Goal: Information Seeking & Learning: Compare options

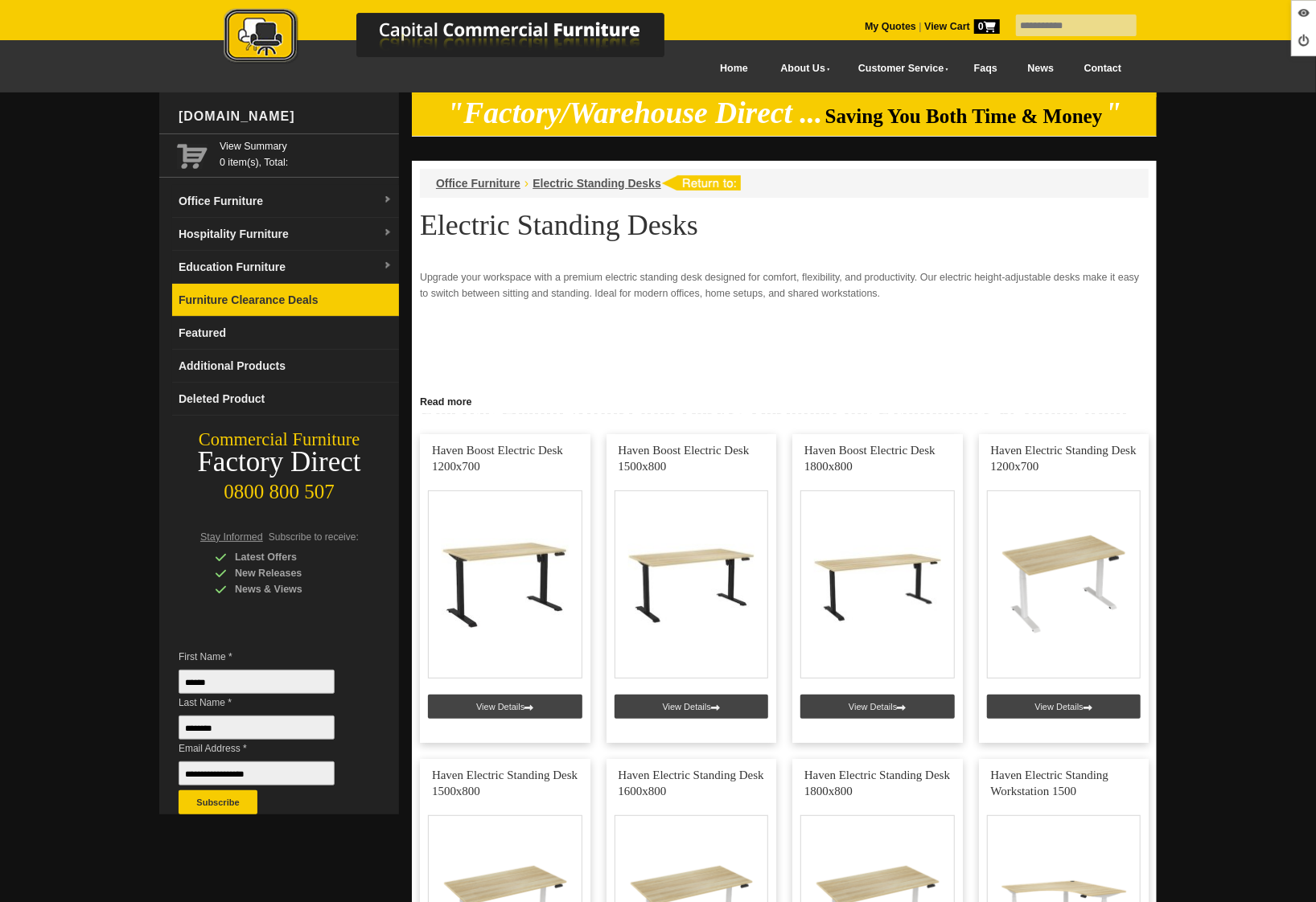
click at [225, 303] on link "Furniture Clearance Deals" at bounding box center [286, 300] width 227 height 33
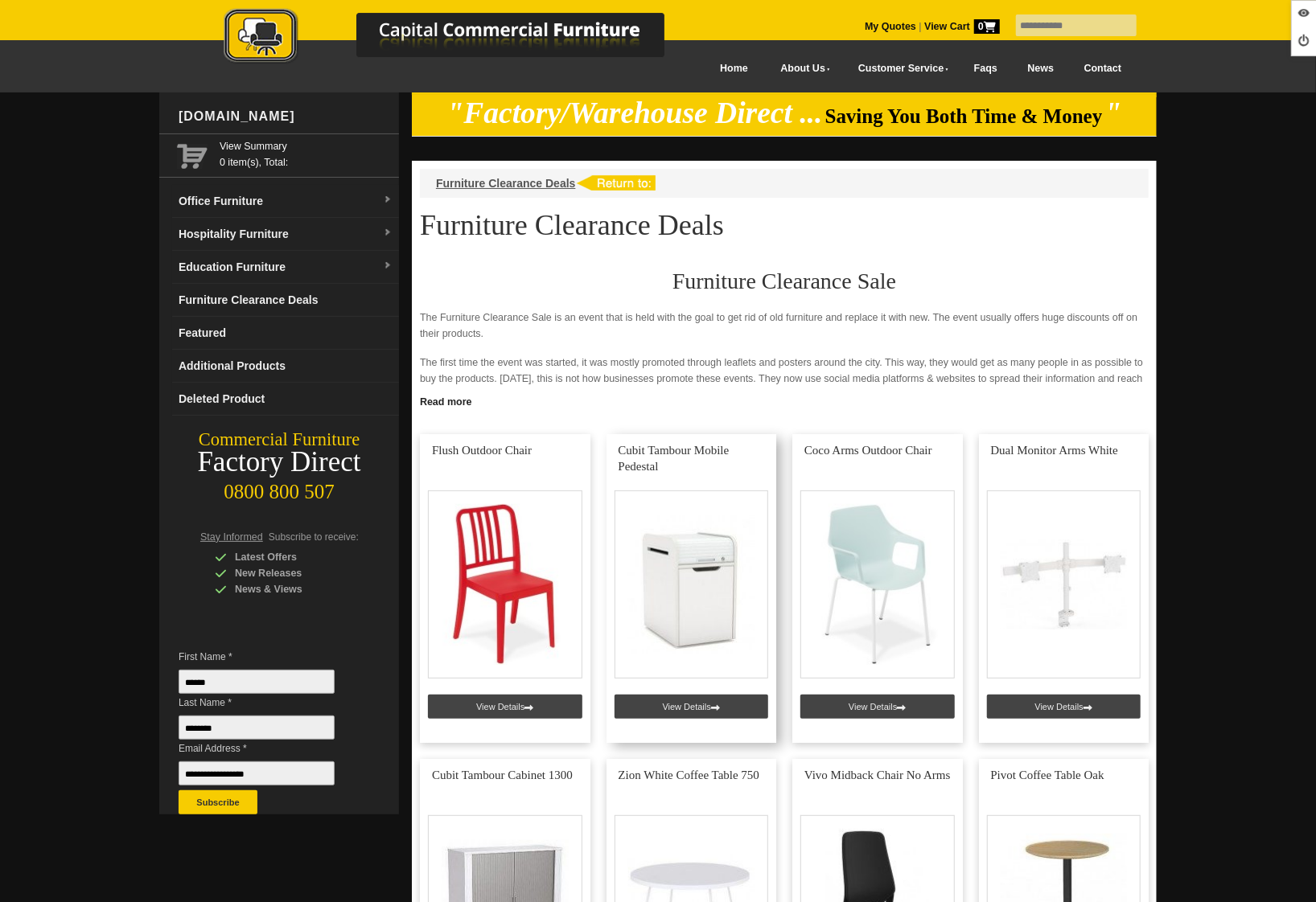
click at [662, 707] on link at bounding box center [691, 589] width 171 height 309
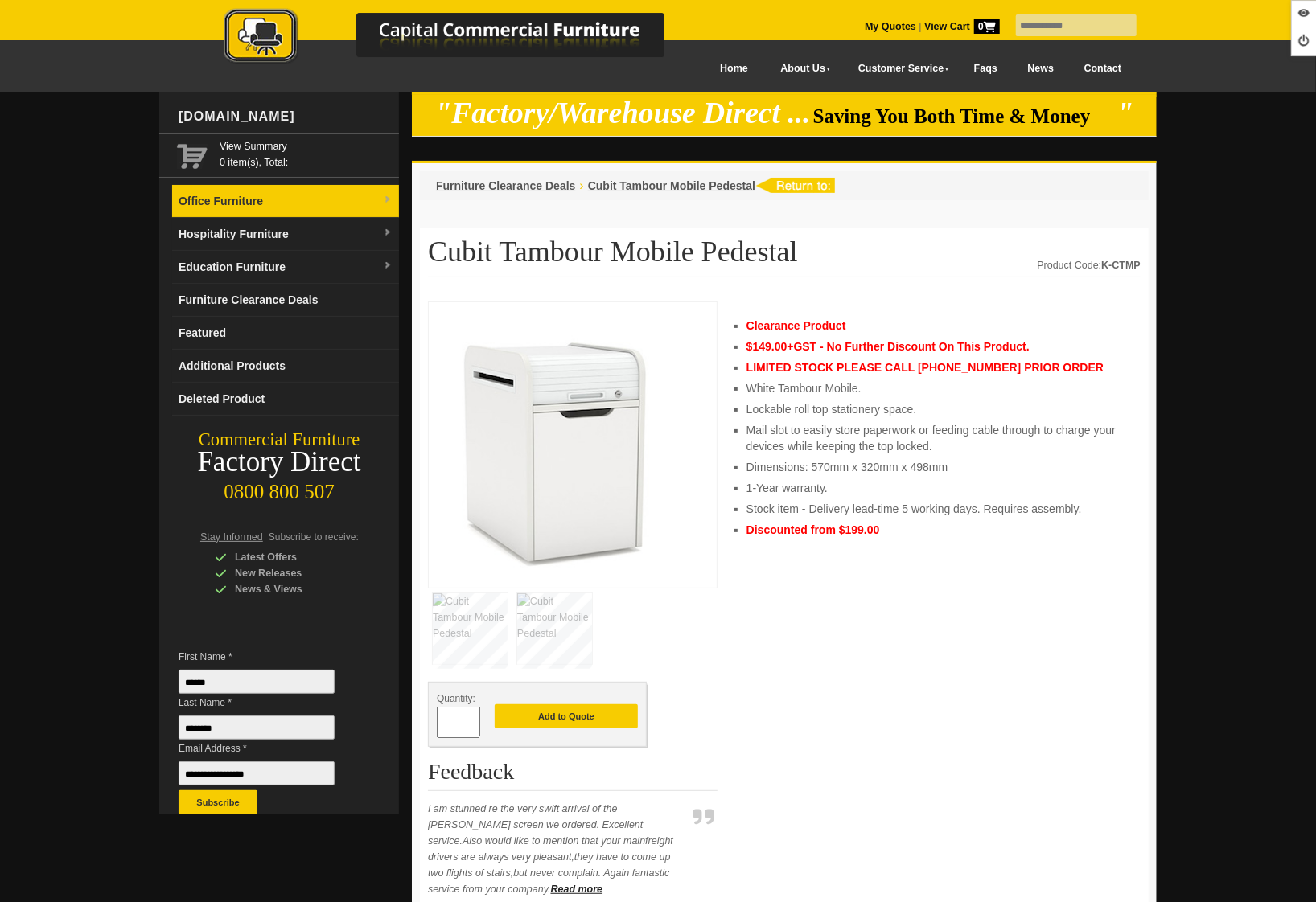
click at [250, 192] on link "Office Furniture" at bounding box center [286, 201] width 227 height 33
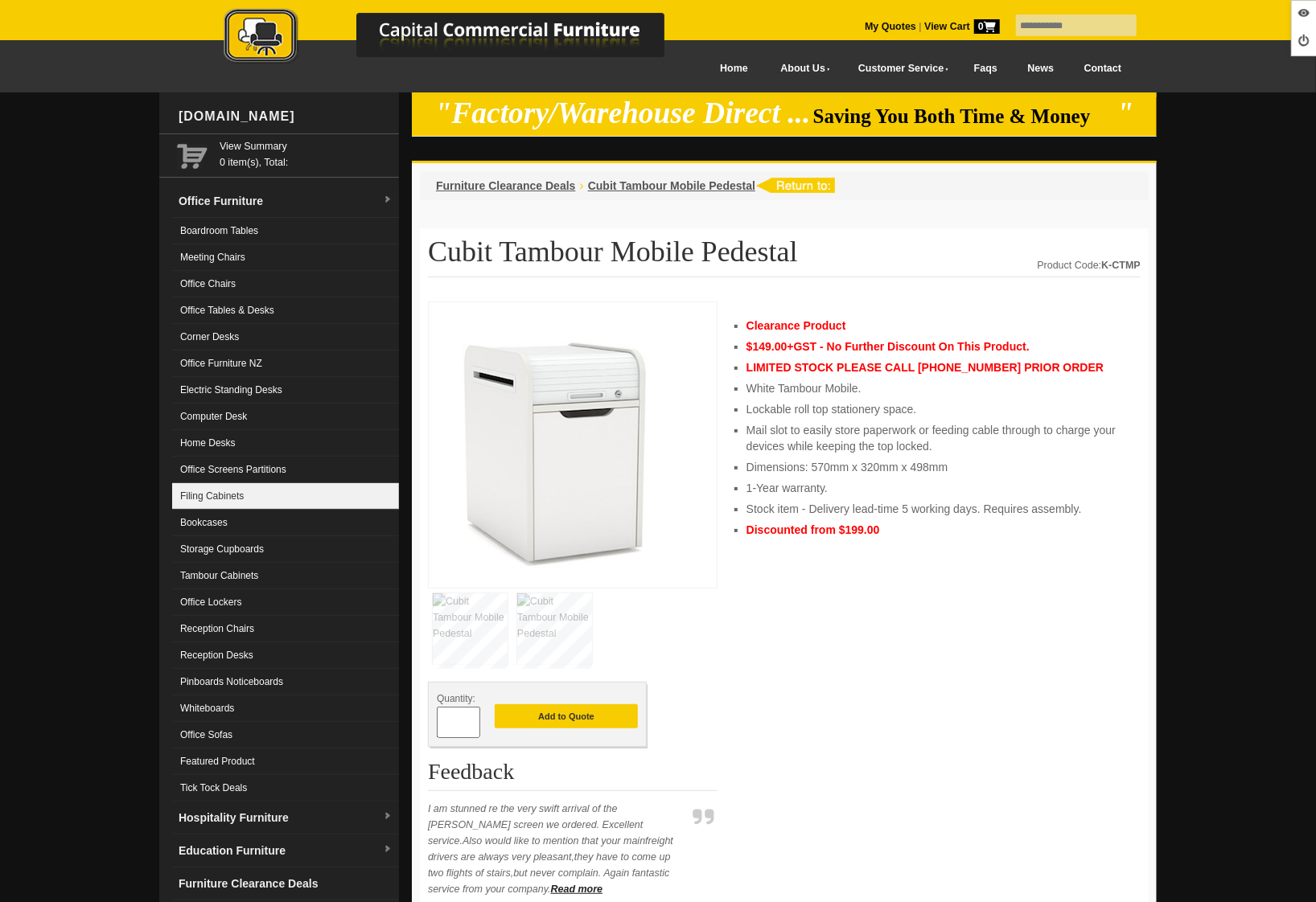
click at [225, 492] on link "Filing Cabinets" at bounding box center [286, 496] width 227 height 27
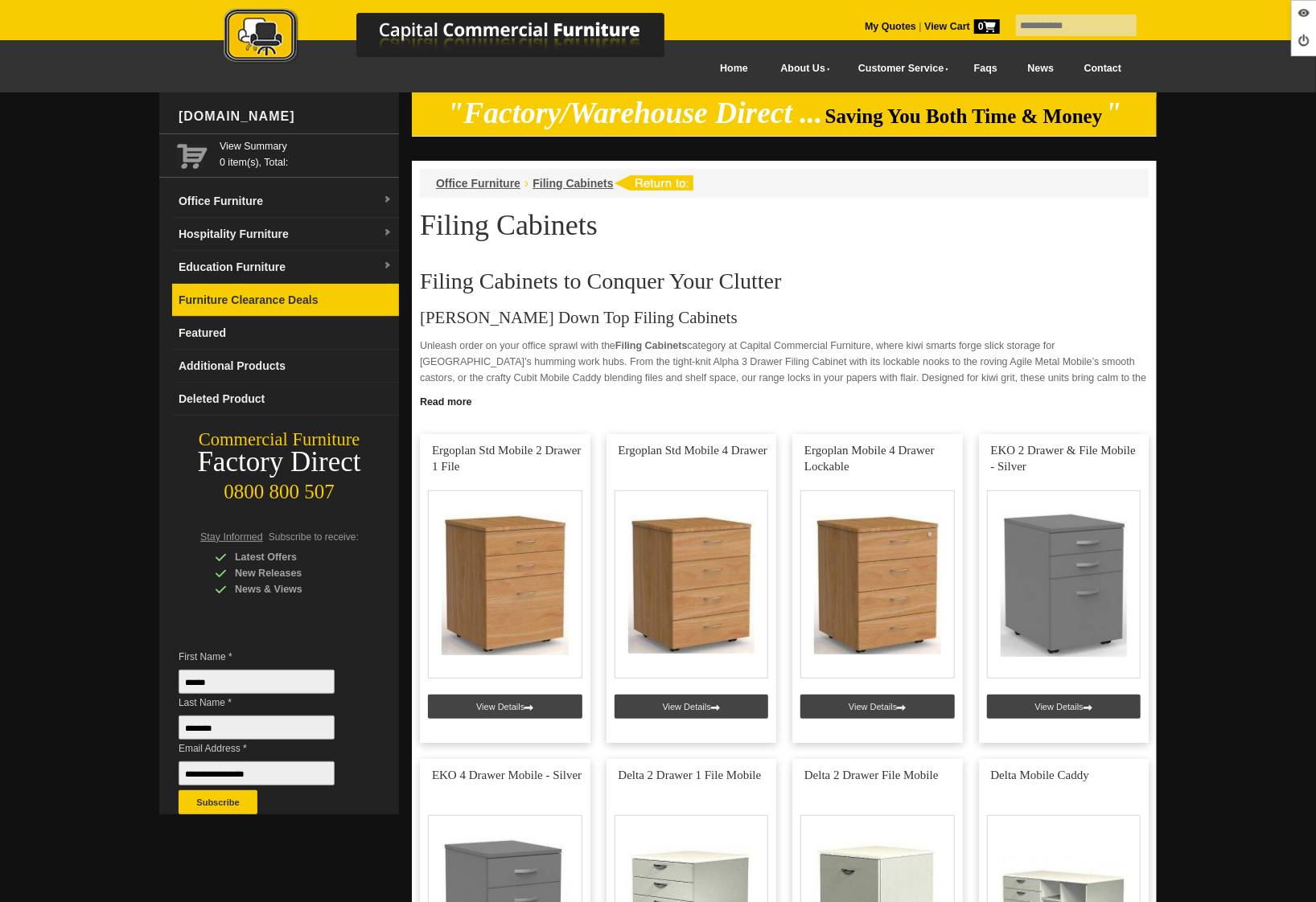
click at [237, 312] on link "Furniture Clearance Deals" at bounding box center [286, 300] width 227 height 33
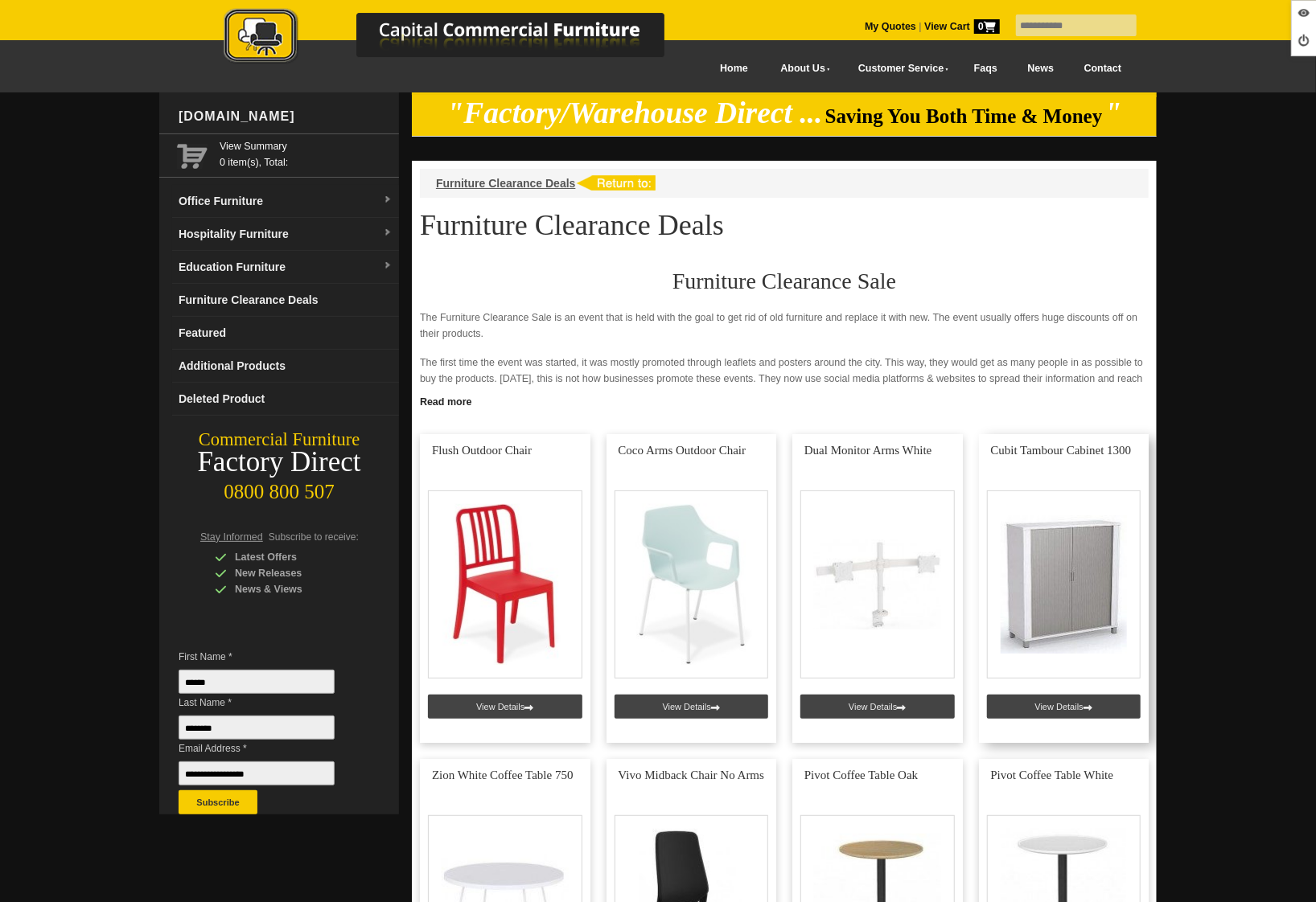
click at [1050, 702] on link at bounding box center [1064, 589] width 171 height 309
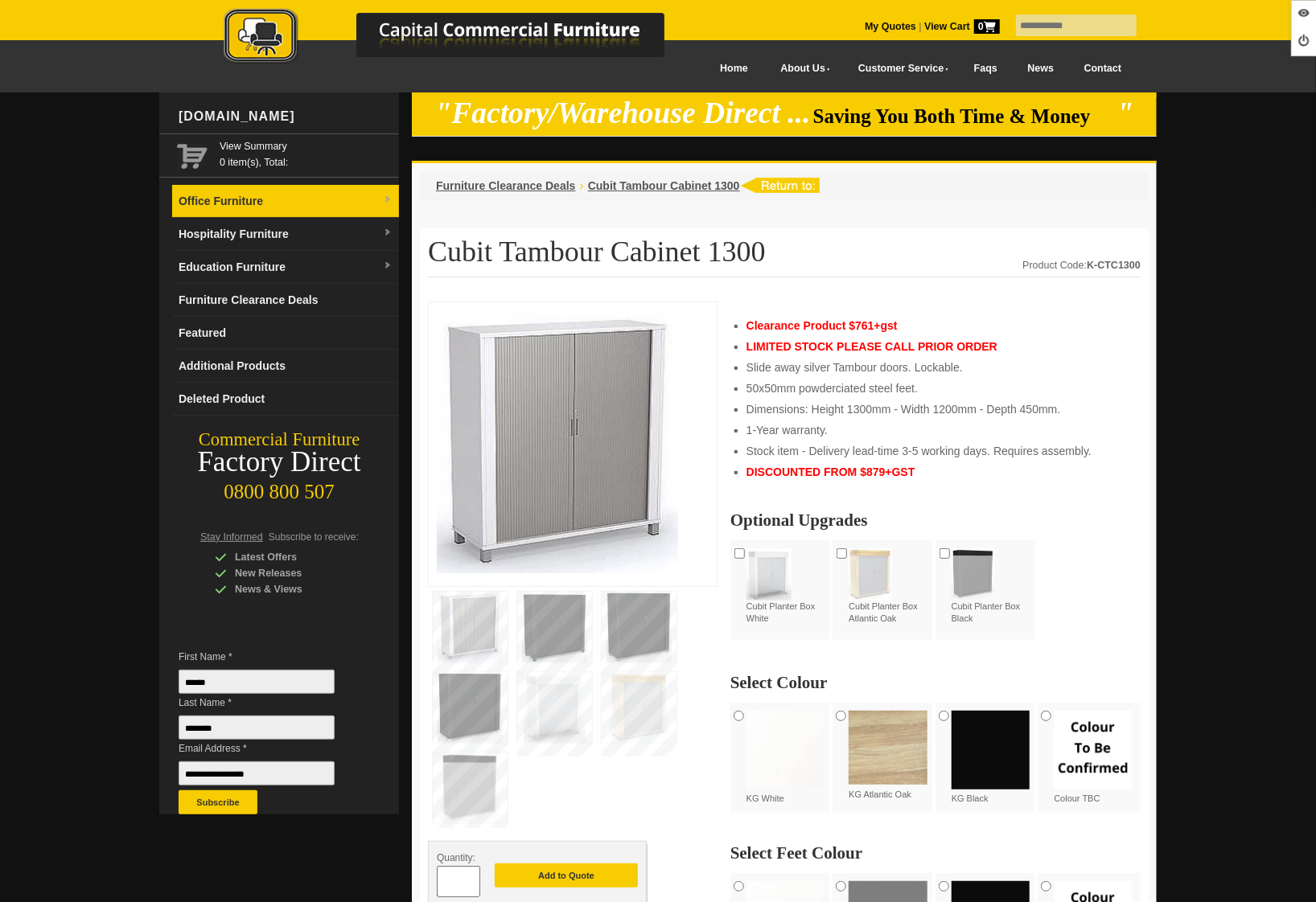
click at [210, 210] on link "Office Furniture" at bounding box center [286, 201] width 227 height 33
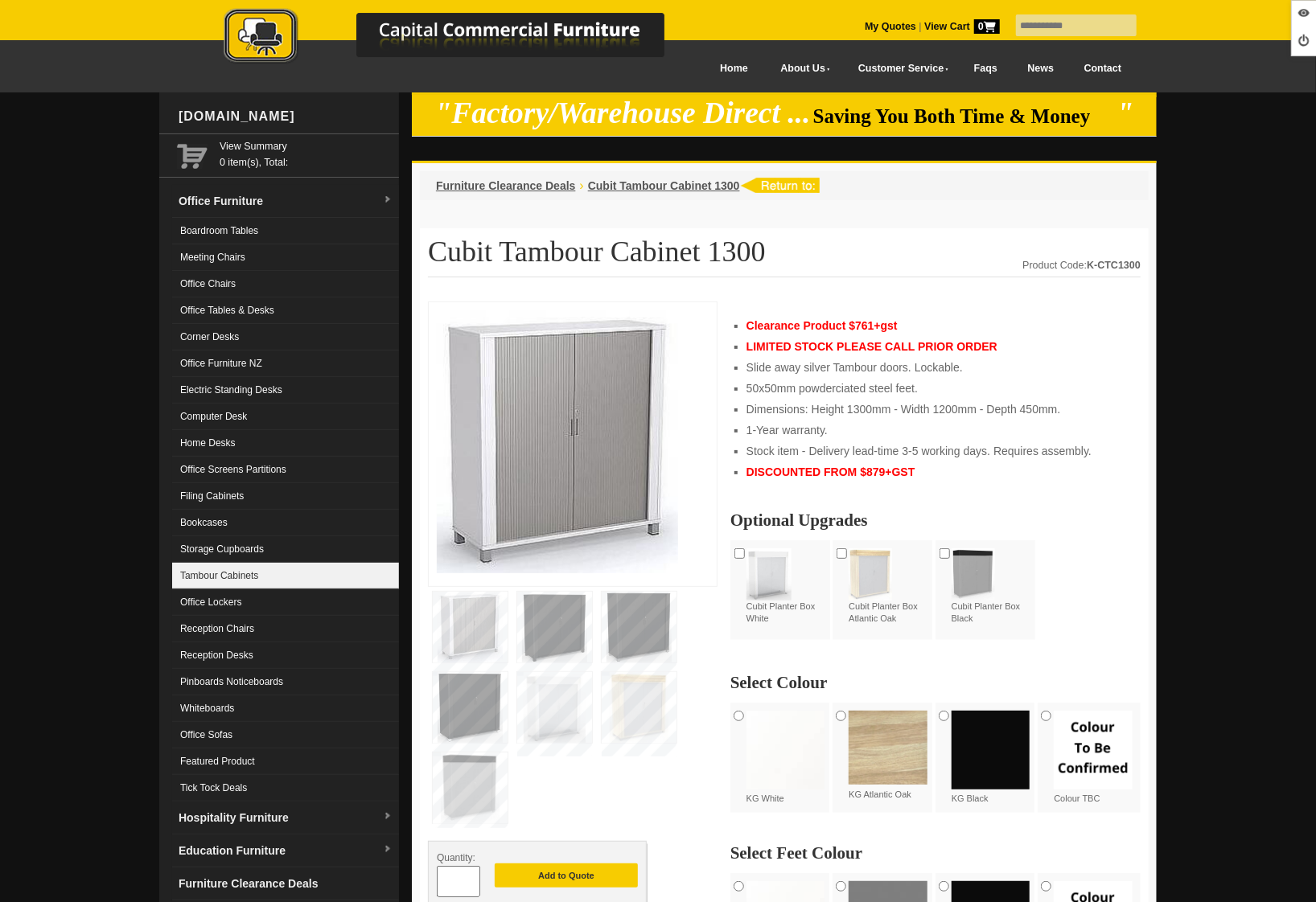
click at [233, 575] on link "Tambour Cabinets" at bounding box center [286, 575] width 227 height 27
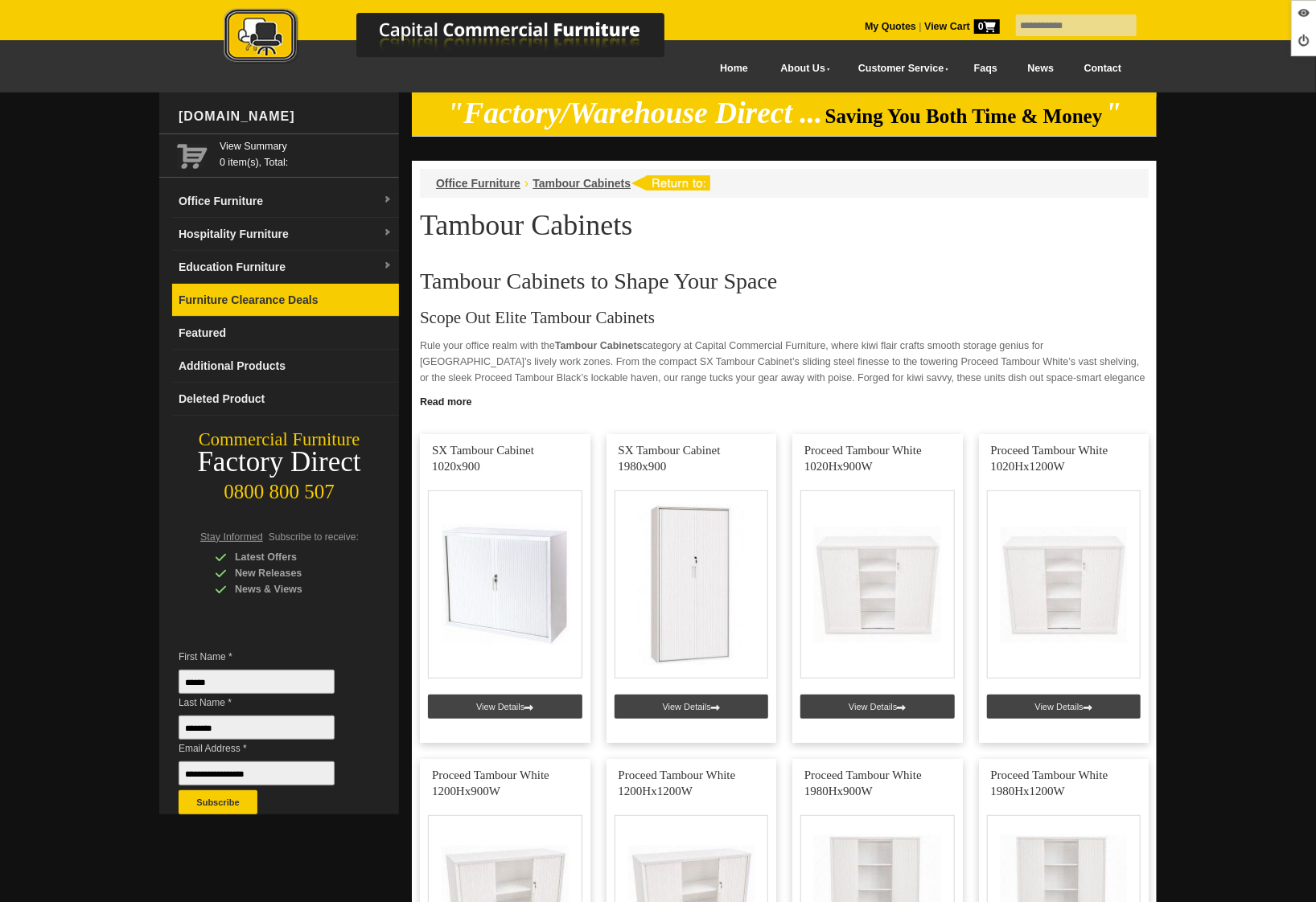
click at [220, 290] on link "Furniture Clearance Deals" at bounding box center [286, 300] width 227 height 33
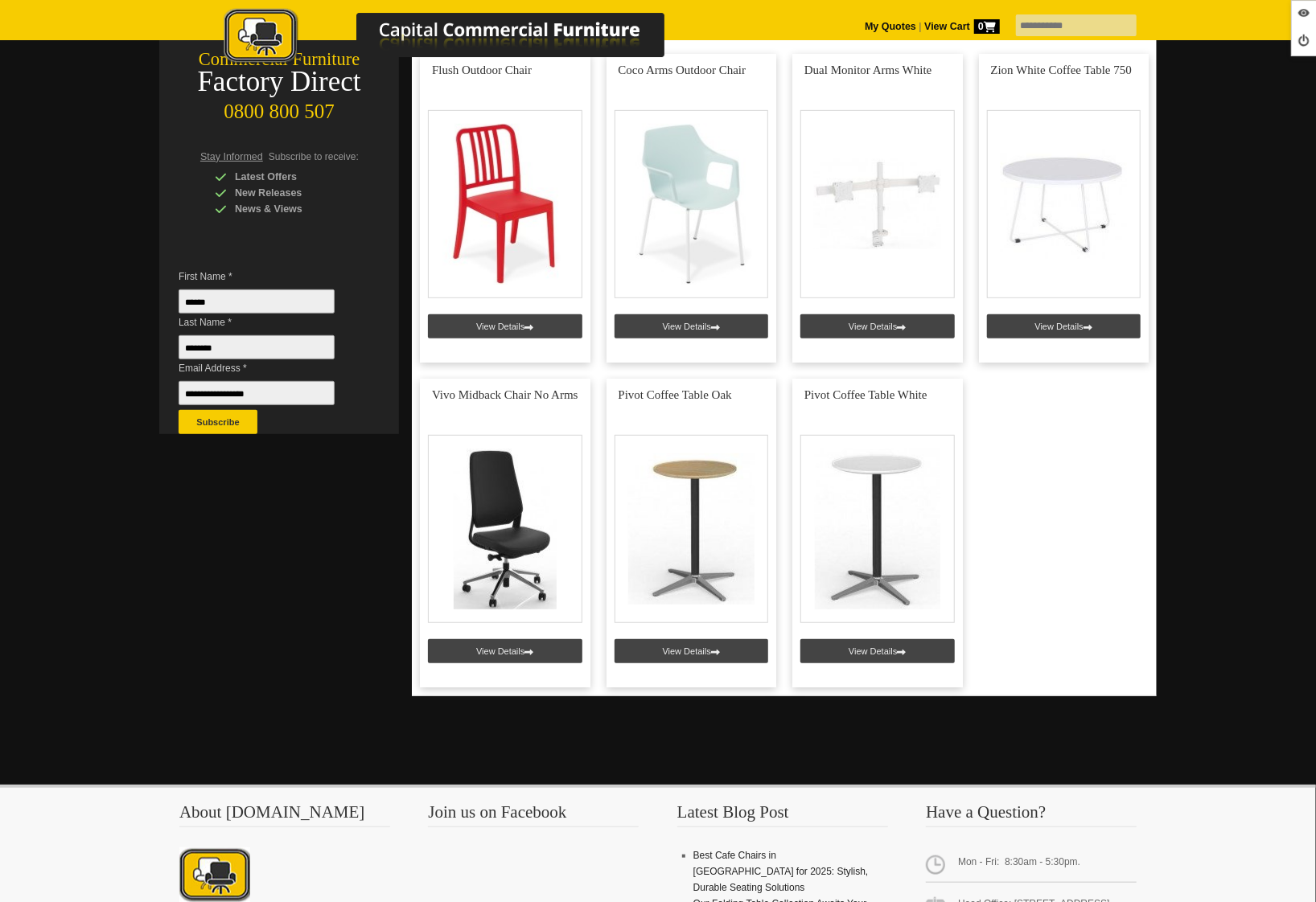
scroll to position [454, 0]
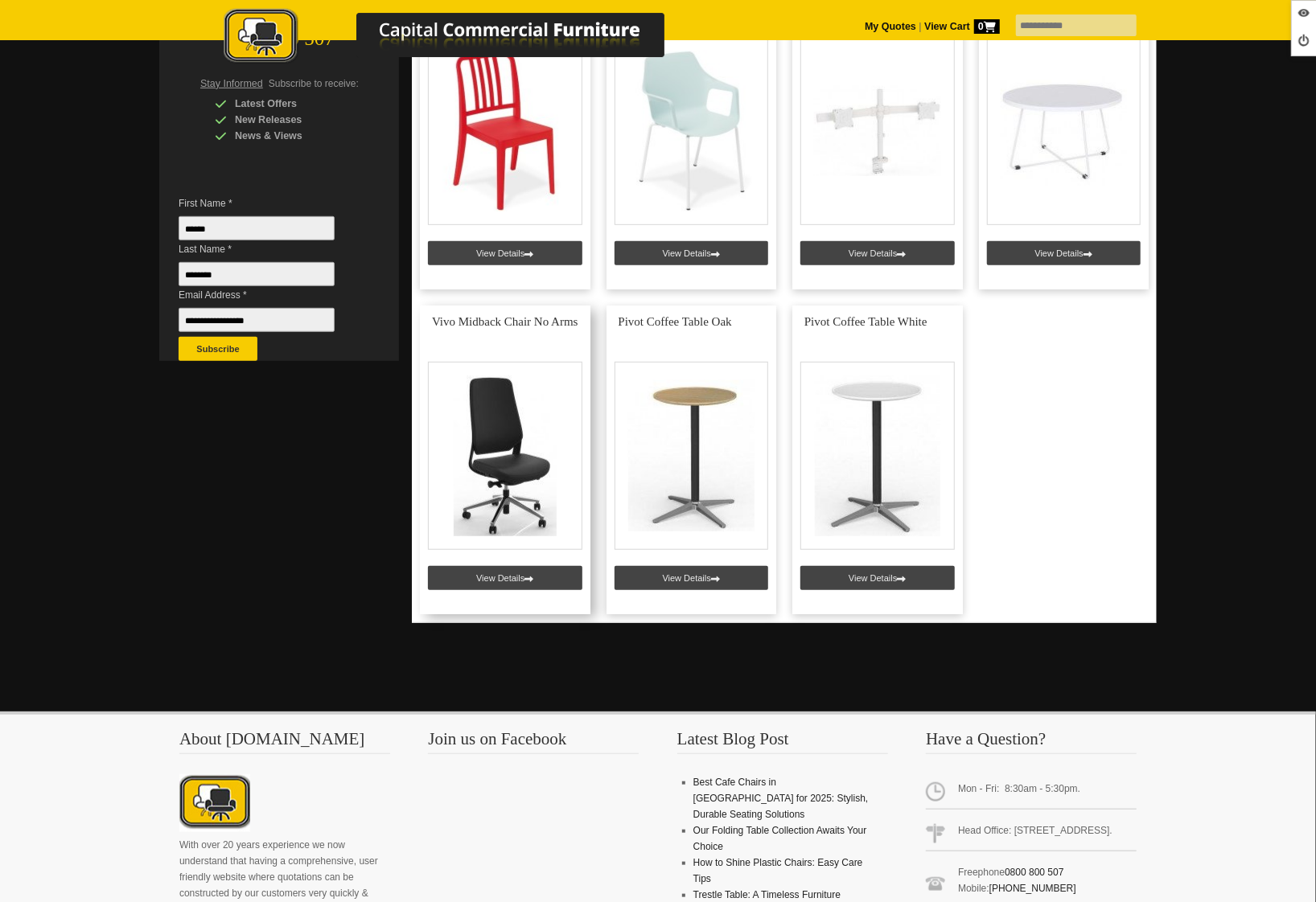
click at [505, 578] on link at bounding box center [505, 460] width 171 height 309
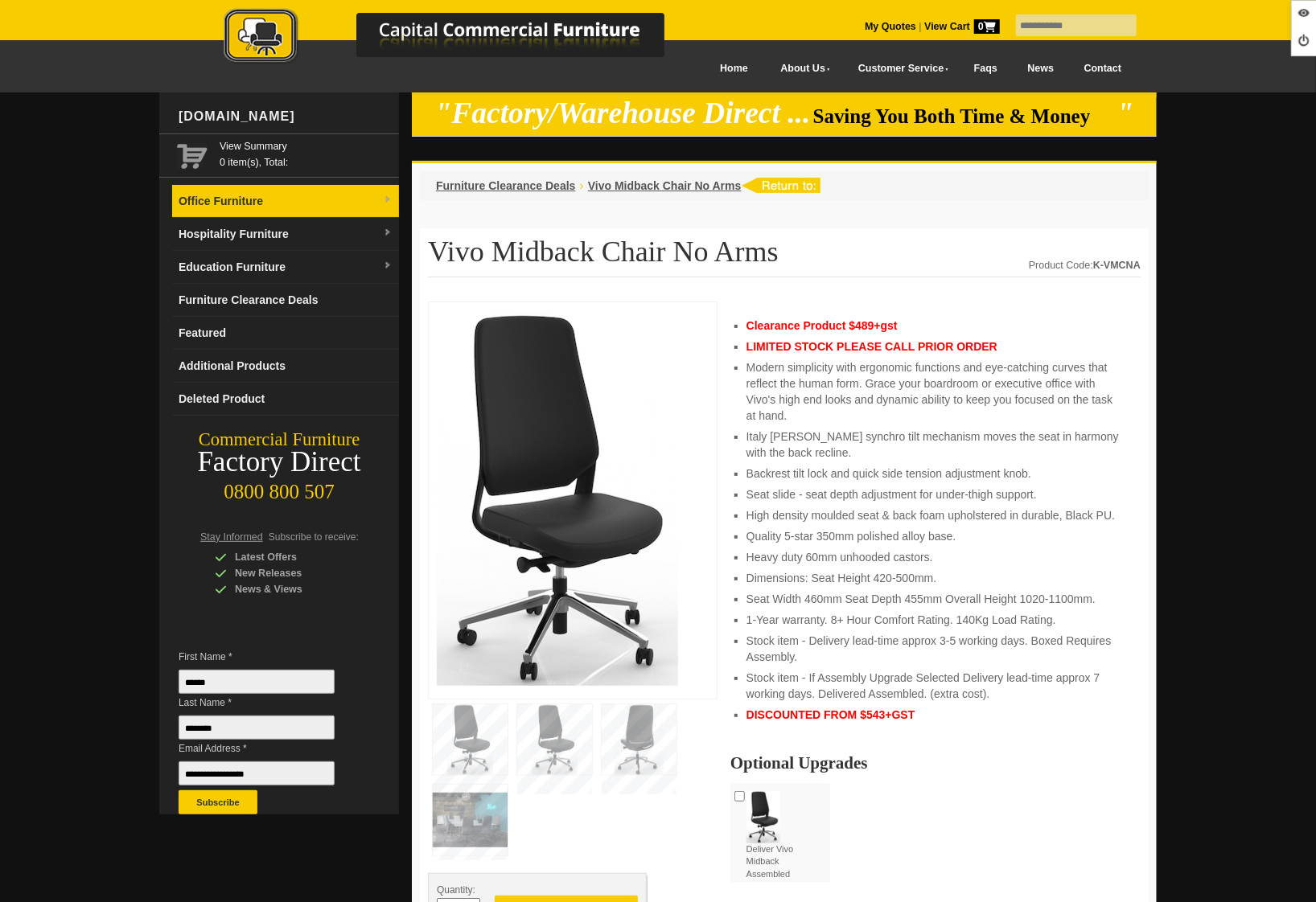
click at [251, 213] on link "Office Furniture" at bounding box center [286, 201] width 227 height 33
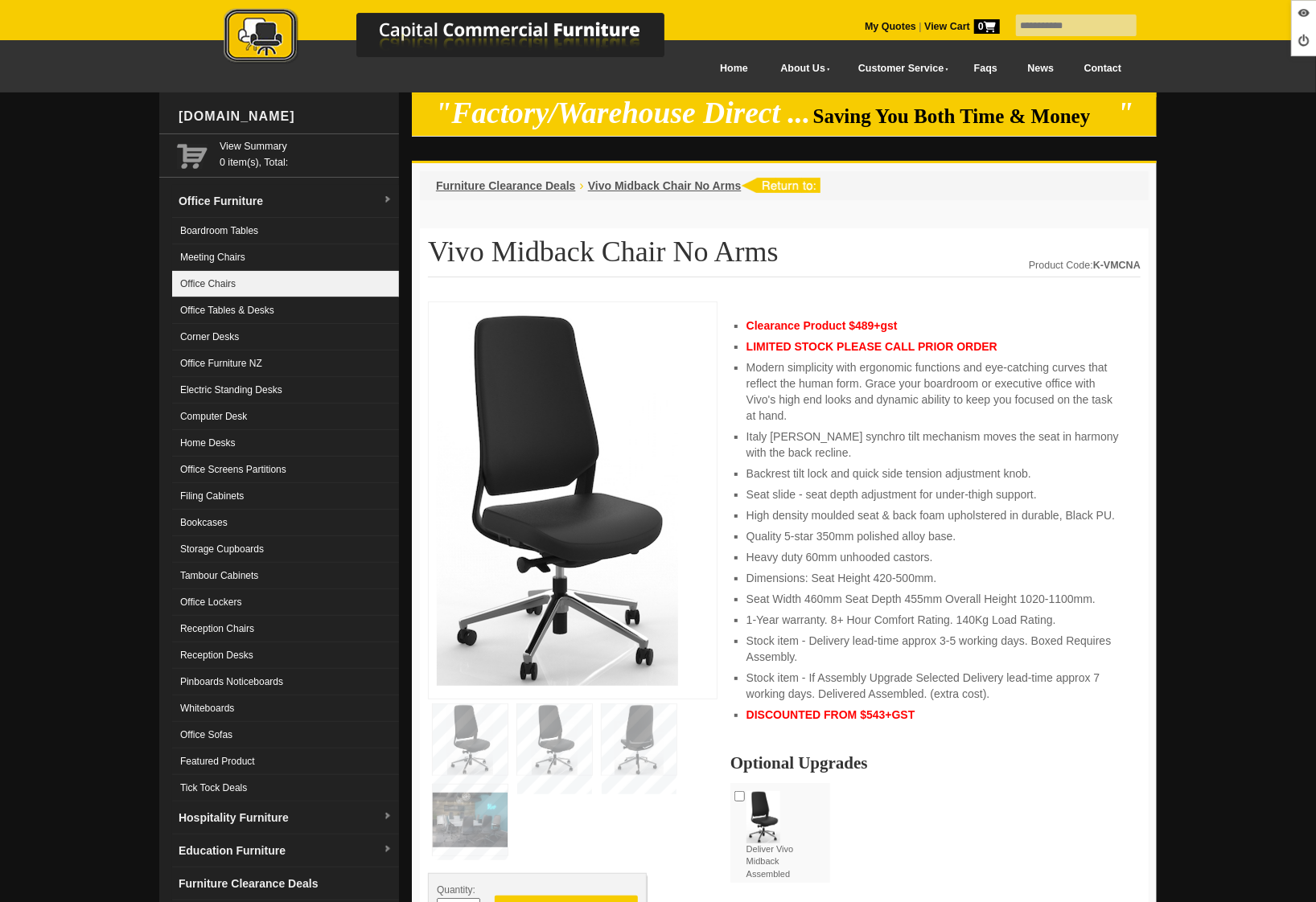
click at [238, 282] on link "Office Chairs" at bounding box center [286, 284] width 227 height 27
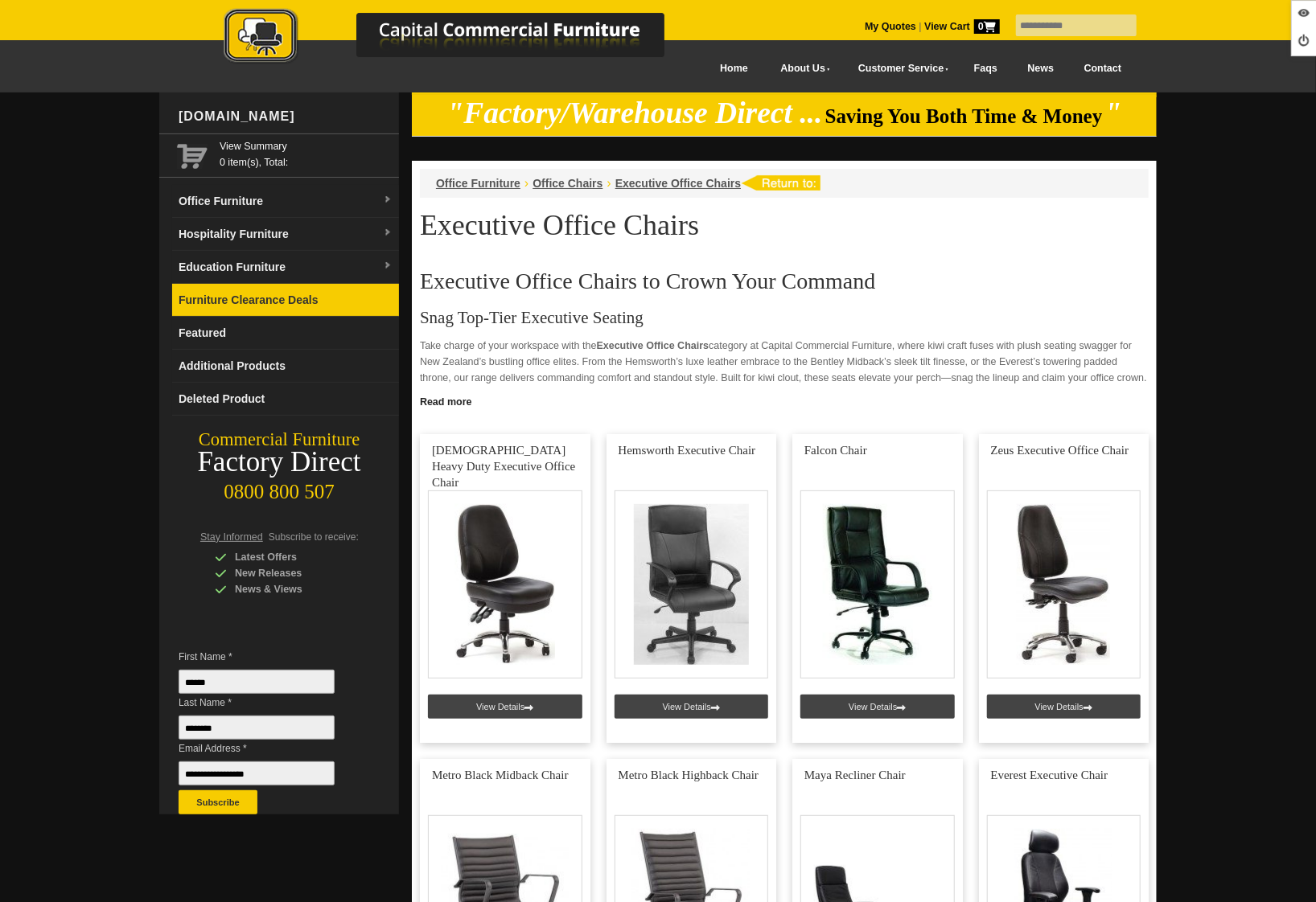
click at [229, 293] on link "Furniture Clearance Deals" at bounding box center [286, 300] width 227 height 33
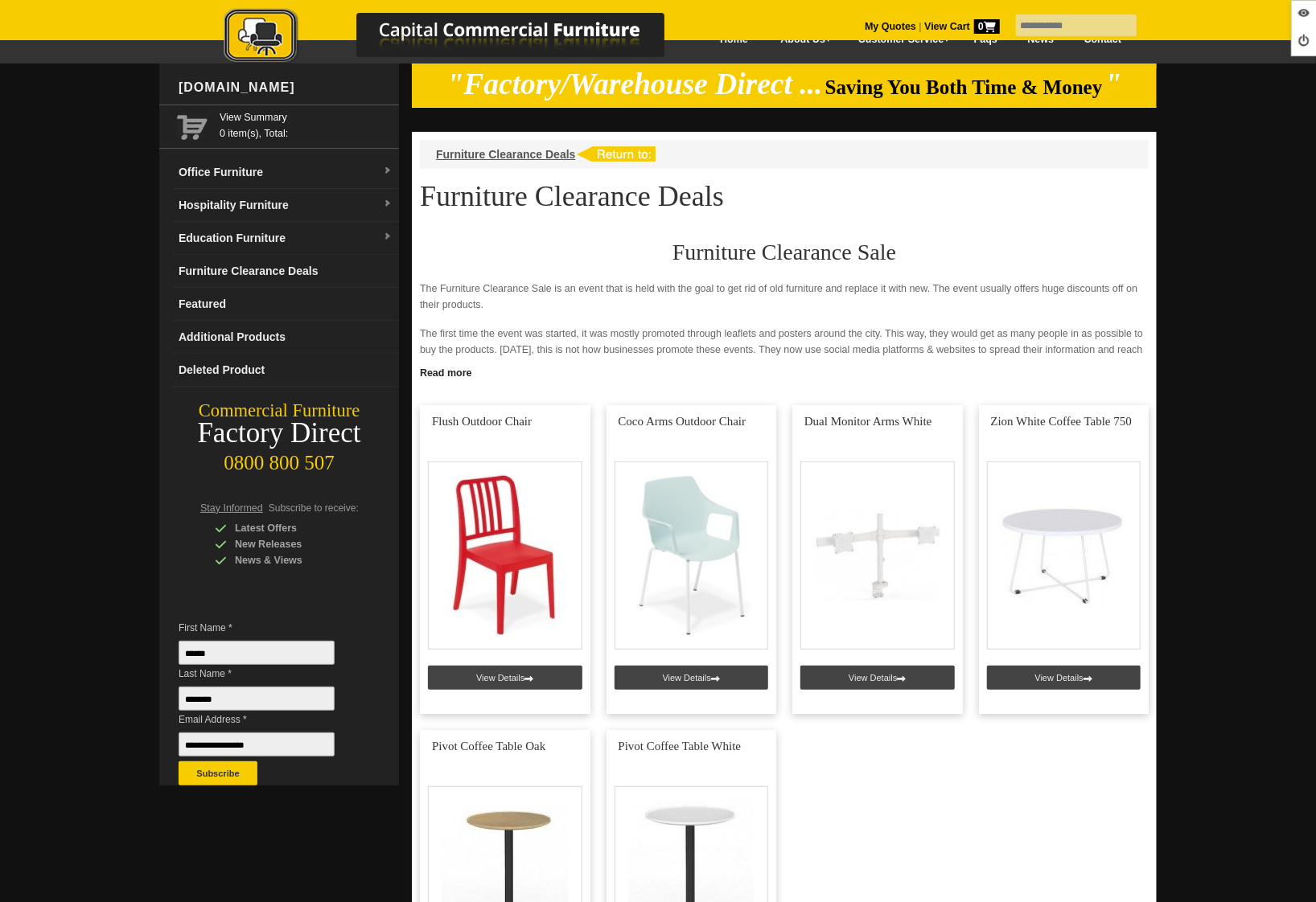
scroll to position [279, 0]
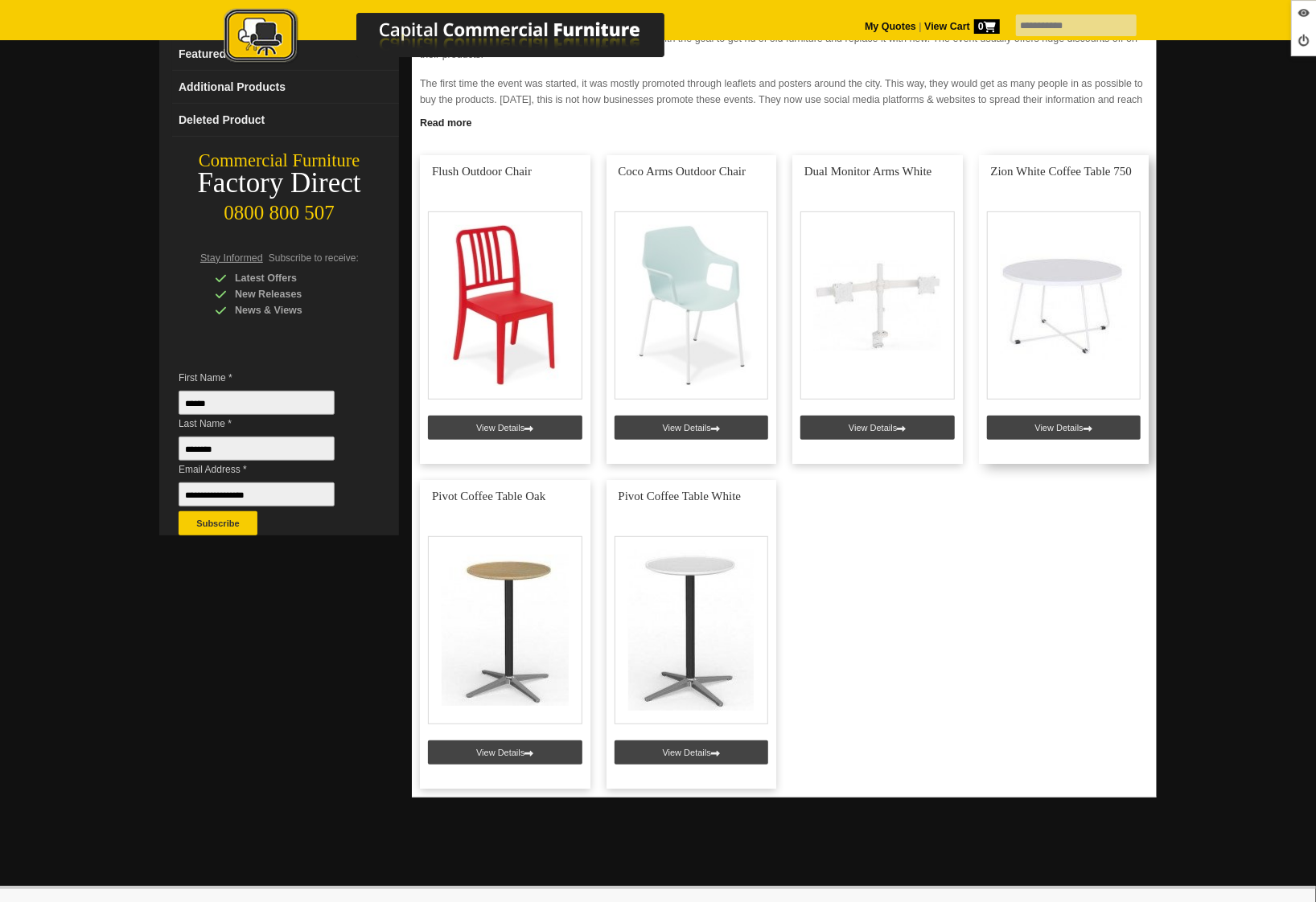
click at [1050, 426] on link at bounding box center [1064, 310] width 171 height 309
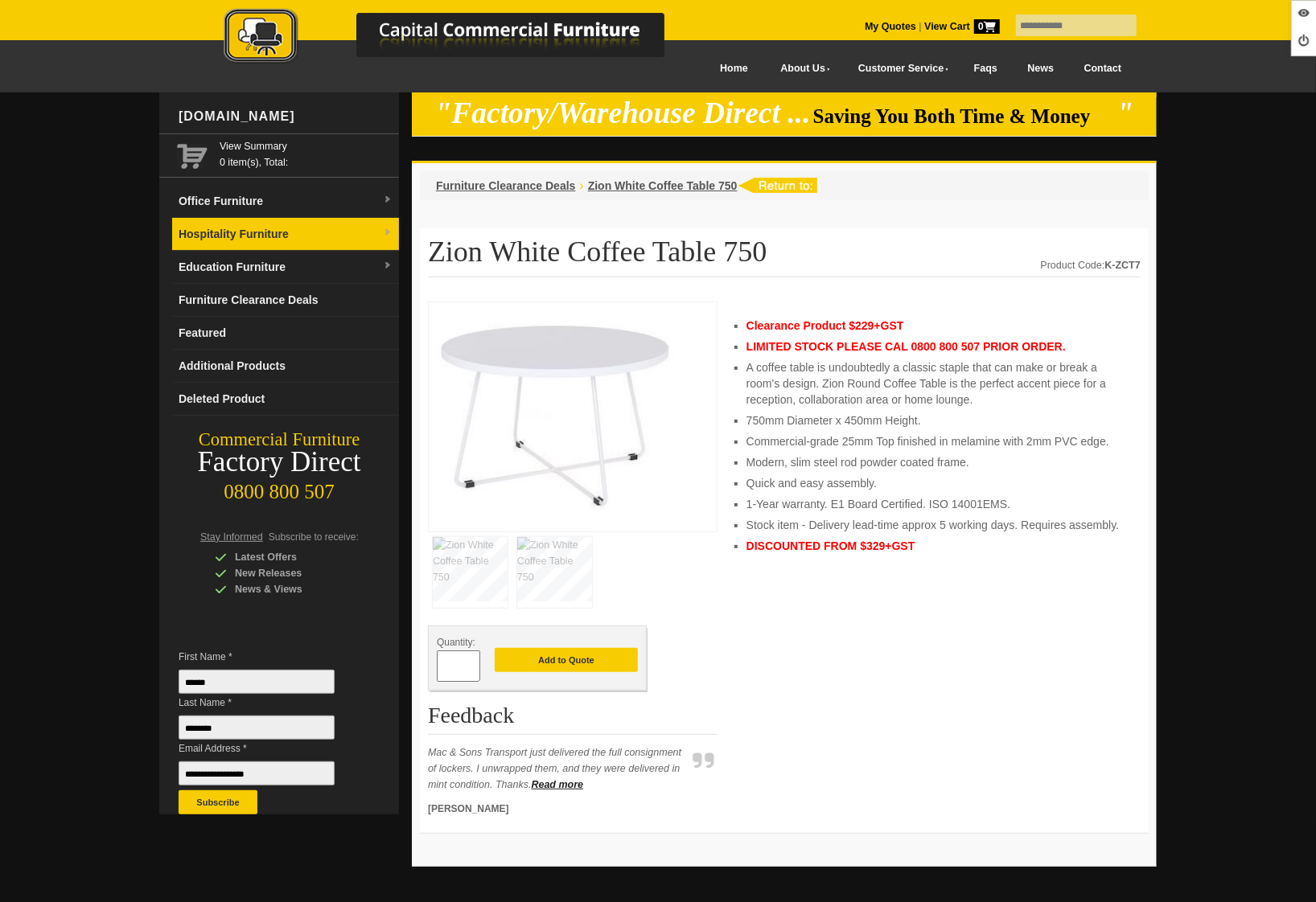
click at [204, 229] on link "Hospitality Furniture" at bounding box center [286, 234] width 227 height 33
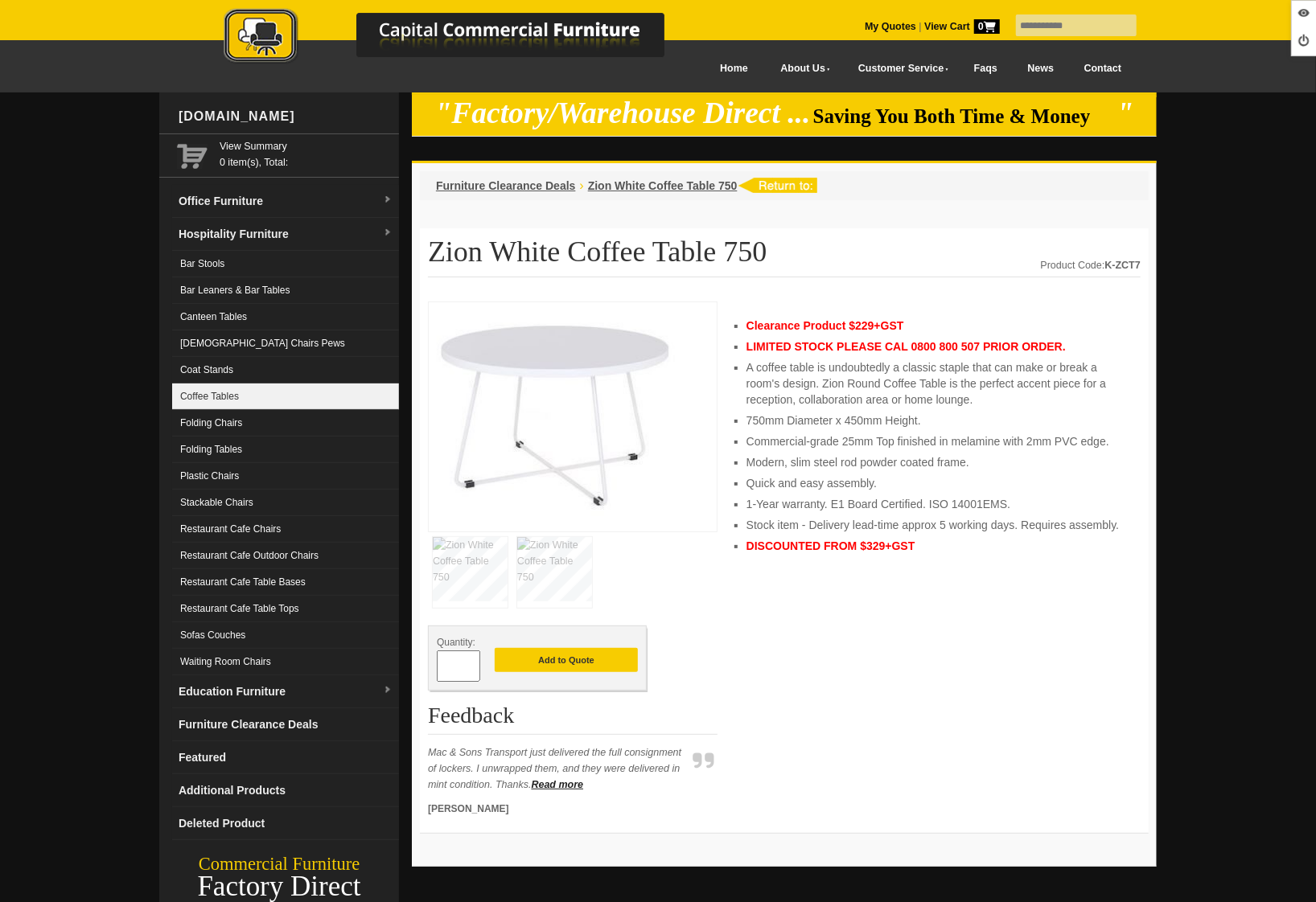
click at [232, 400] on link "Coffee Tables" at bounding box center [286, 397] width 227 height 27
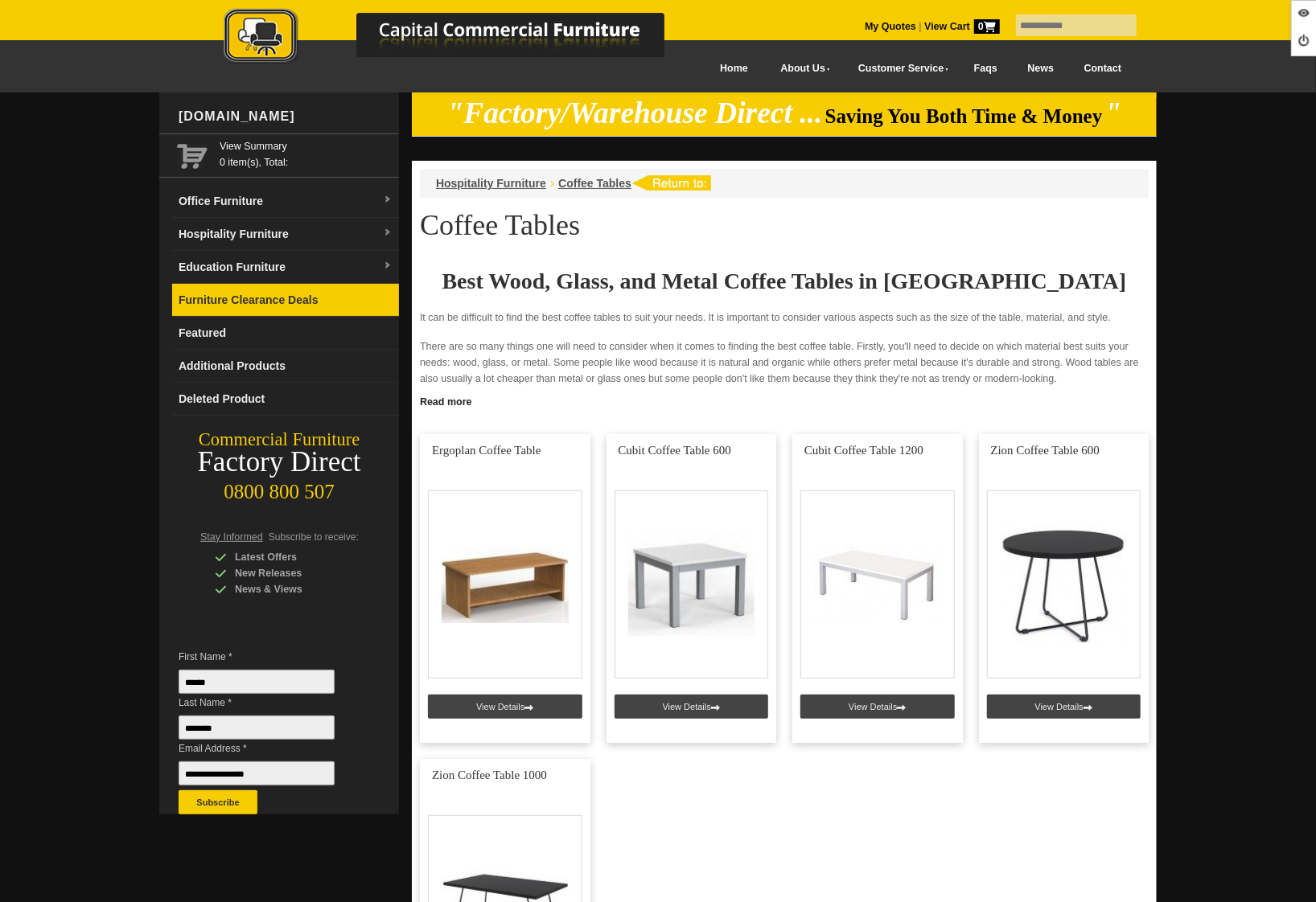
click at [252, 303] on link "Furniture Clearance Deals" at bounding box center [286, 300] width 227 height 33
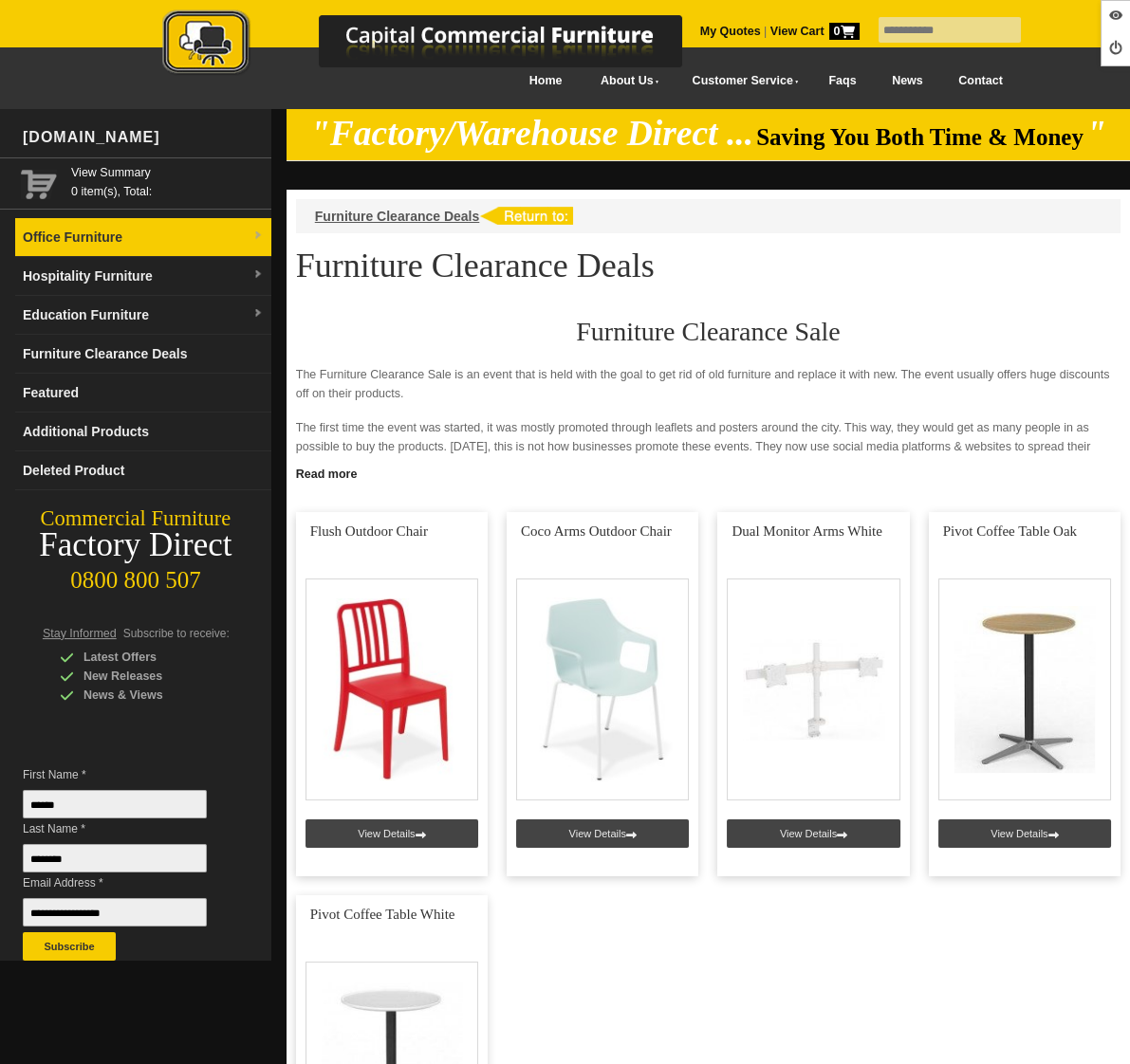
click at [112, 244] on link "Office Furniture" at bounding box center [143, 237] width 256 height 39
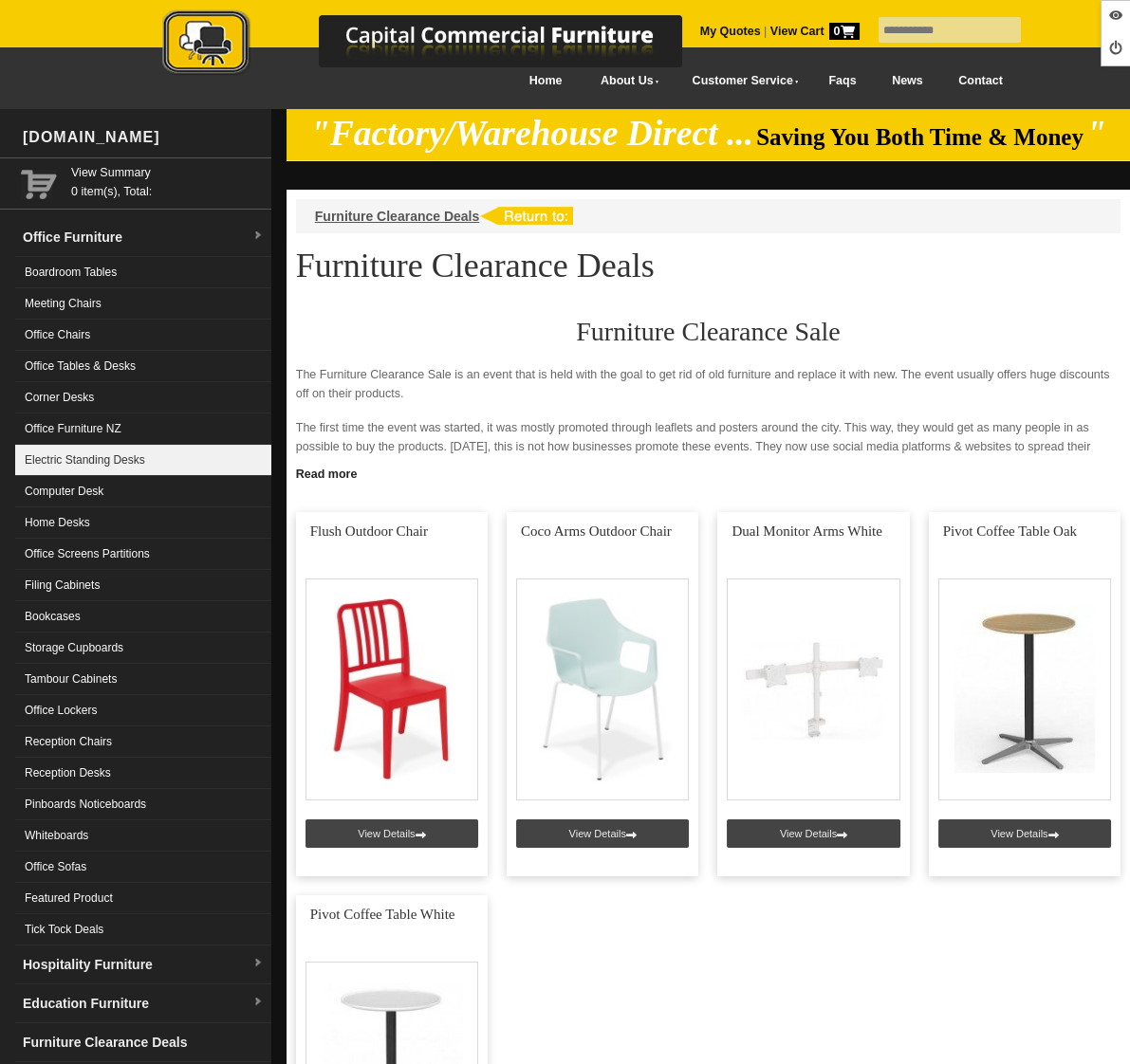
click at [119, 456] on link "Electric Standing Desks" at bounding box center [143, 460] width 256 height 31
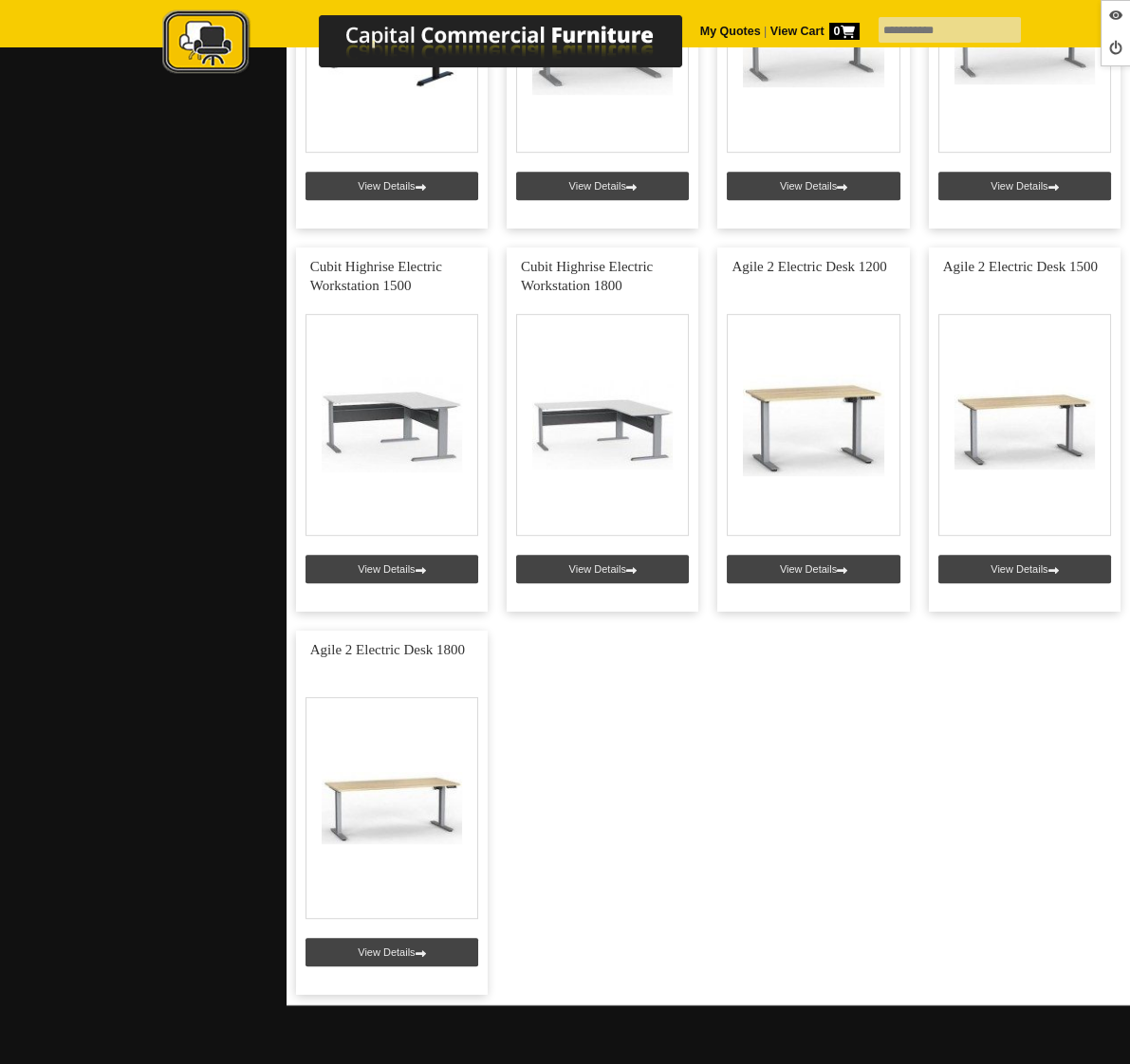
scroll to position [1917, 0]
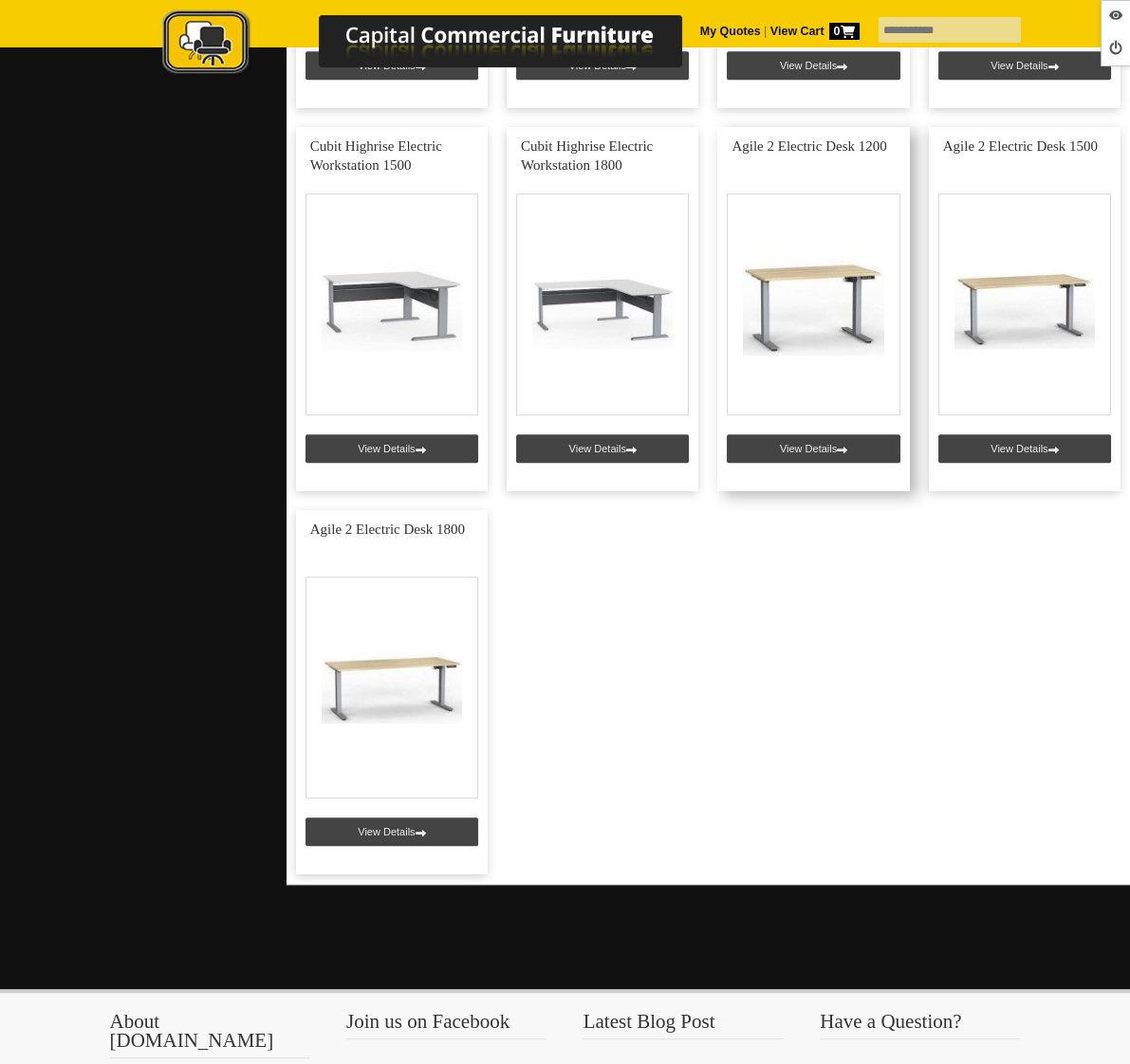
click at [788, 454] on link at bounding box center [813, 309] width 192 height 364
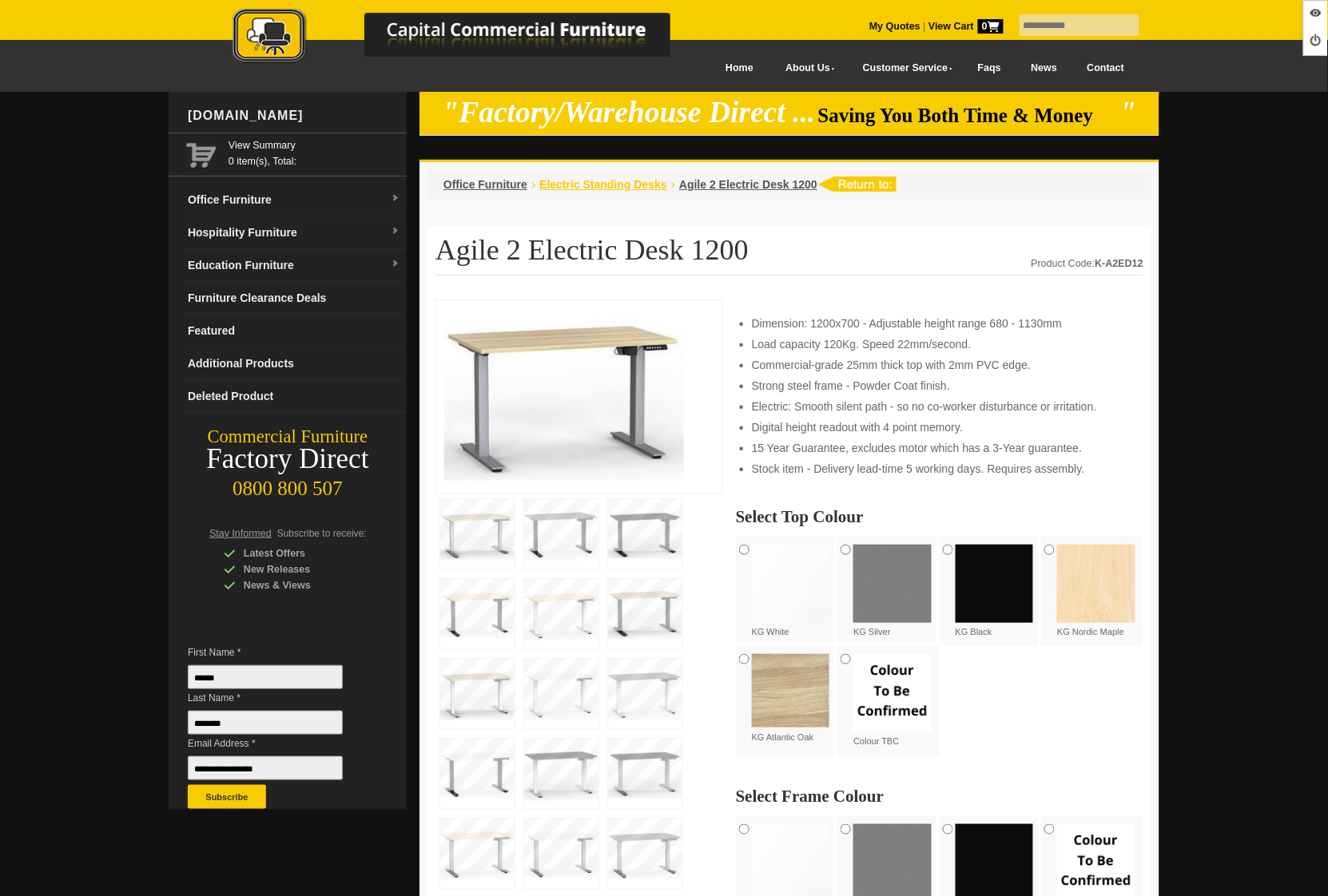
click at [640, 186] on span "Electric Standing Desks" at bounding box center [603, 185] width 128 height 13
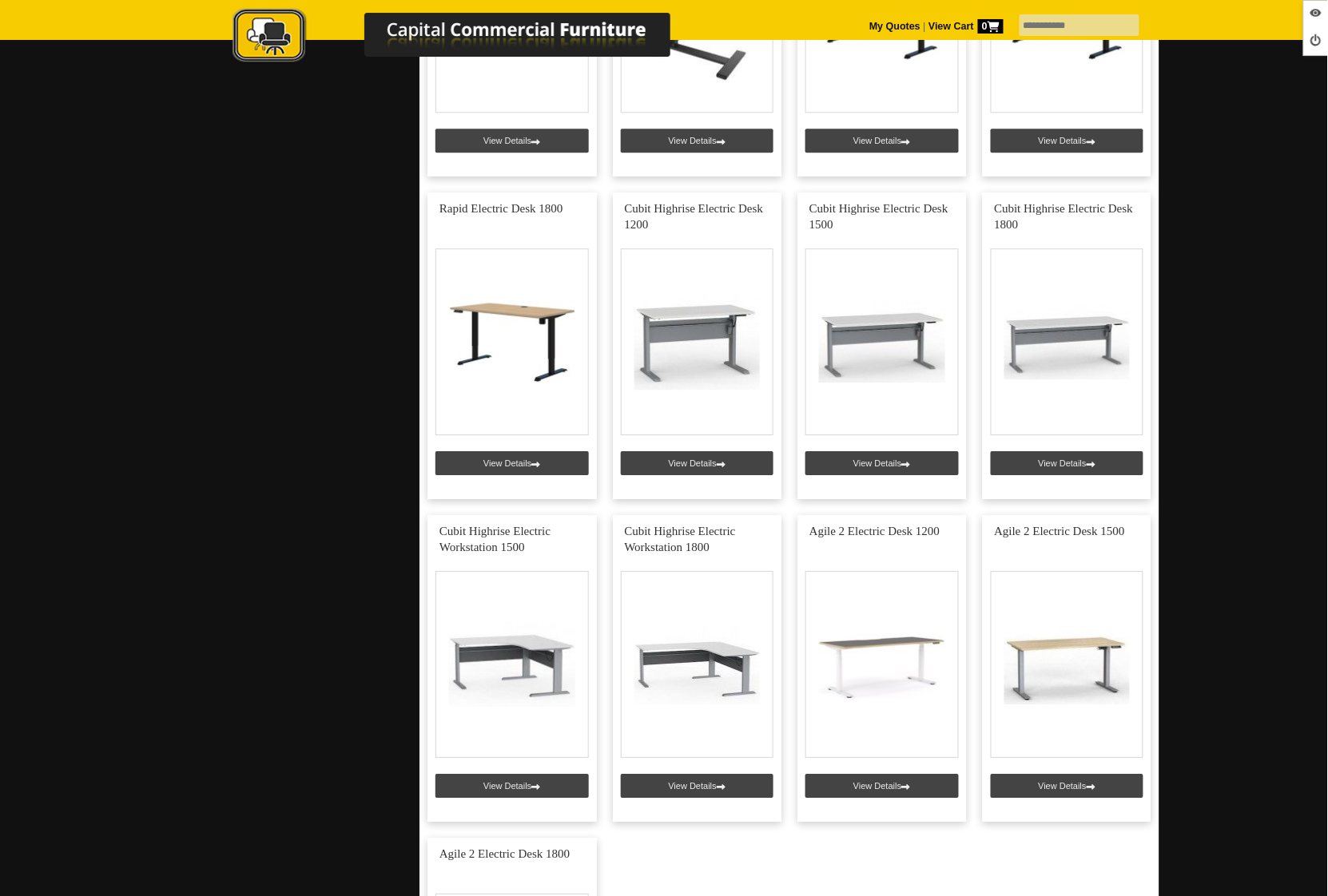
scroll to position [1210, 0]
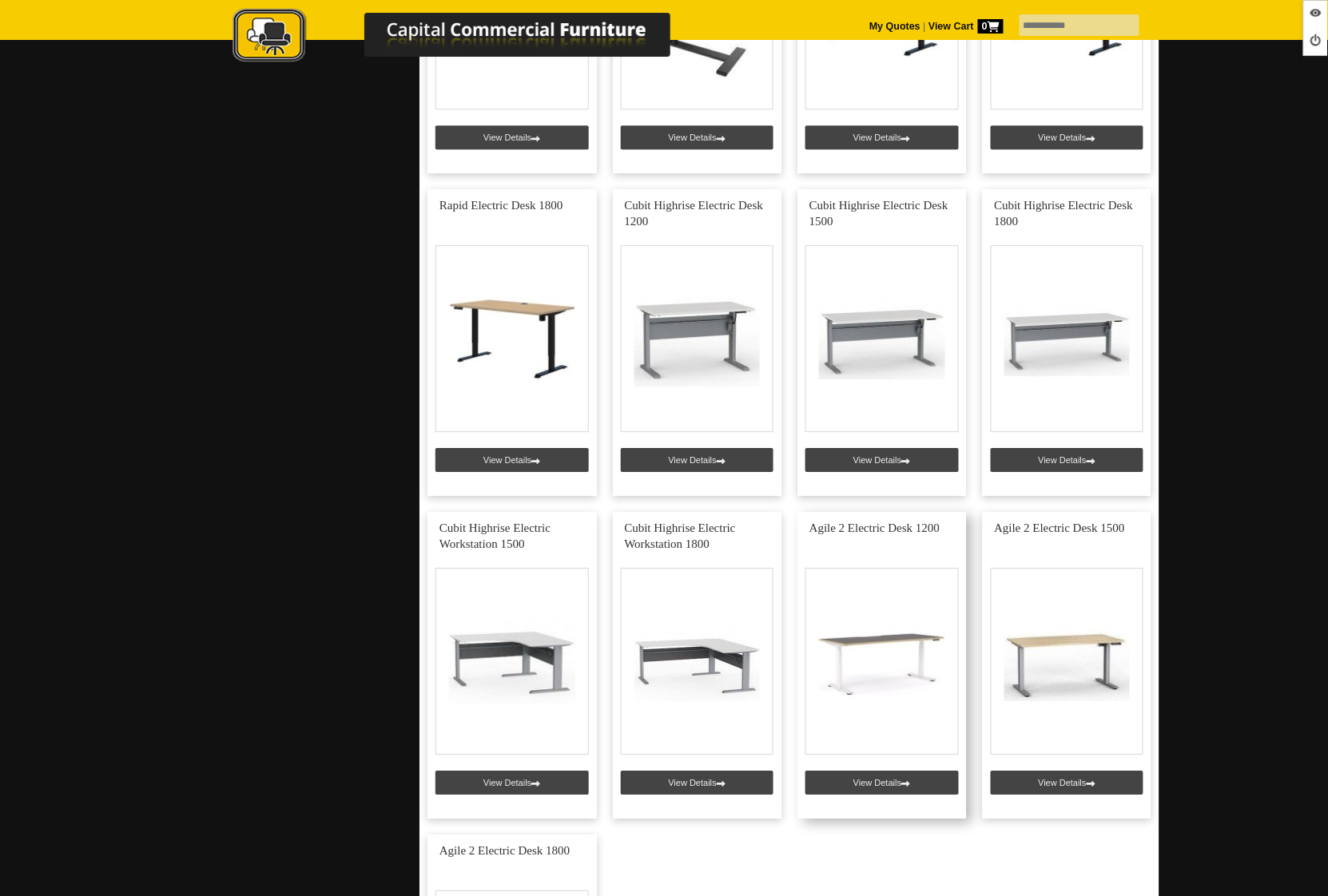
click at [867, 783] on link at bounding box center [882, 666] width 169 height 307
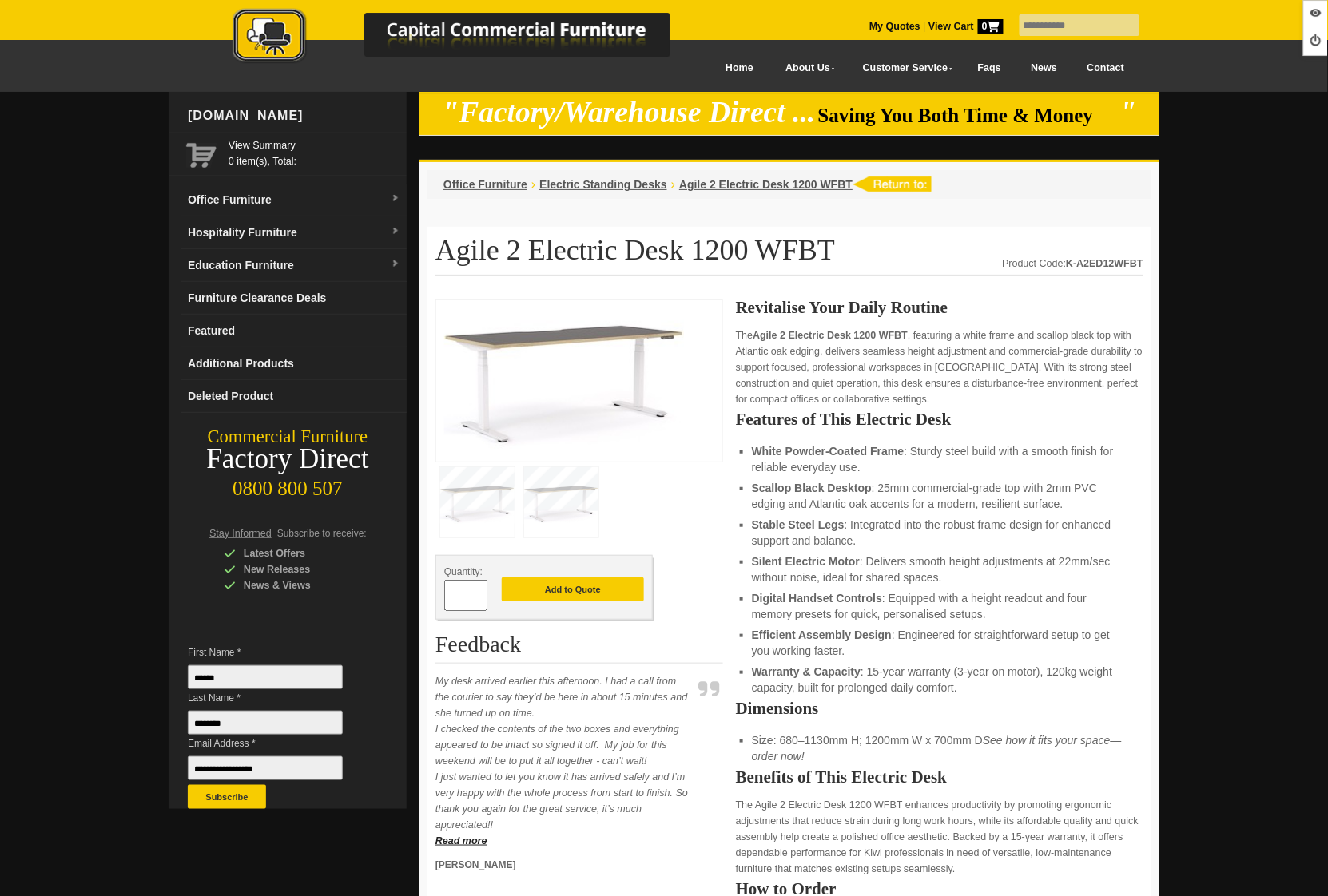
click at [275, 38] on img at bounding box center [468, 37] width 559 height 58
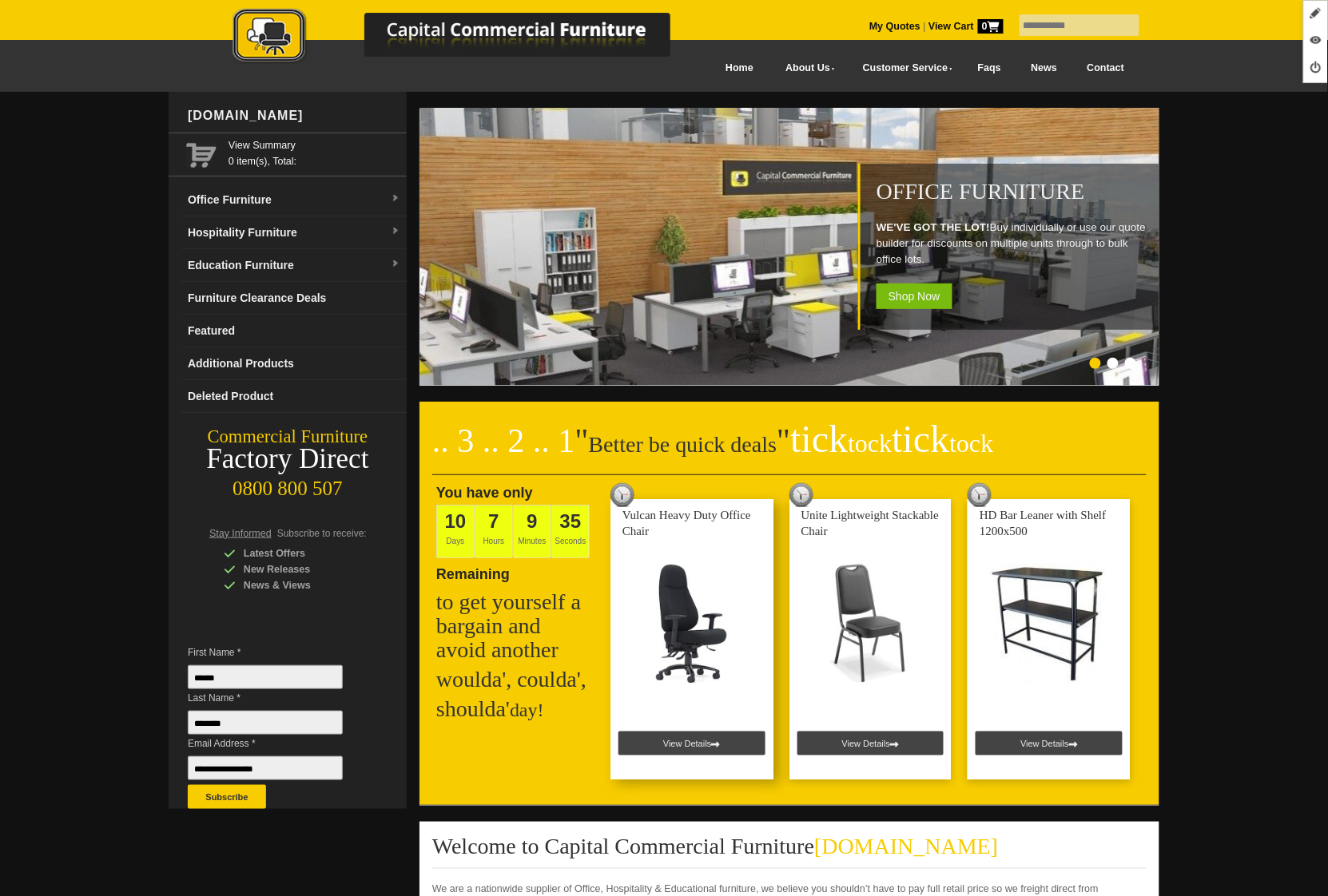
click at [688, 743] on link at bounding box center [692, 639] width 163 height 281
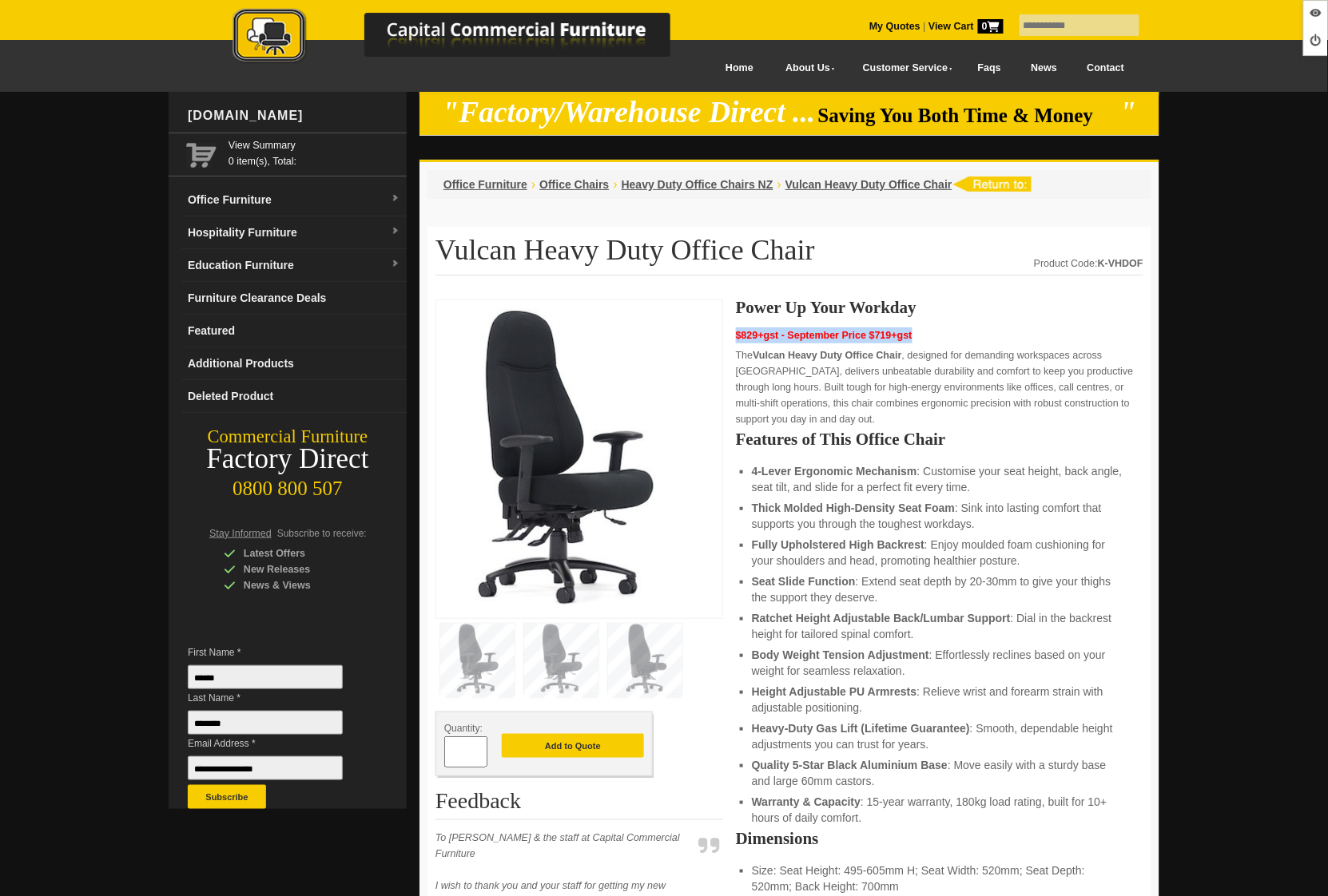
drag, startPoint x: 915, startPoint y: 334, endPoint x: 738, endPoint y: 333, distance: 177.0
click at [738, 333] on p "$829+gst - September Price $719+gst" at bounding box center [939, 336] width 408 height 16
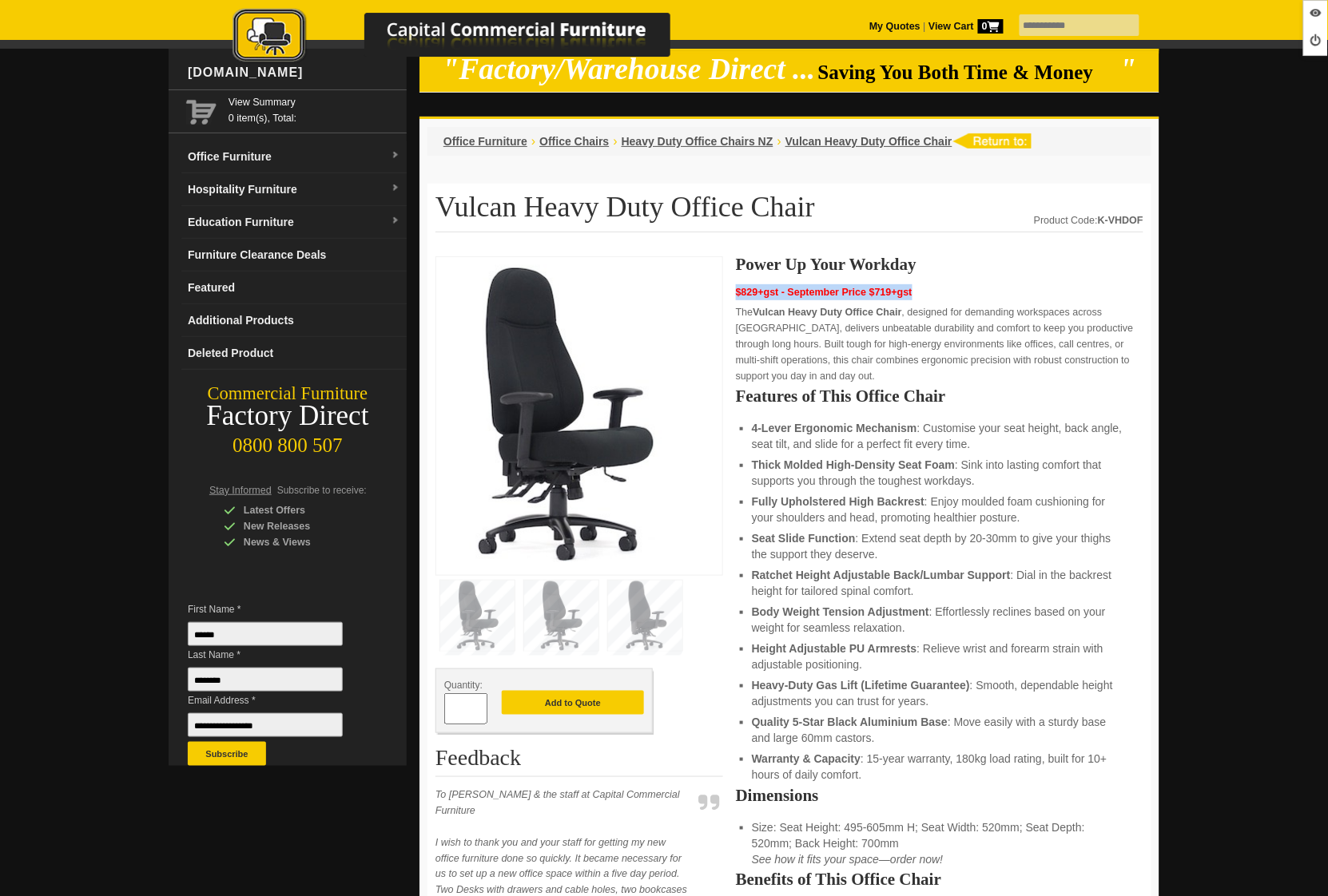
scroll to position [21, 0]
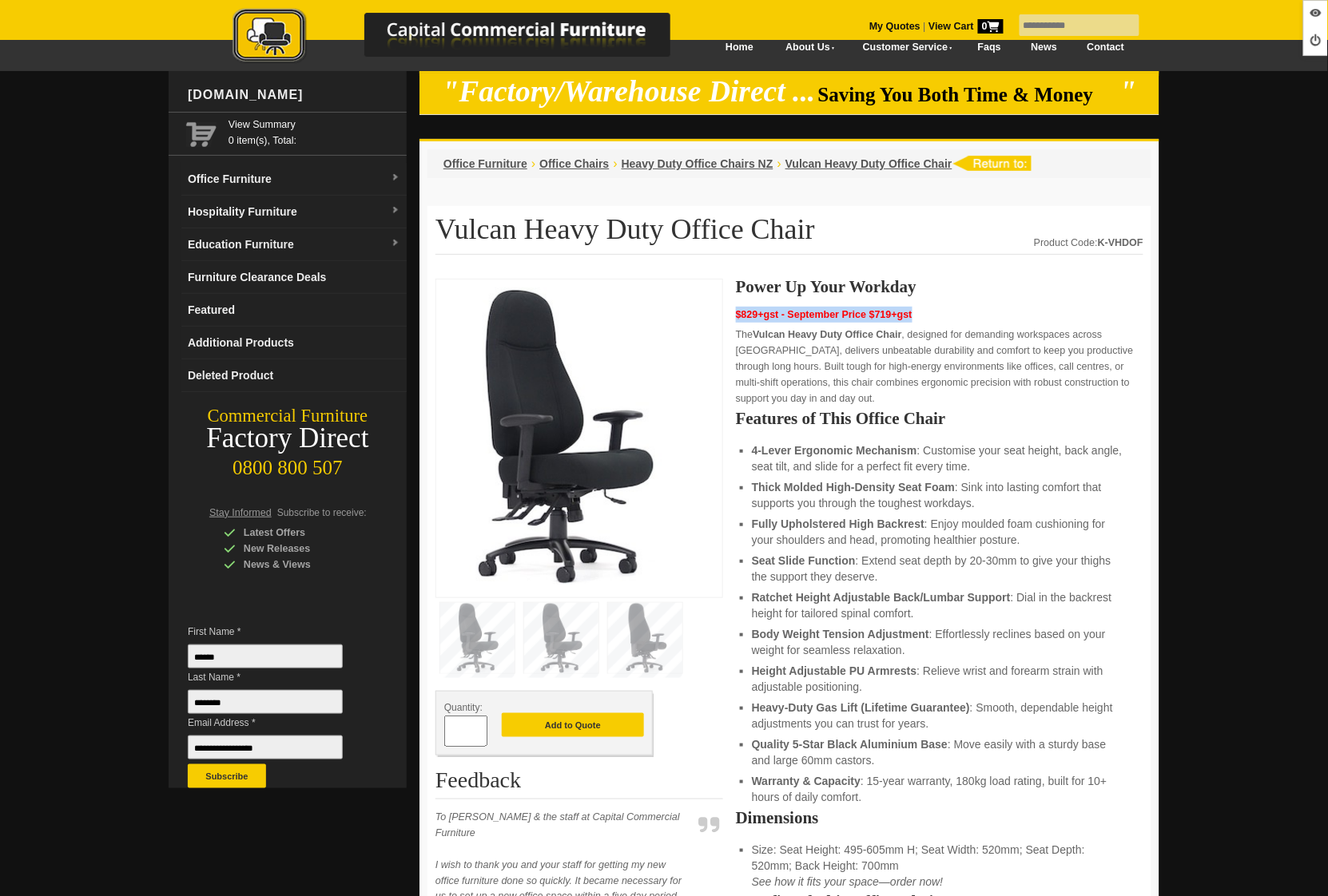
copy span "$829+gst - September Price $719+gst"
click at [245, 286] on link "Furniture Clearance Deals" at bounding box center [294, 277] width 225 height 33
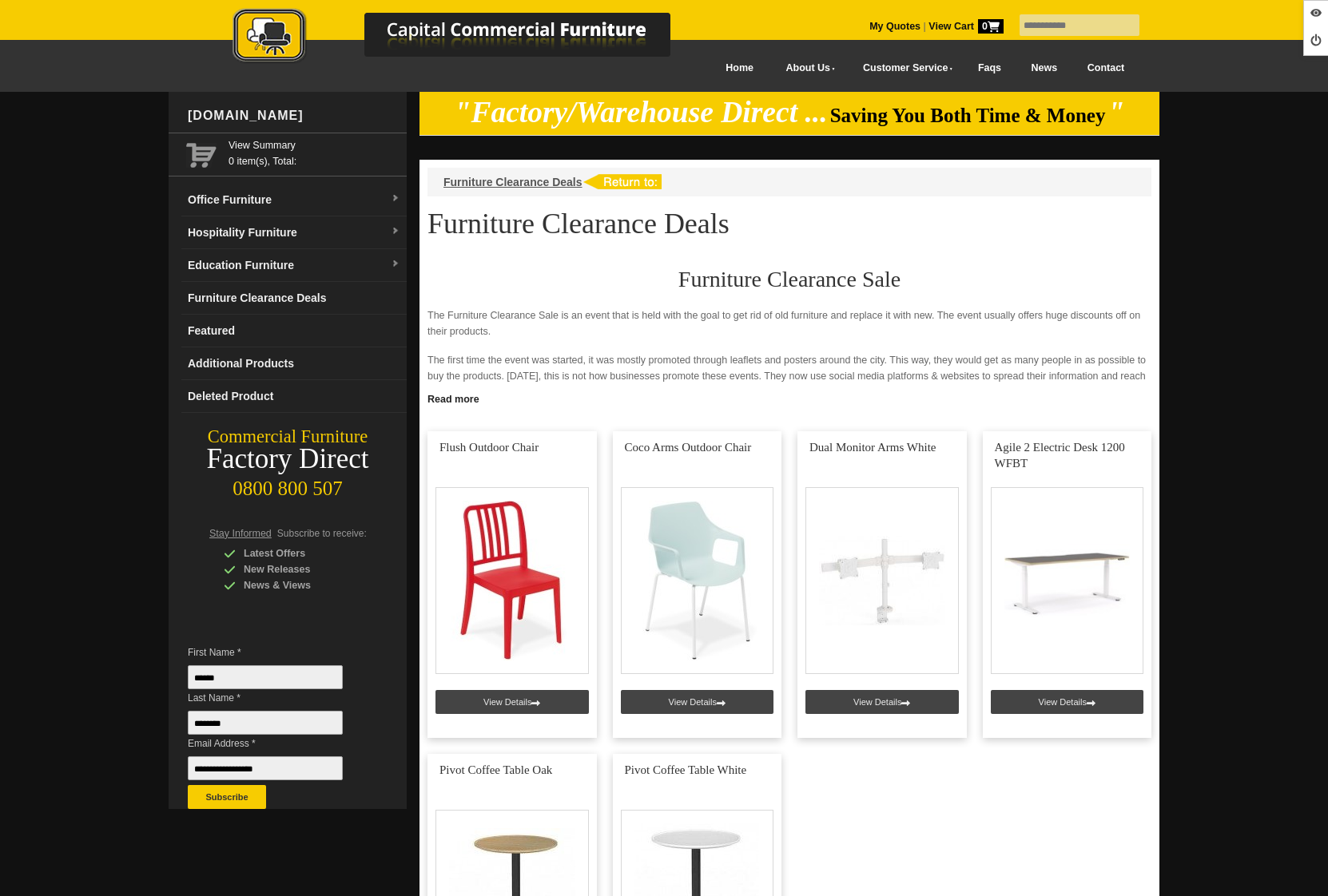
scroll to position [200, 0]
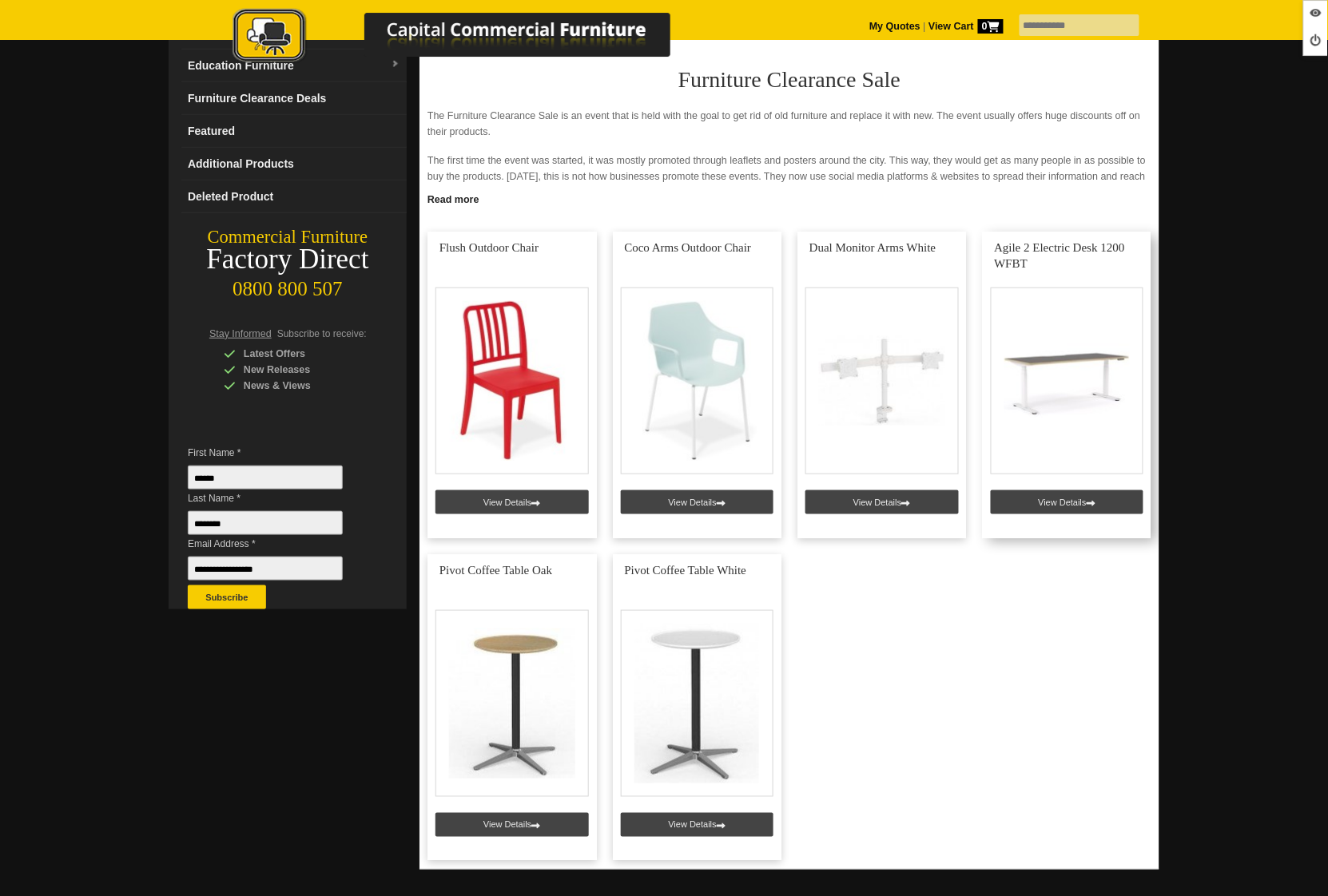
click at [1045, 505] on link at bounding box center [1067, 385] width 169 height 307
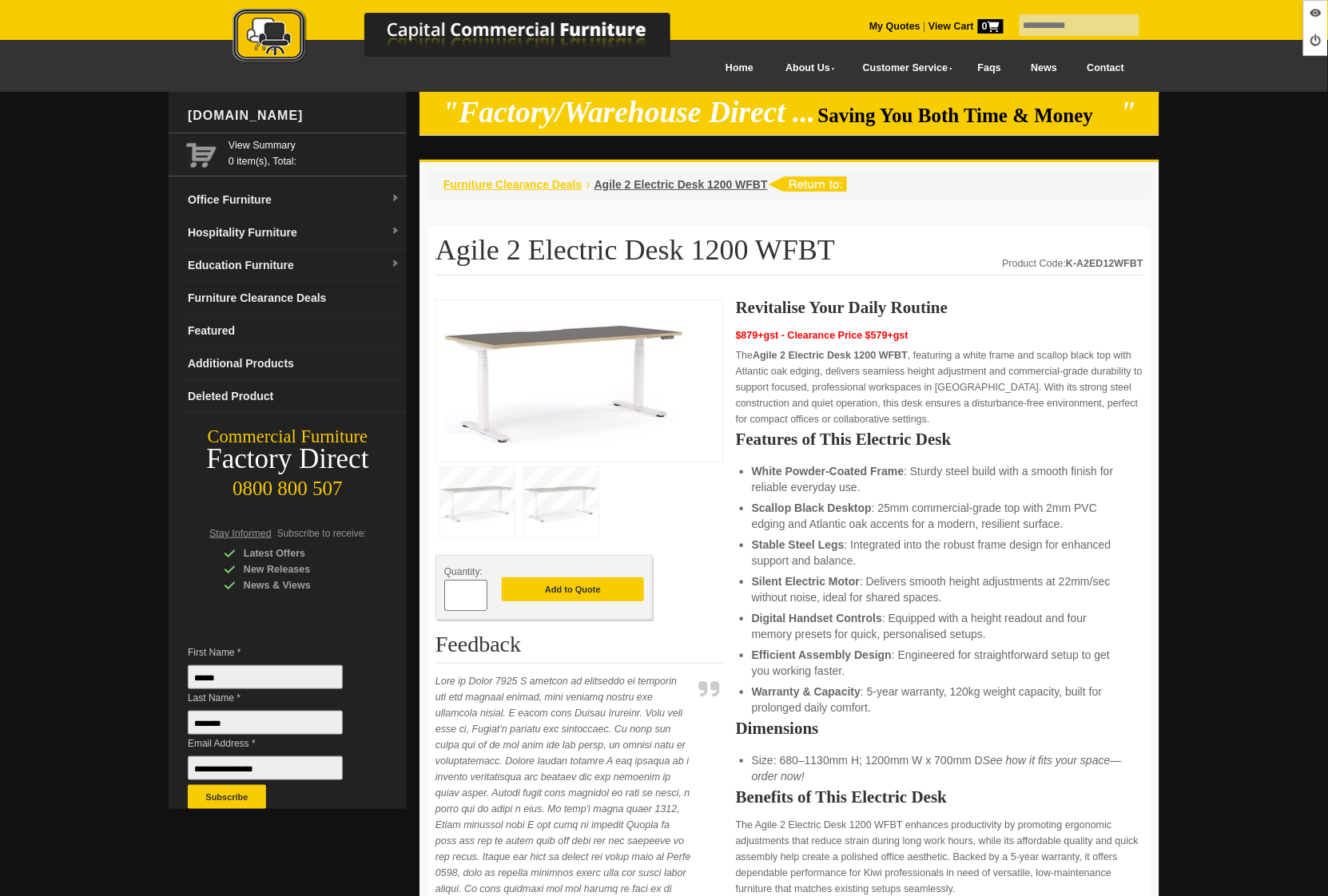
click at [526, 187] on span "Furniture Clearance Deals" at bounding box center [513, 185] width 139 height 13
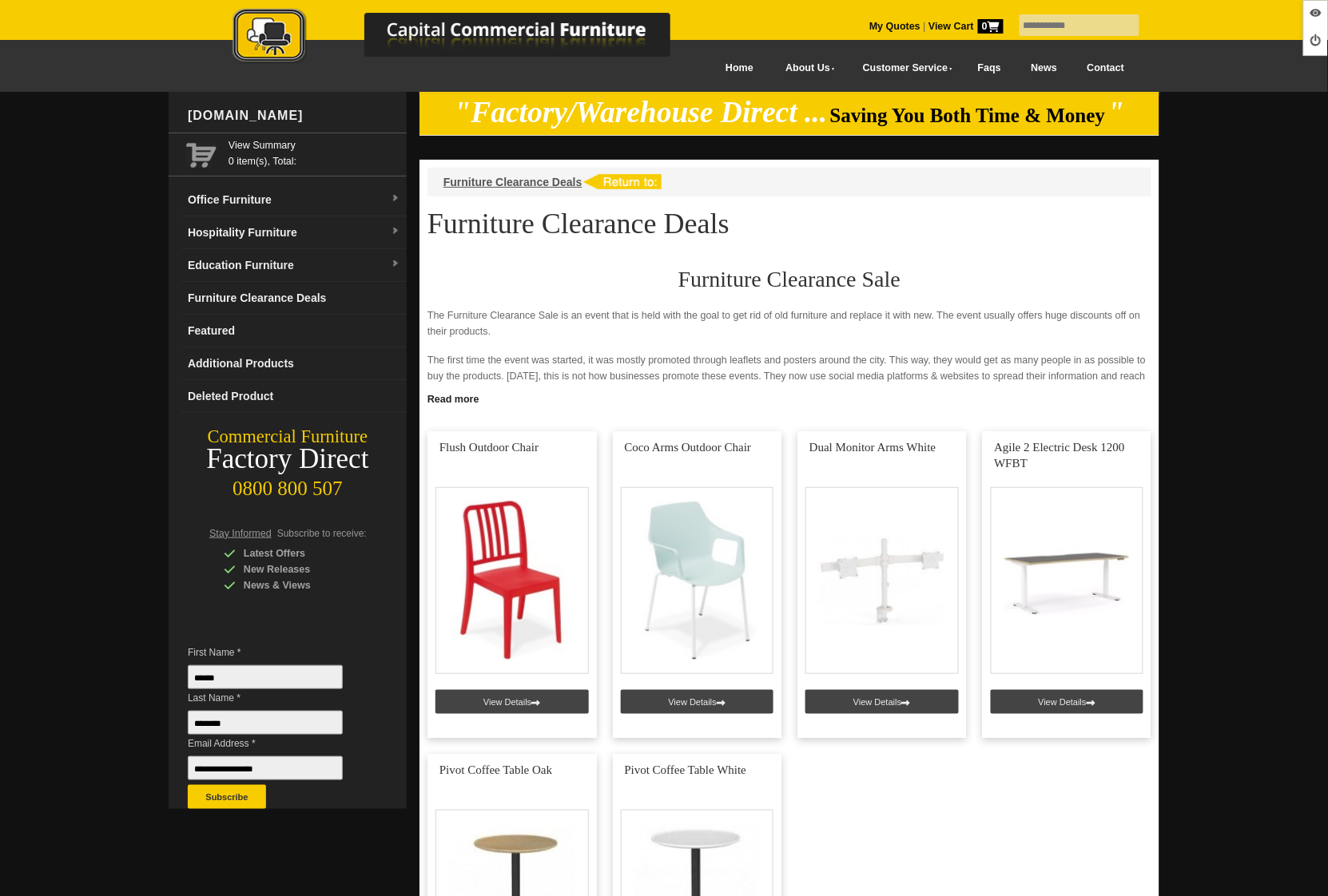
scroll to position [112, 0]
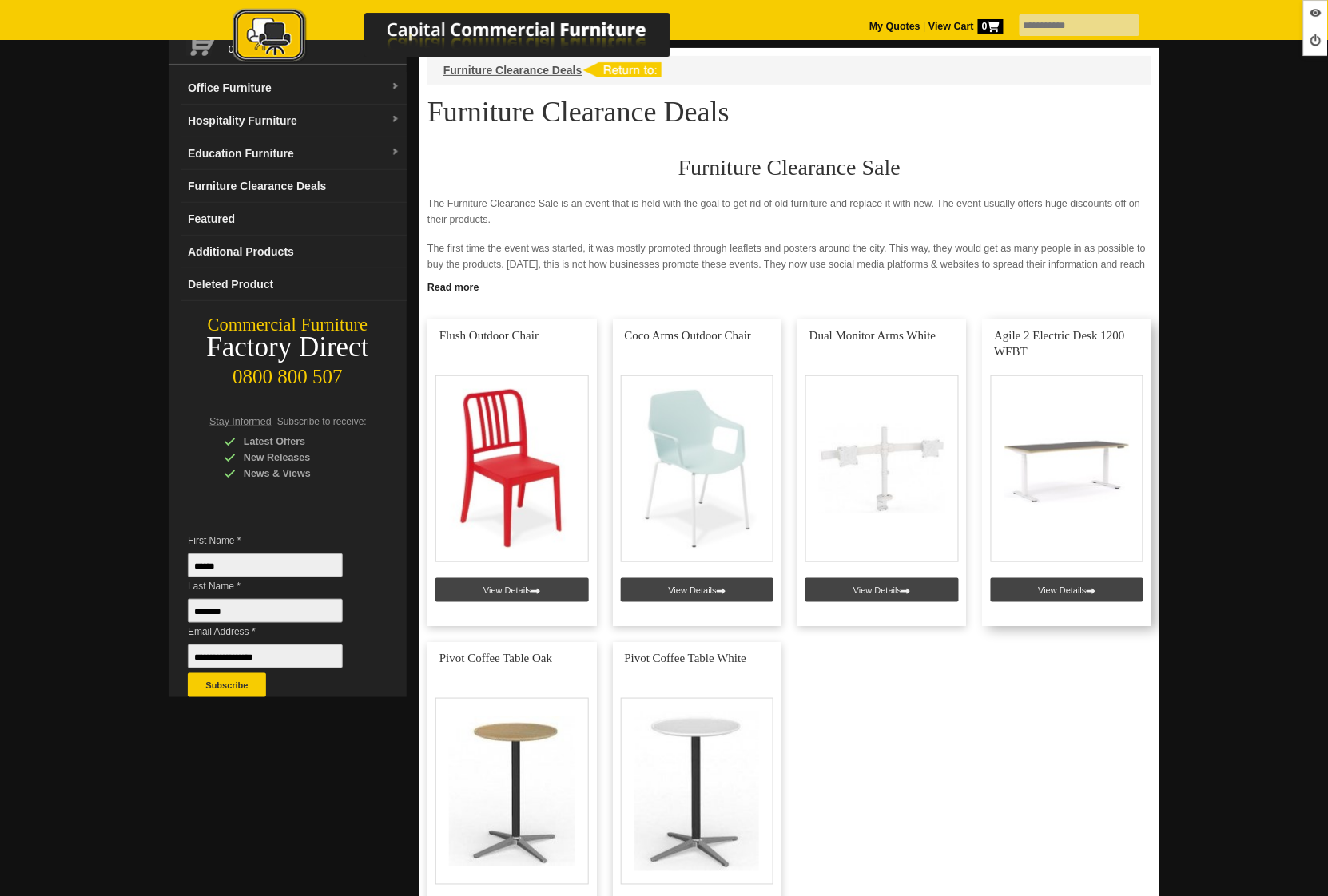
click at [1054, 581] on link at bounding box center [1067, 473] width 169 height 307
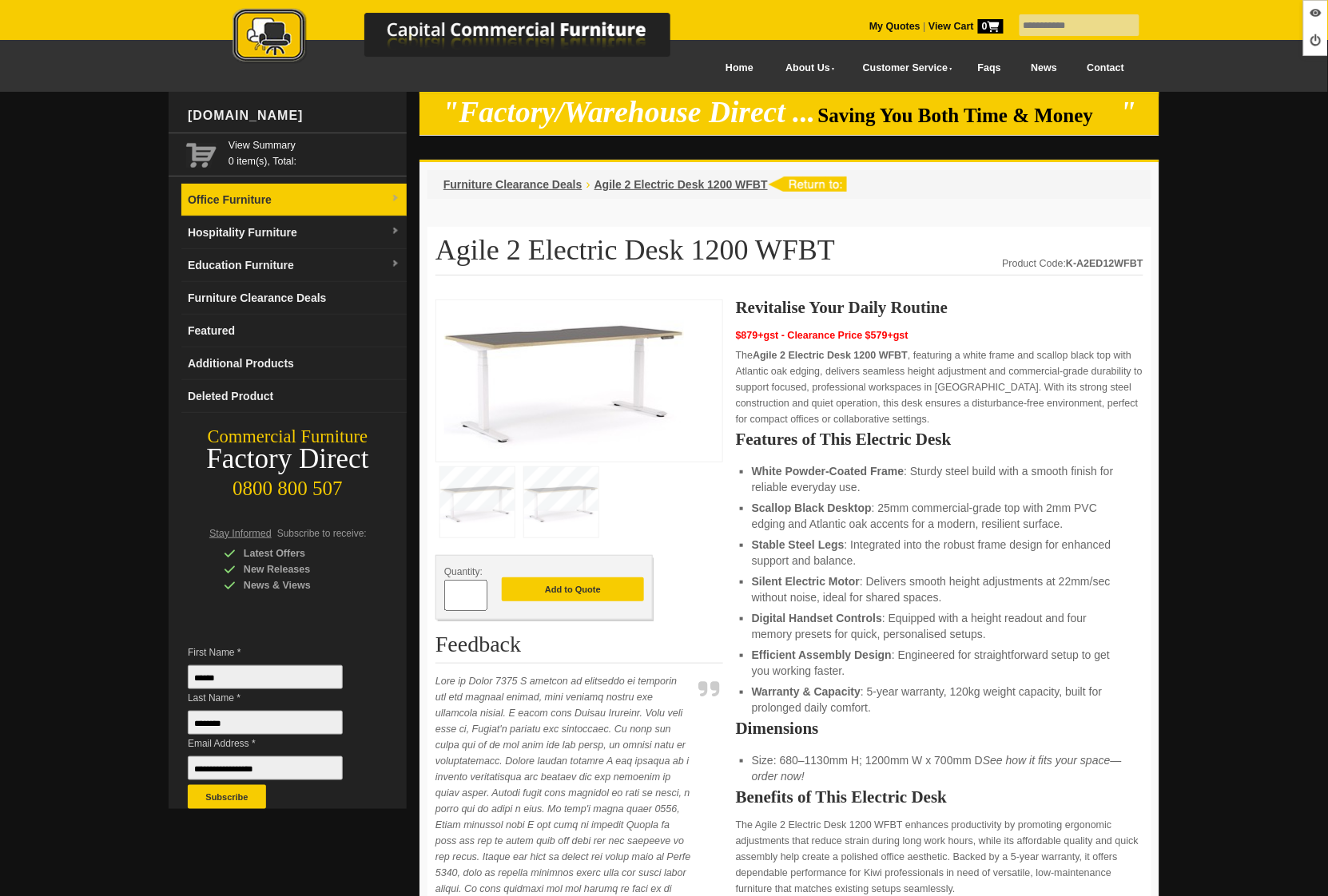
click at [300, 199] on link "Office Furniture" at bounding box center [294, 200] width 225 height 33
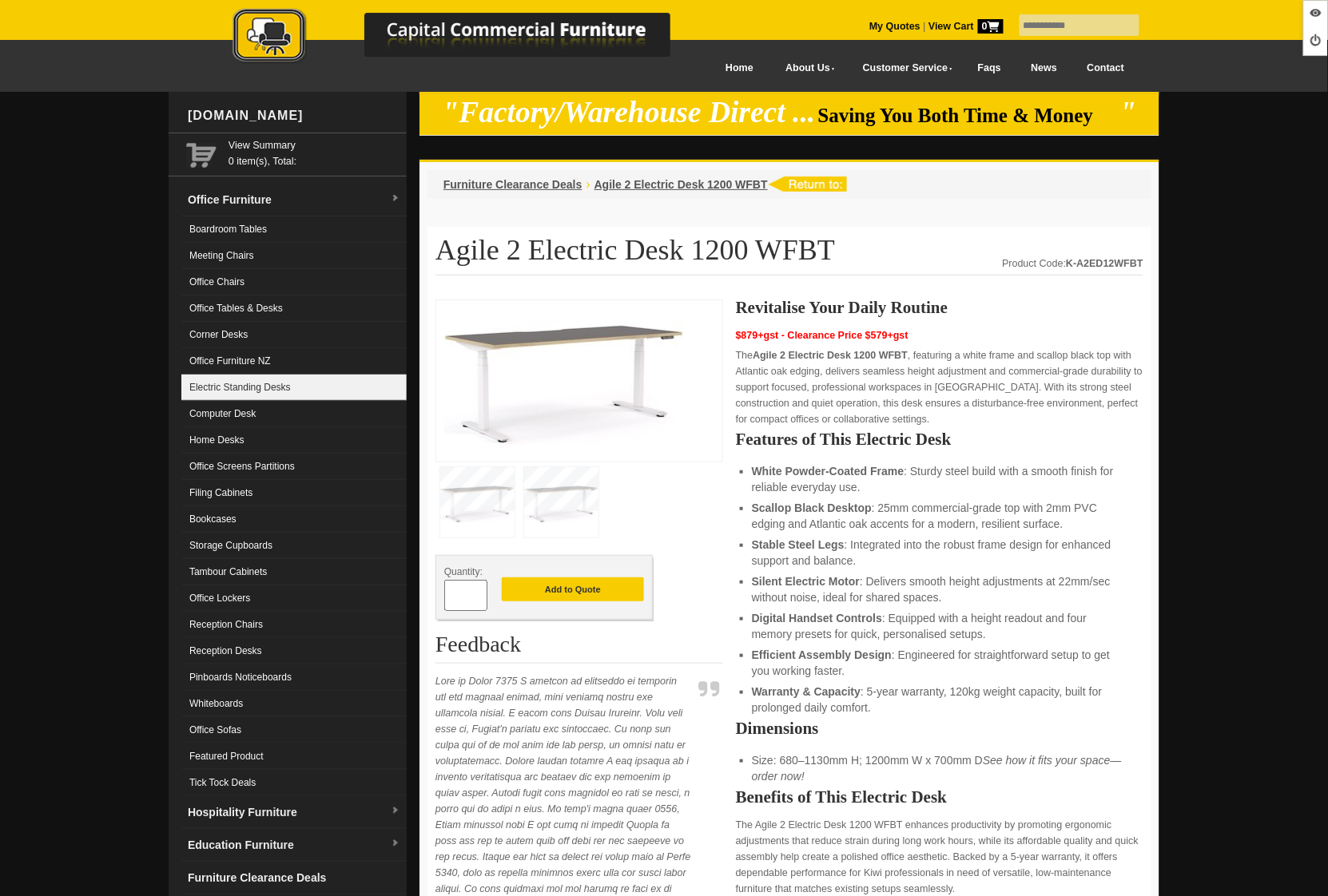
click at [282, 393] on link "Electric Standing Desks" at bounding box center [294, 388] width 225 height 26
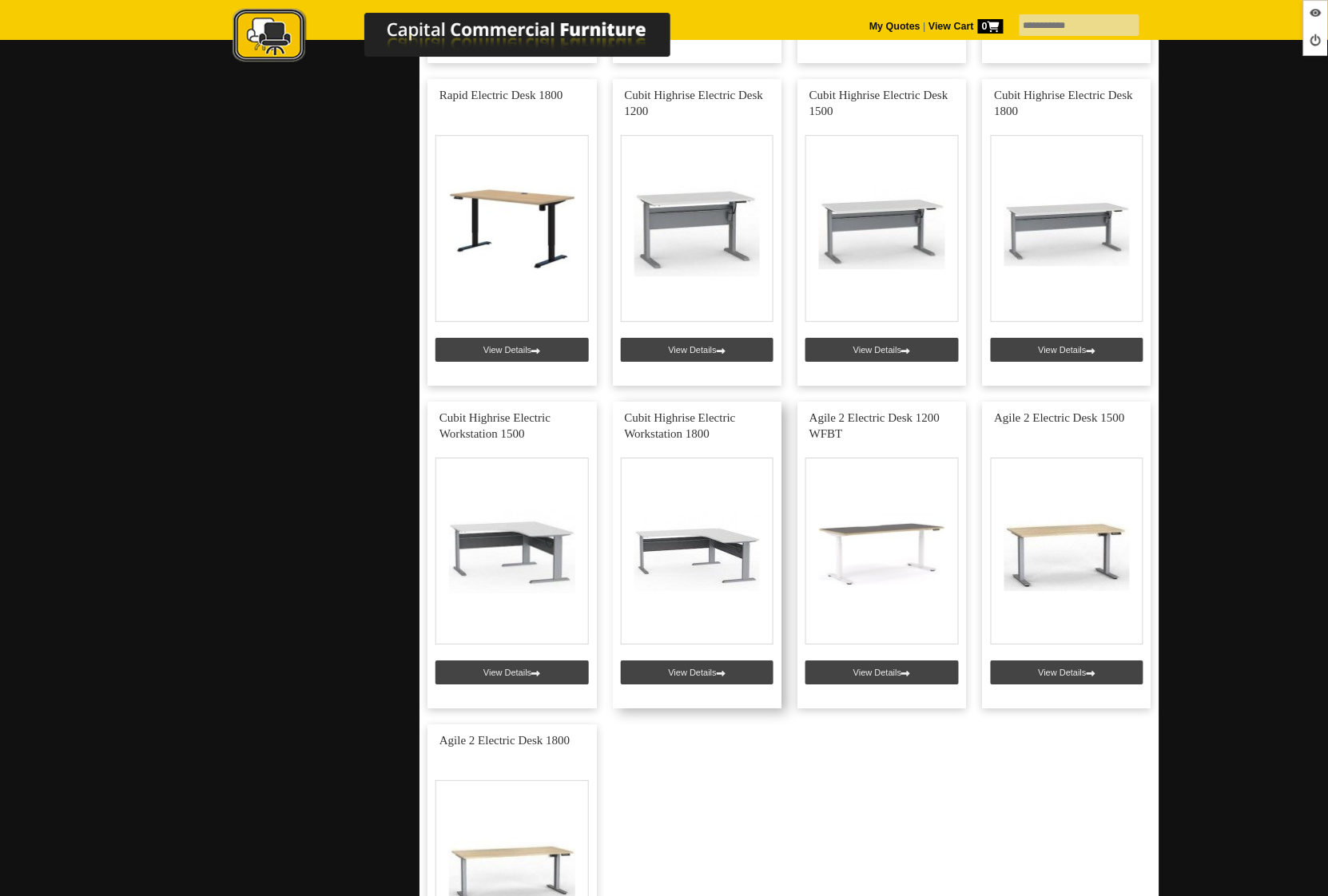
scroll to position [1322, 0]
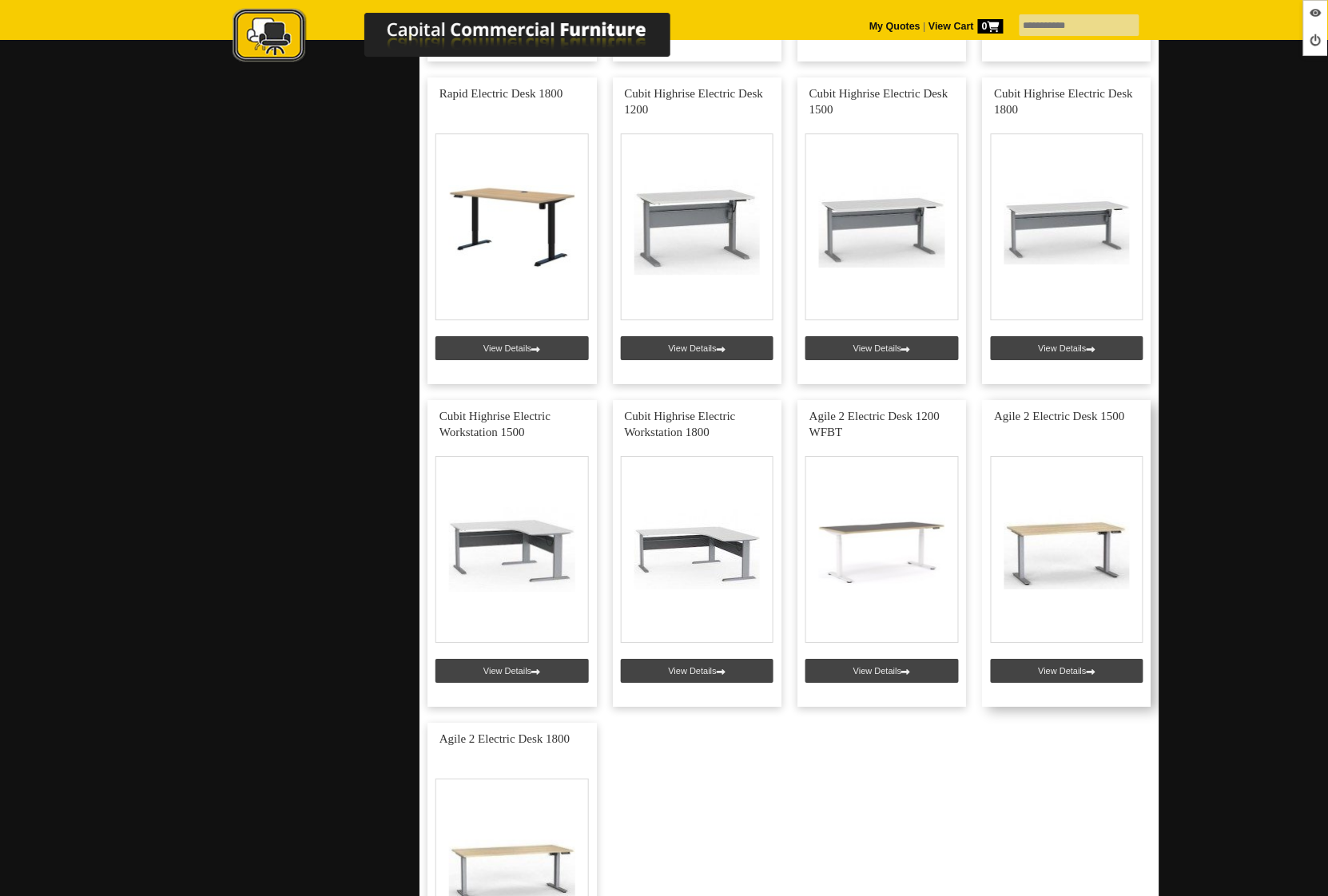
click at [1053, 671] on link at bounding box center [1067, 554] width 169 height 307
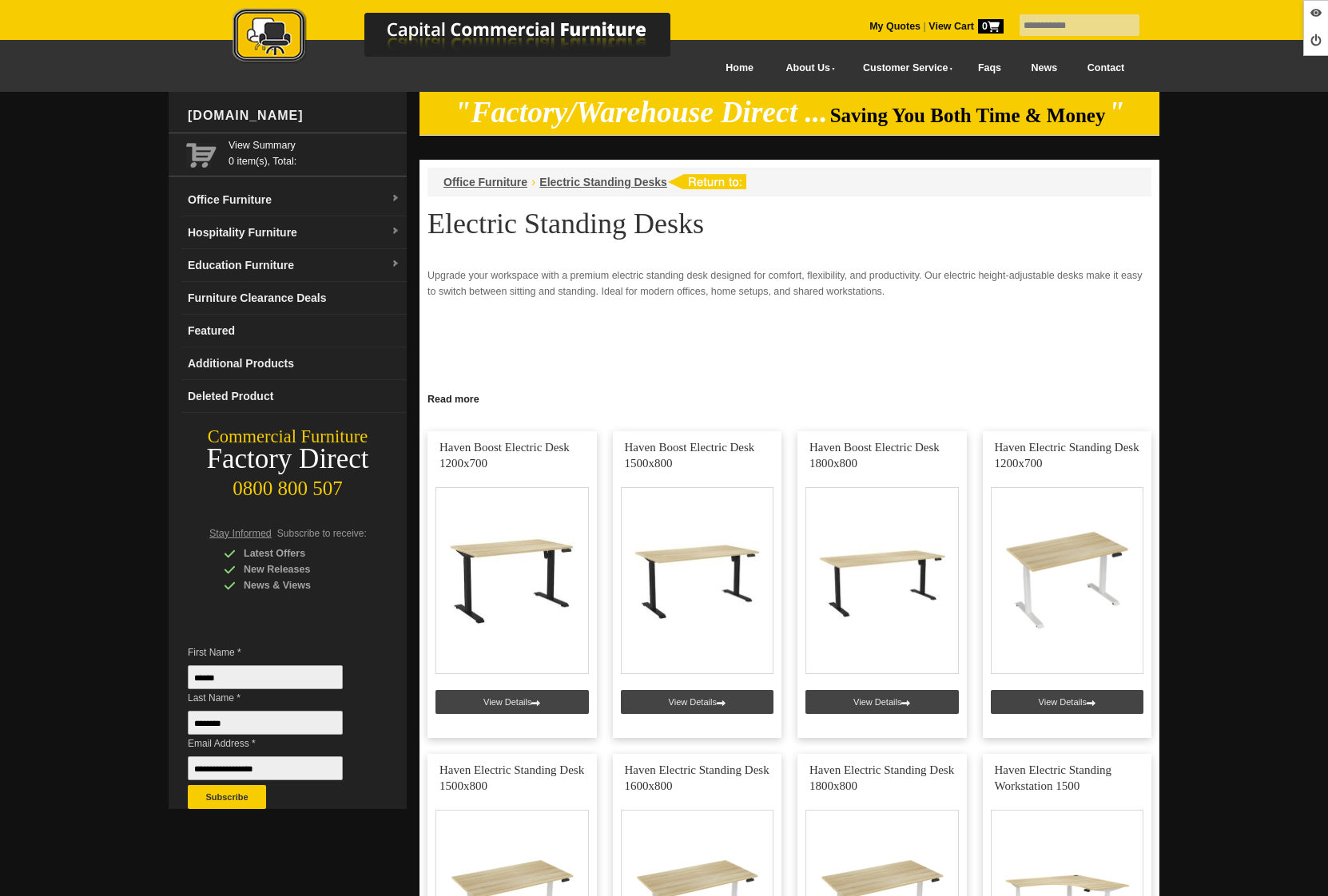
scroll to position [1322, 0]
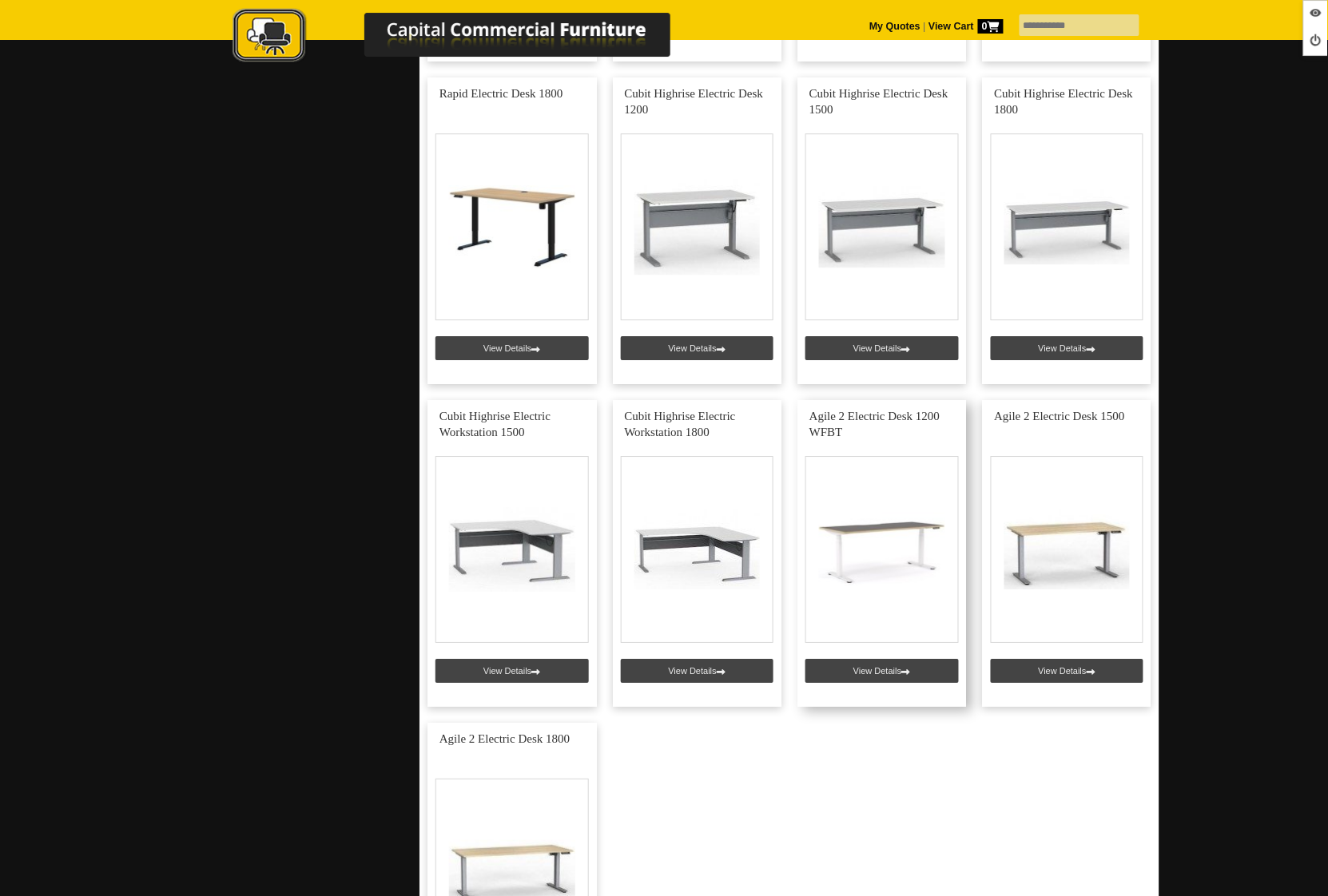
click at [867, 665] on link at bounding box center [882, 554] width 169 height 307
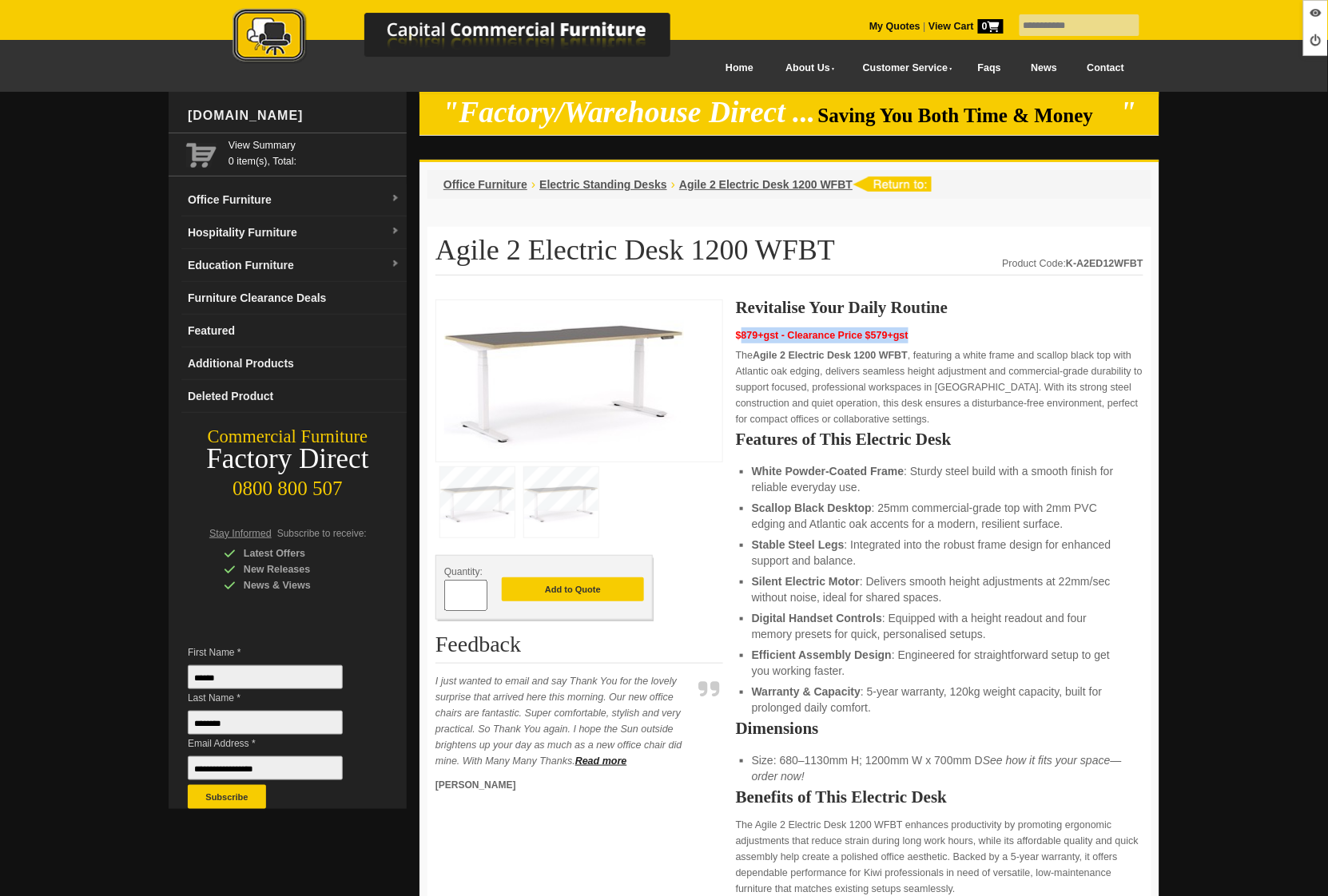
drag, startPoint x: 917, startPoint y: 334, endPoint x: 740, endPoint y: 336, distance: 177.0
click at [740, 336] on p "$879+gst - Clearance Price $579+gst" at bounding box center [939, 336] width 408 height 16
click at [887, 325] on div "Revitalise Your Daily Routine $879+gst - Clearance Price $579+gst The Agile 2 E…" at bounding box center [939, 661] width 408 height 723
drag, startPoint x: 911, startPoint y: 332, endPoint x: 747, endPoint y: 334, distance: 164.0
click at [736, 336] on p "$879+gst - Clearance Price $579+gst" at bounding box center [939, 336] width 408 height 16
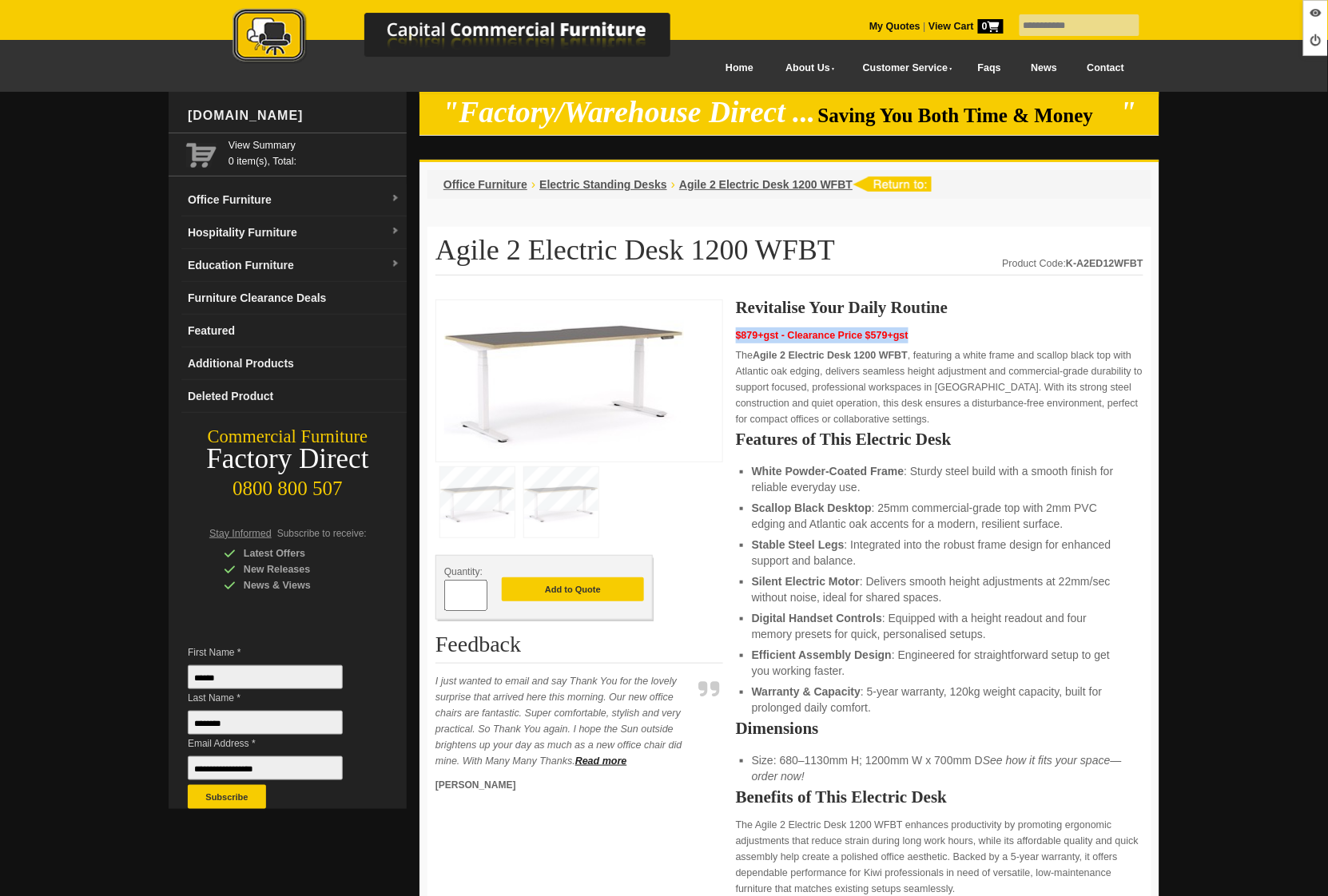
copy strong "$879+gst - Clearance Price $579+gst"
click at [609, 184] on span "Electric Standing Desks" at bounding box center [603, 185] width 128 height 13
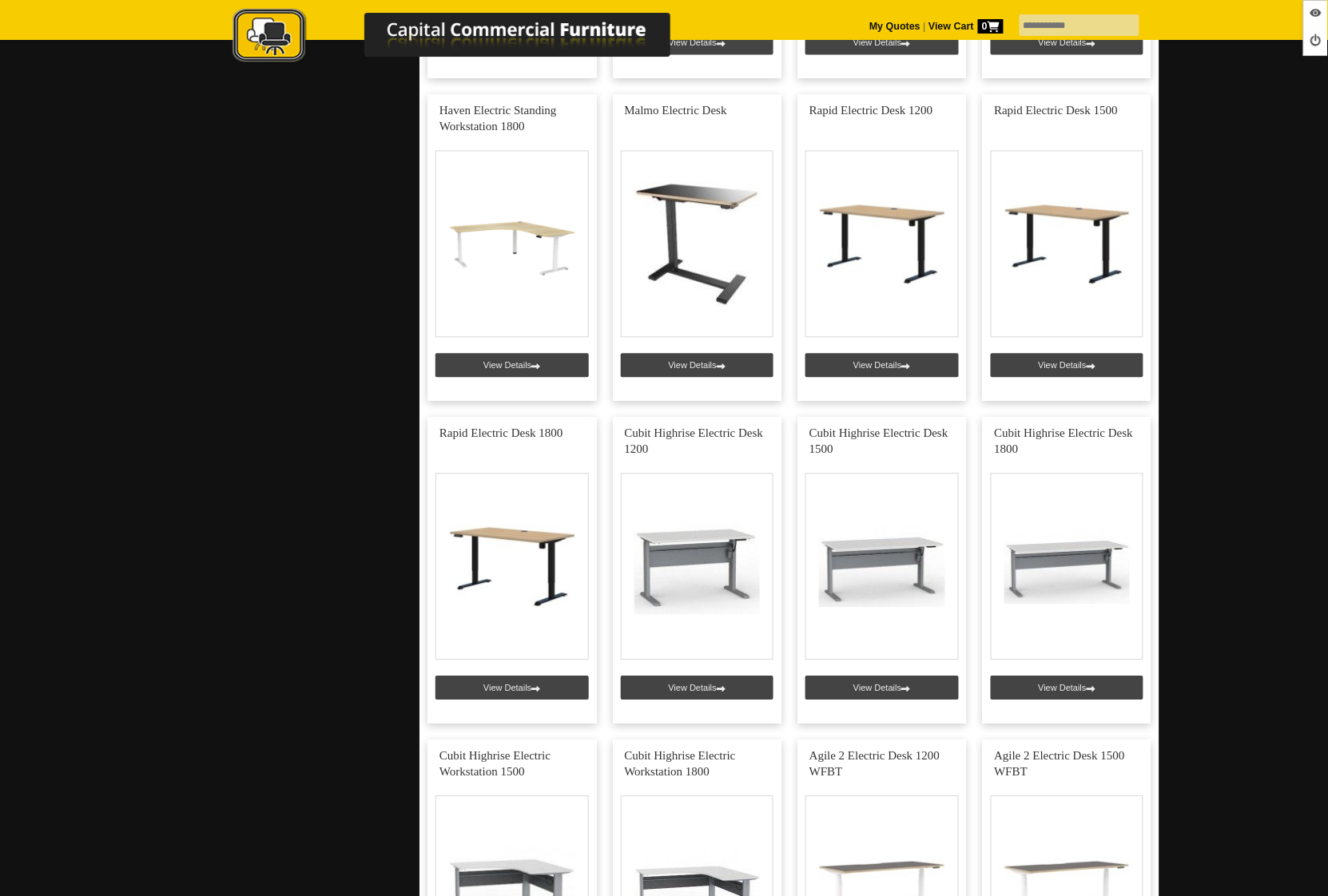
scroll to position [1448, 0]
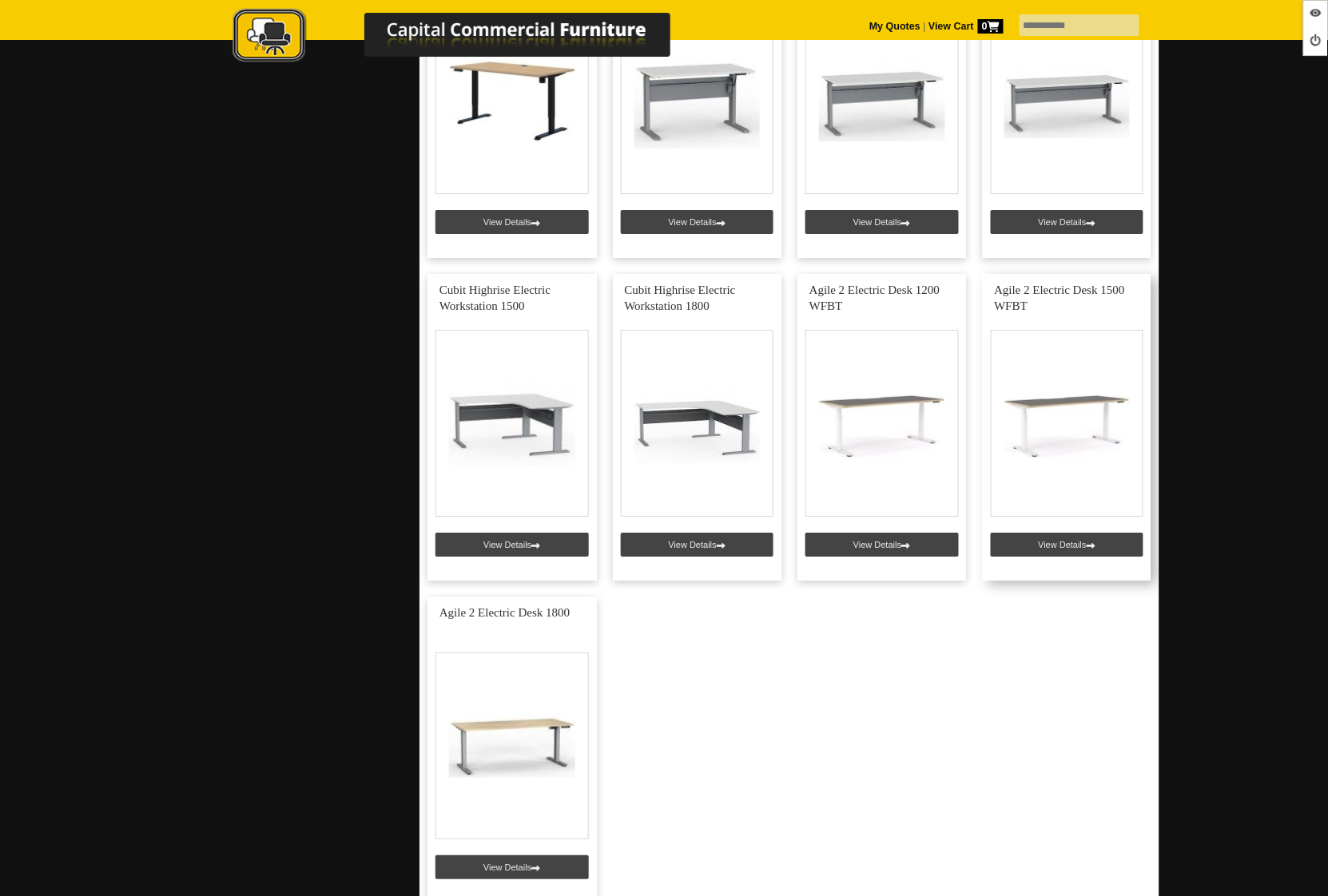
click at [1043, 543] on link at bounding box center [1067, 428] width 169 height 307
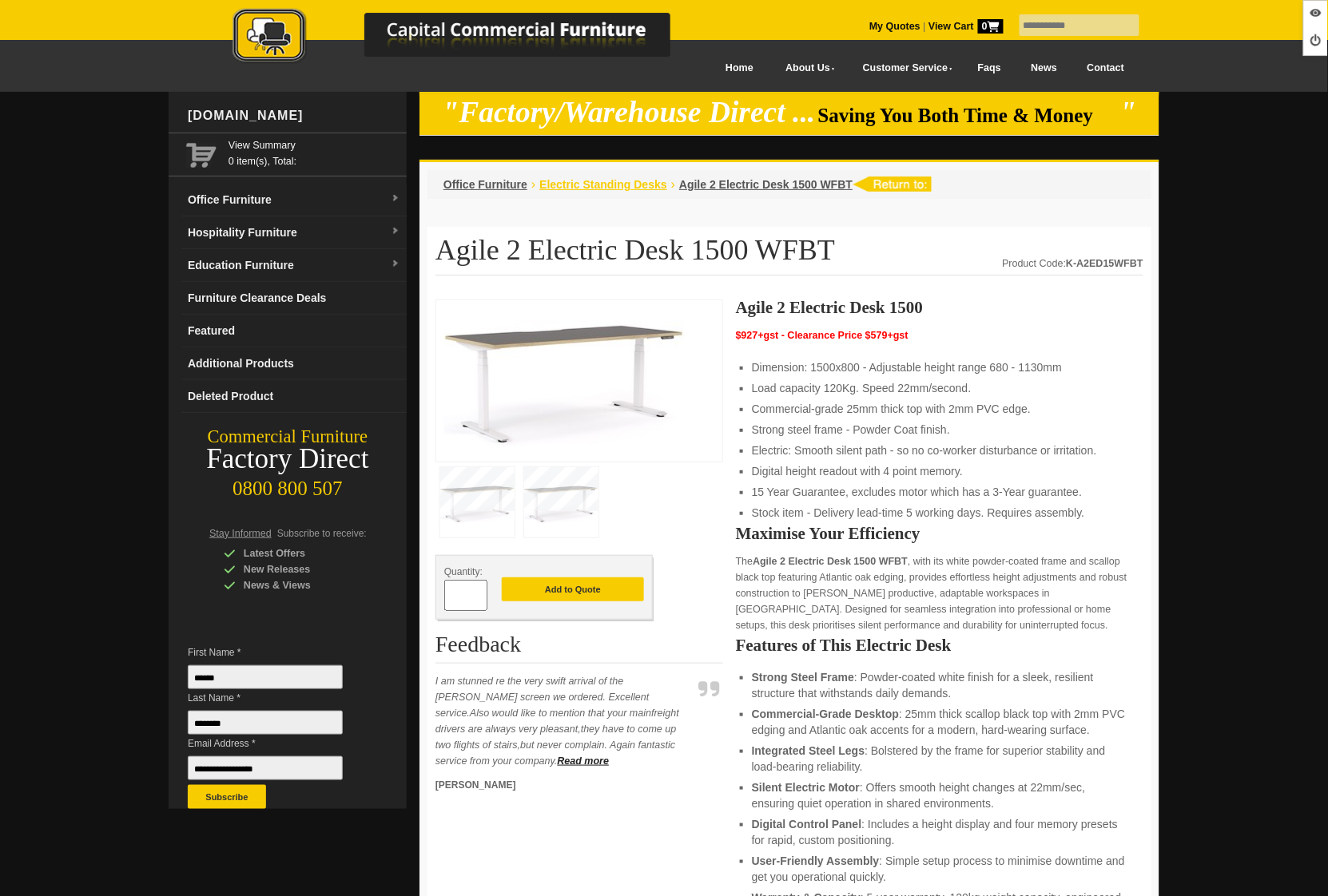
click at [599, 182] on span "Electric Standing Desks" at bounding box center [603, 185] width 128 height 13
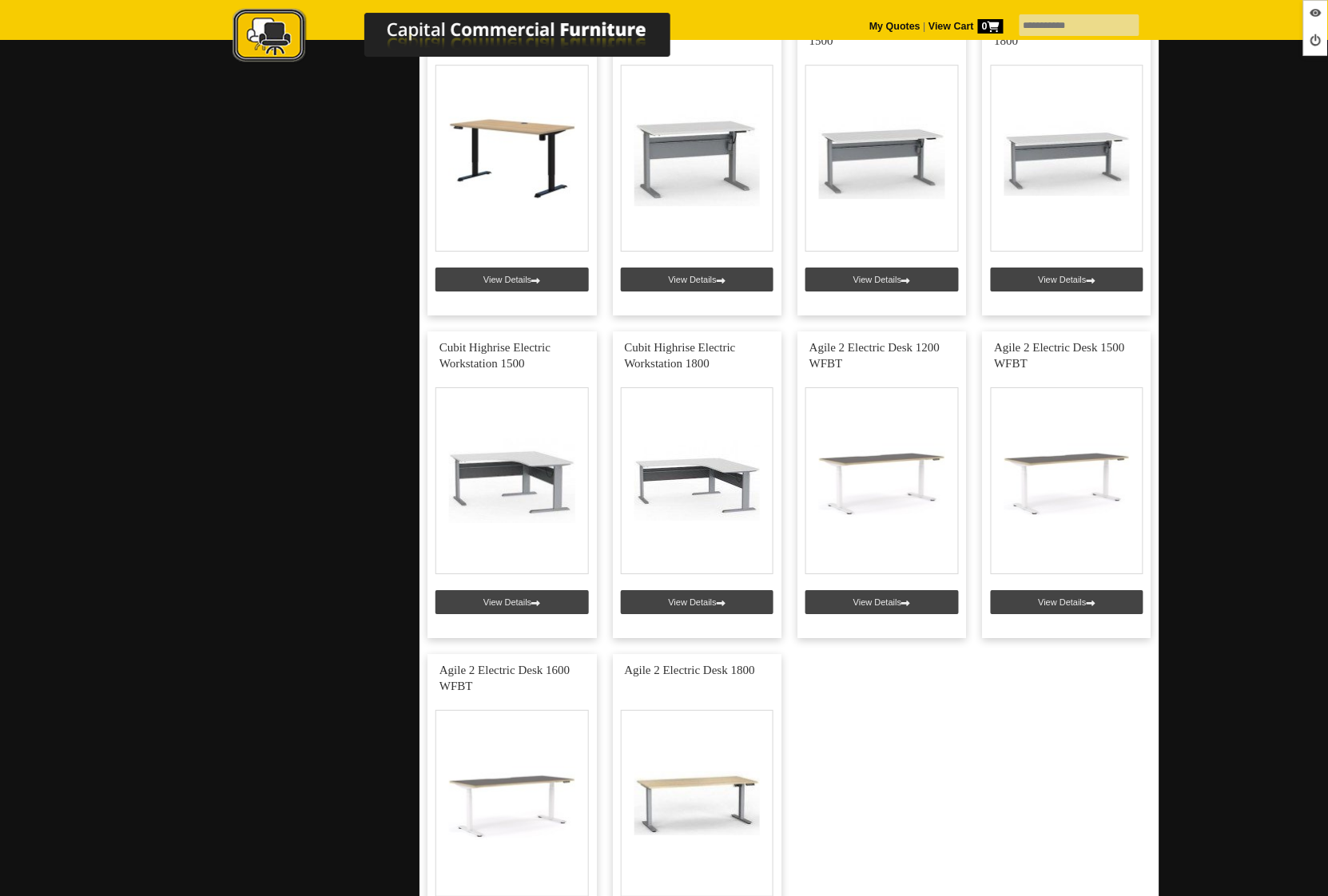
scroll to position [1664, 0]
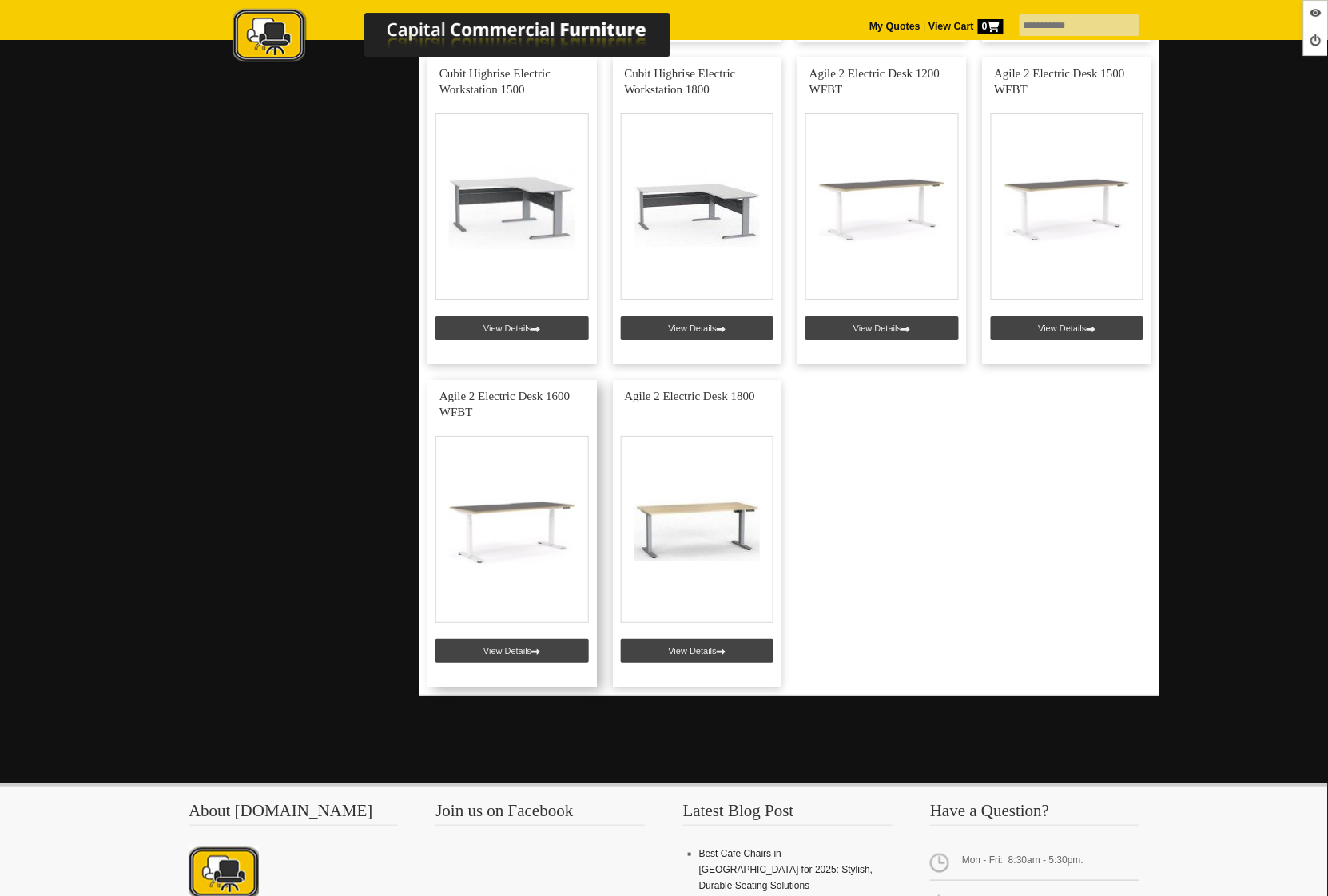
click at [491, 651] on link at bounding box center [512, 534] width 169 height 307
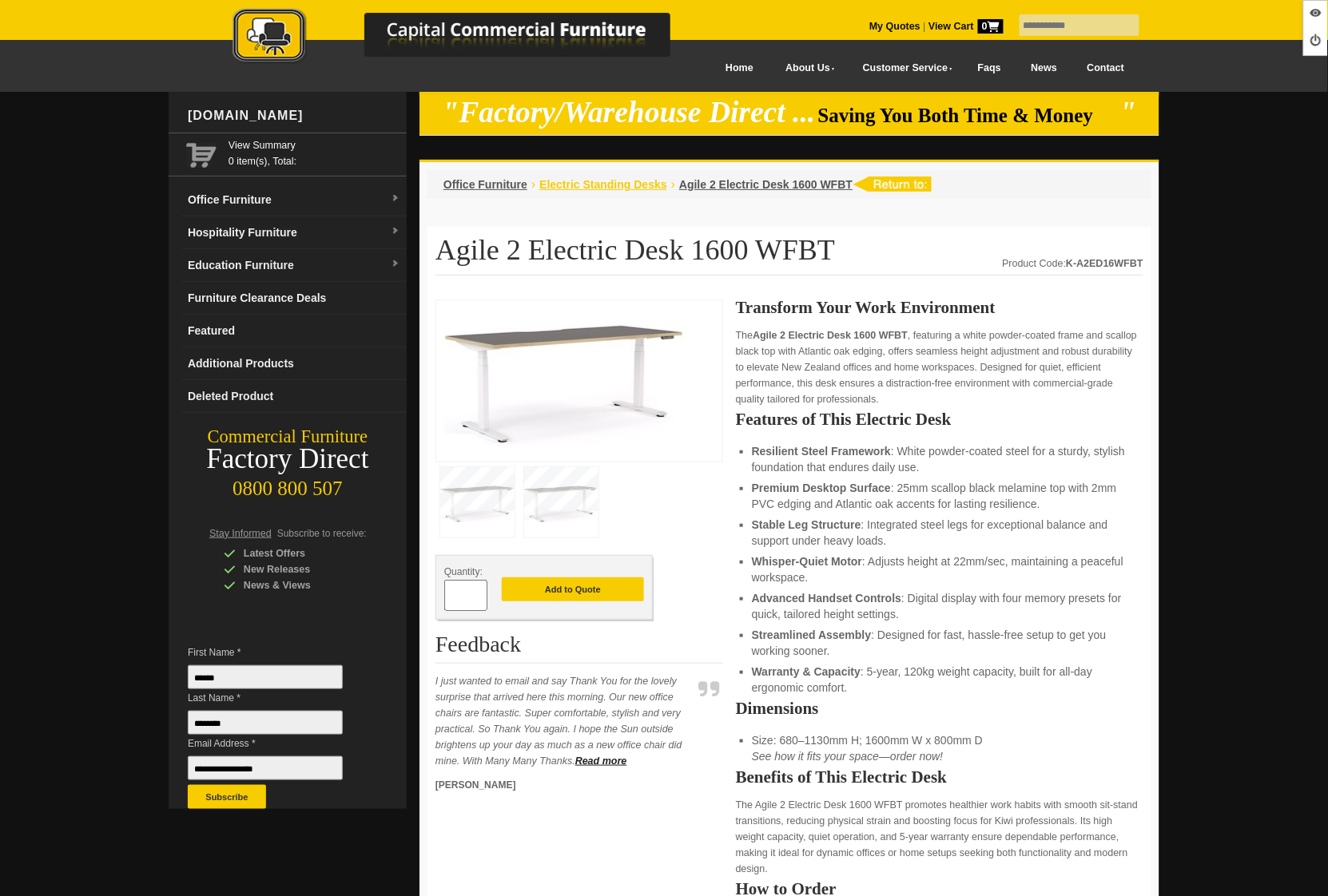
click at [640, 184] on span "Electric Standing Desks" at bounding box center [603, 185] width 128 height 13
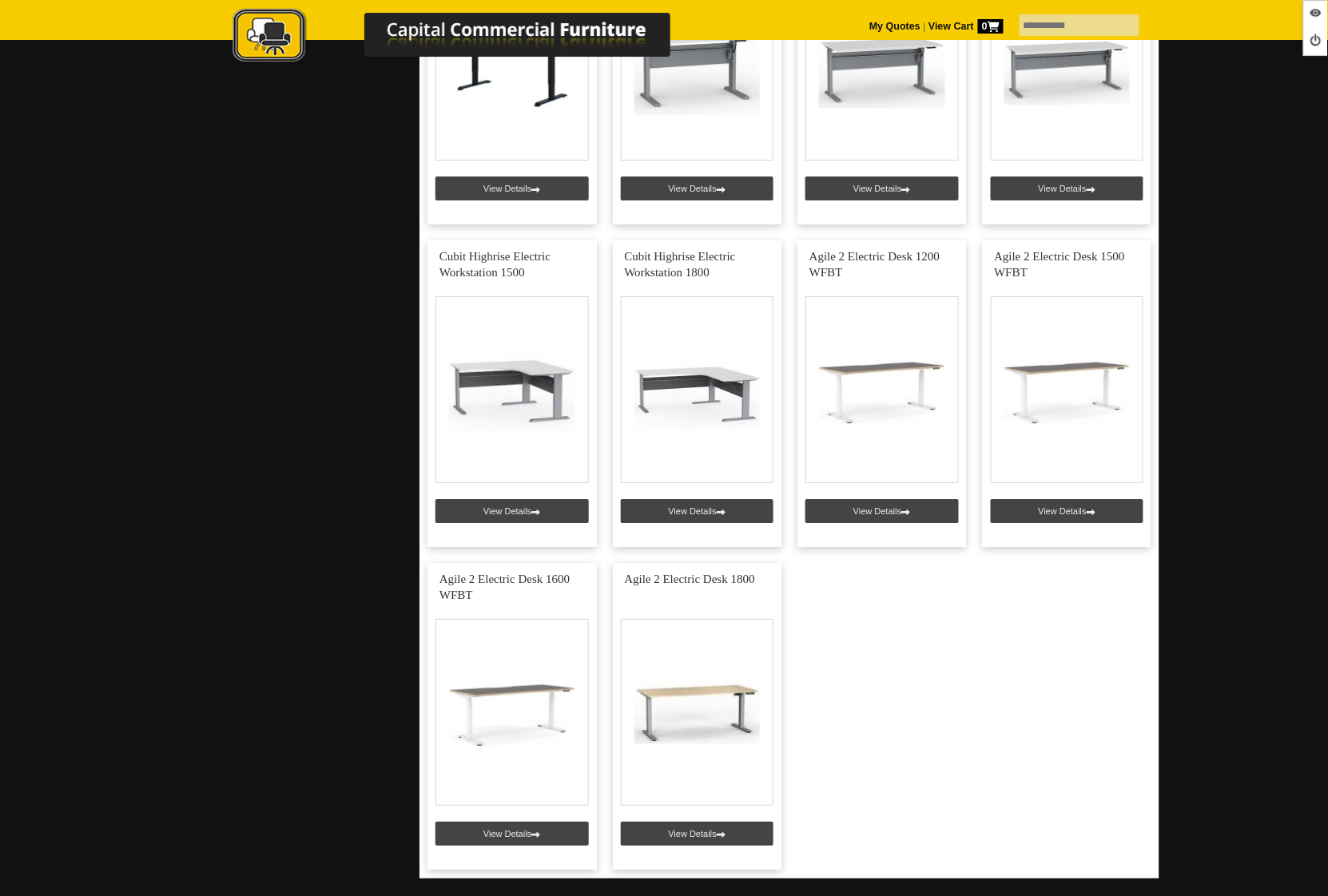
scroll to position [1507, 0]
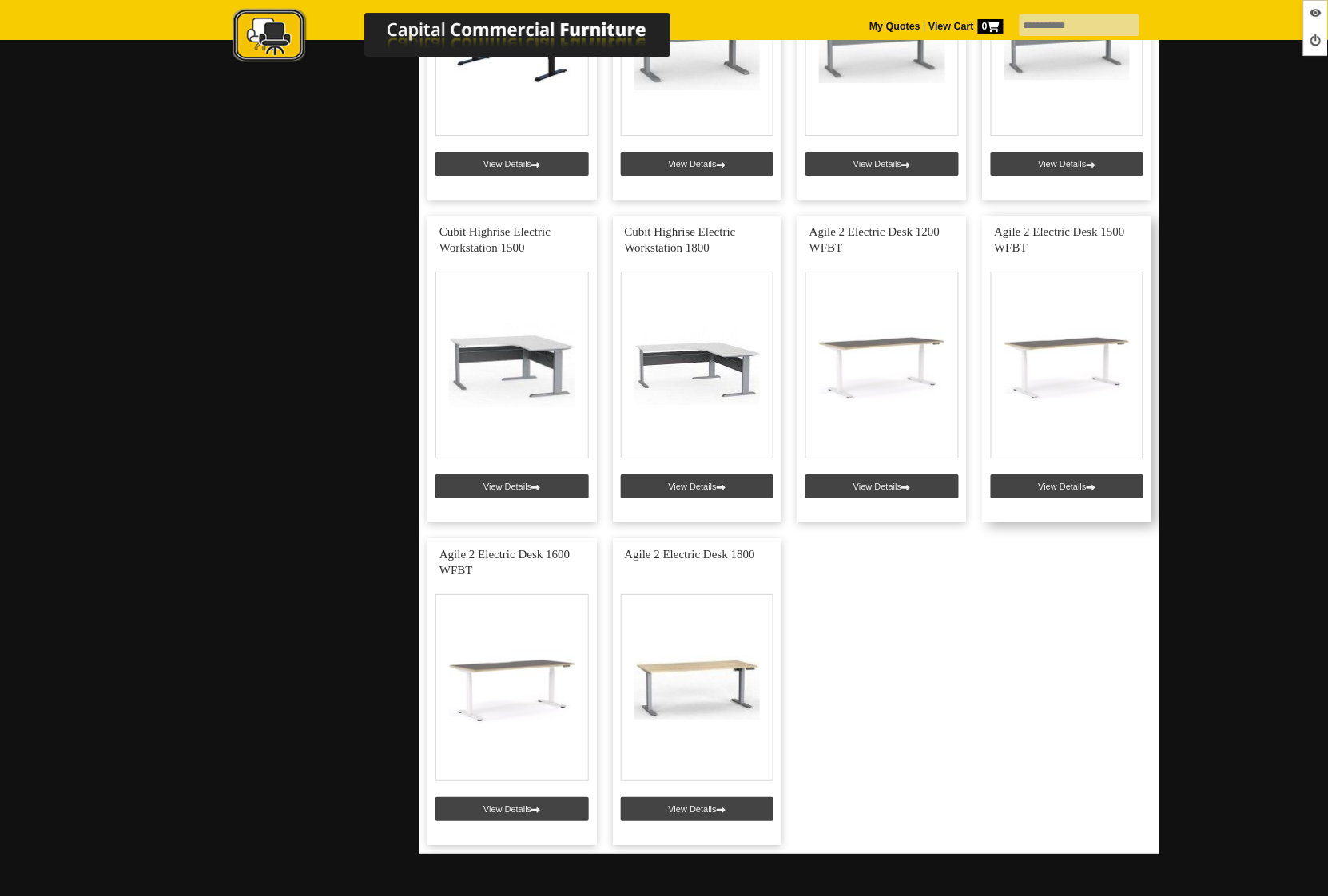
click at [1091, 488] on link at bounding box center [1067, 369] width 169 height 307
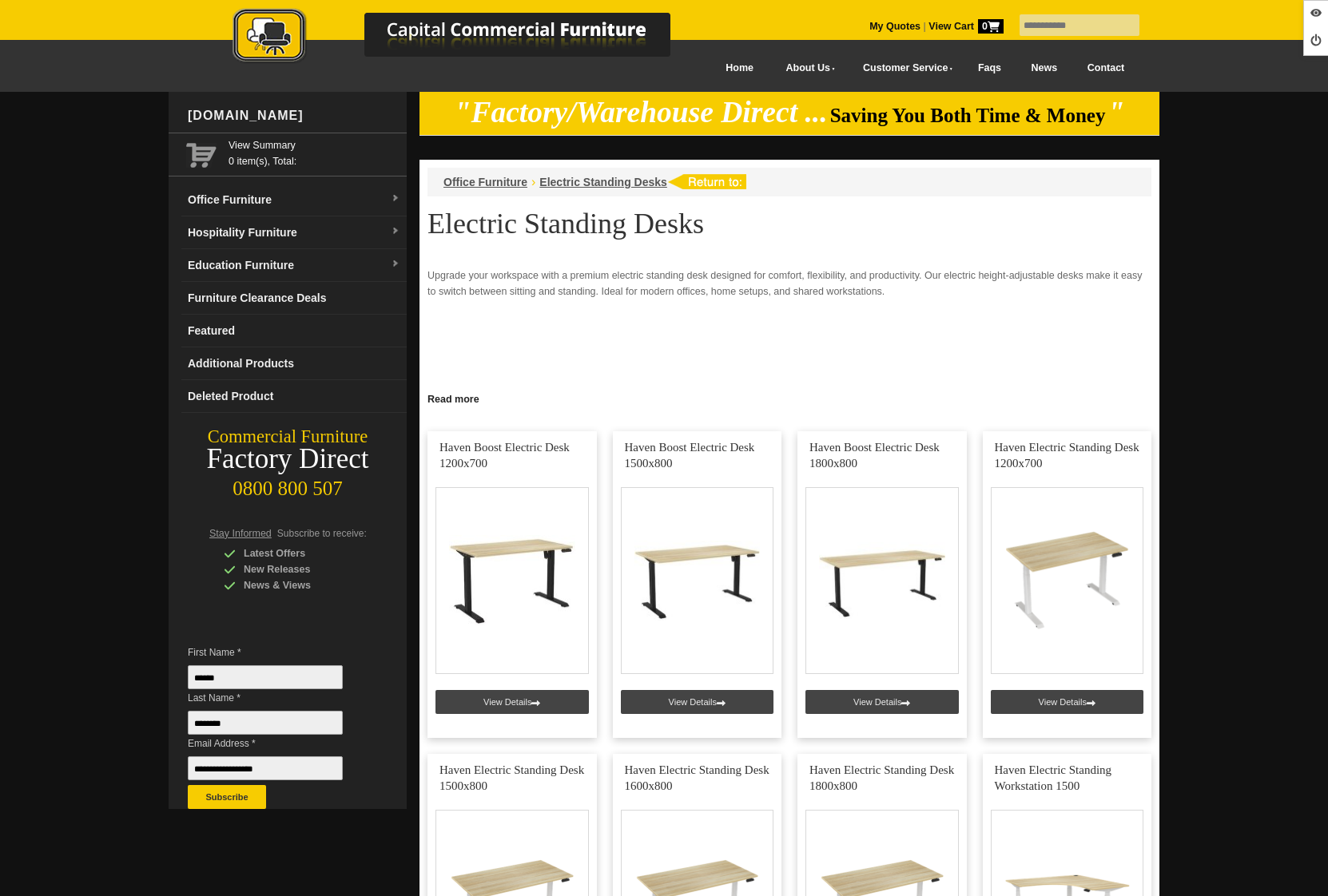
scroll to position [1507, 0]
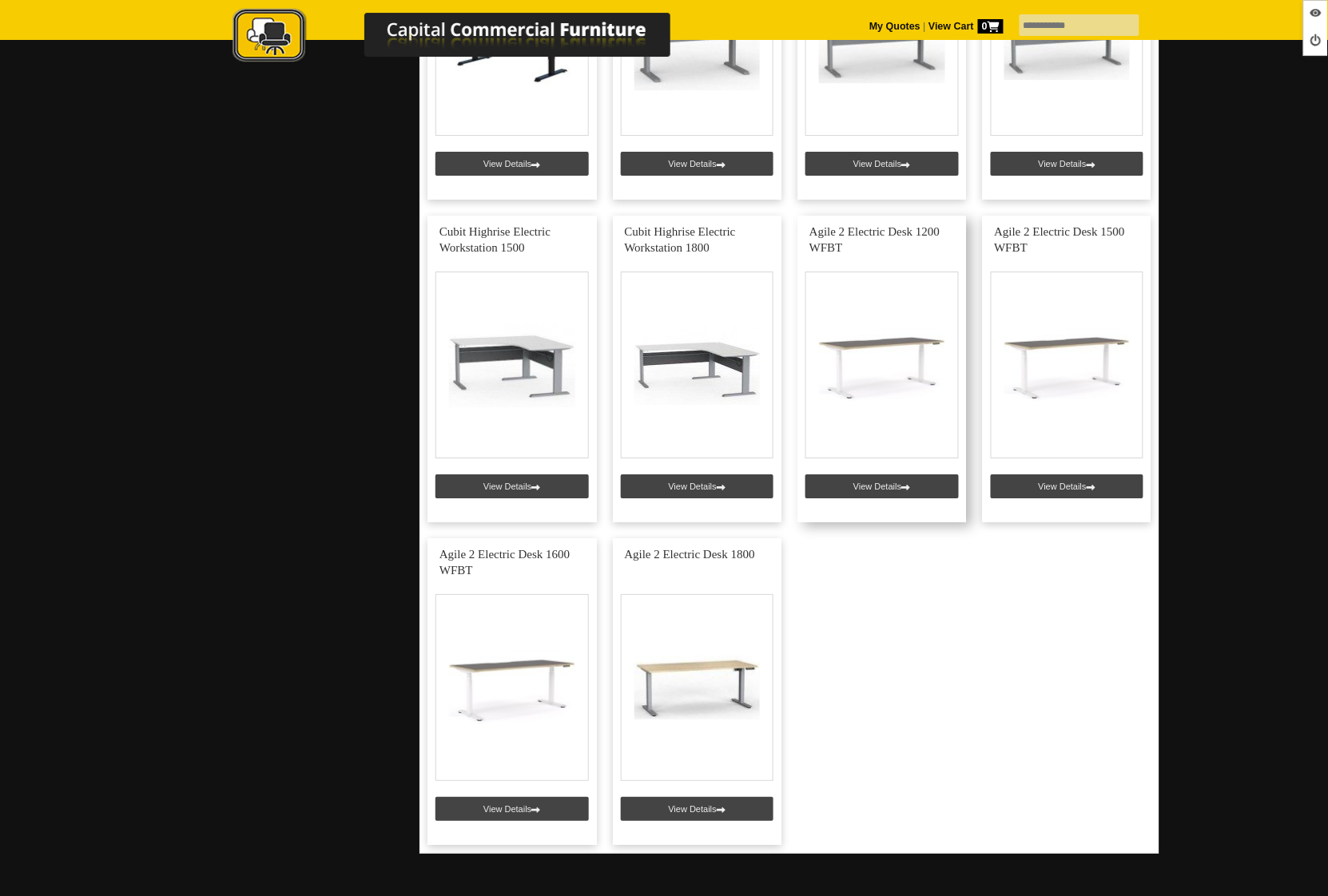
click at [884, 487] on link at bounding box center [882, 369] width 169 height 307
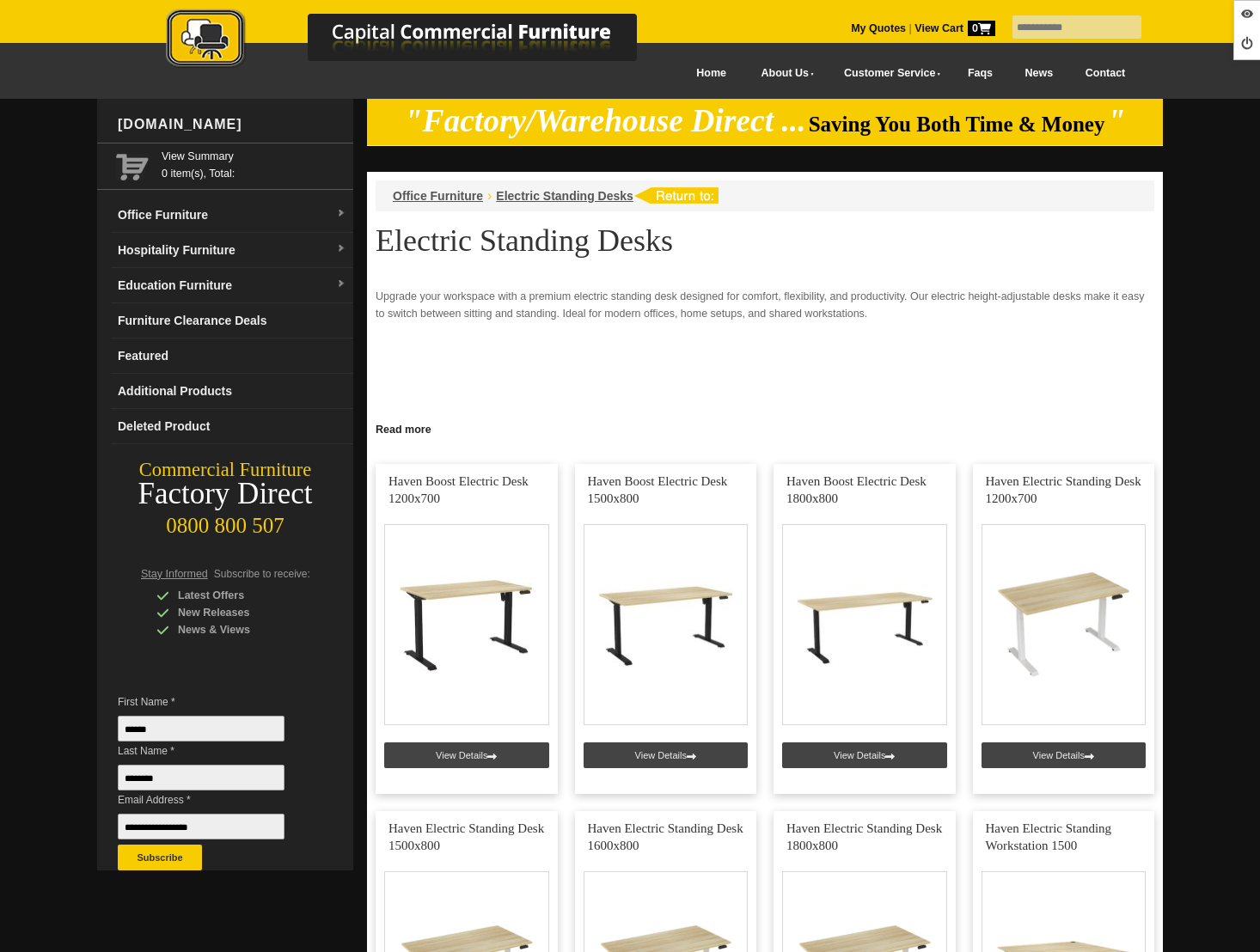
scroll to position [1621, 0]
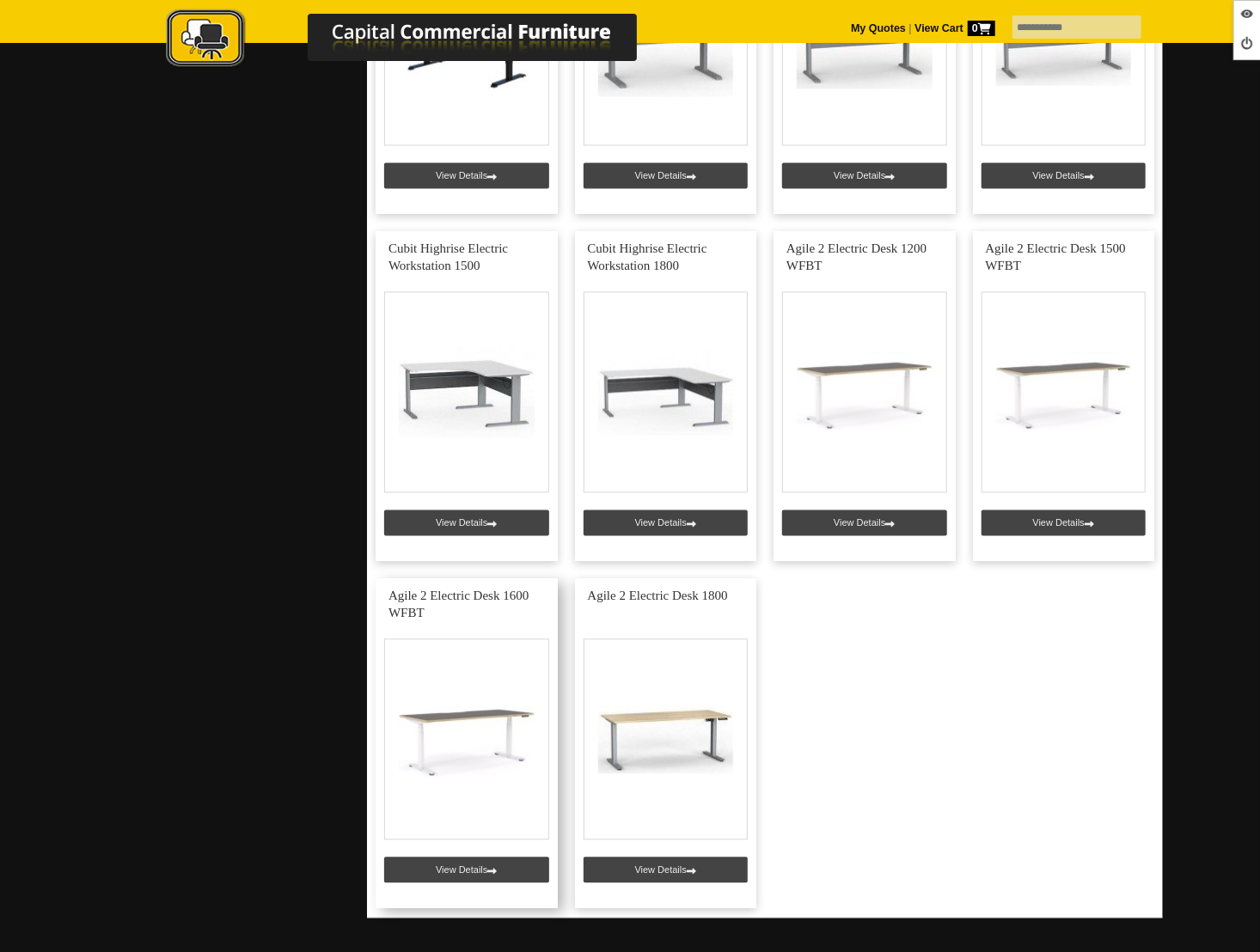
click at [455, 866] on link at bounding box center [467, 744] width 182 height 330
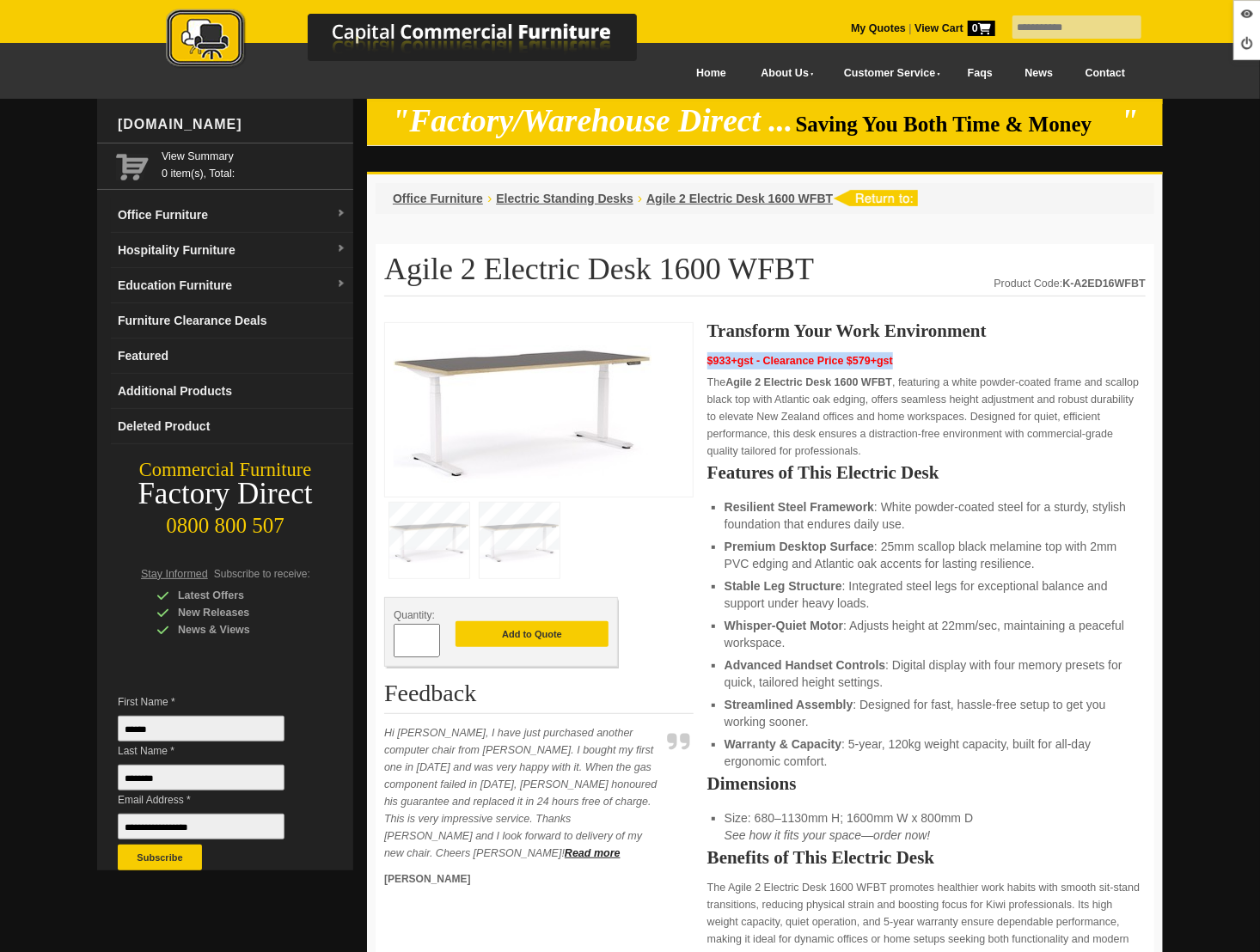
drag, startPoint x: 897, startPoint y: 358, endPoint x: 736, endPoint y: 355, distance: 161.0
click at [707, 354] on p "$933+gst - Clearance Price $579+gst" at bounding box center [926, 361] width 439 height 17
copy span "$933+gst - Clearance Price $579+gst"
click at [557, 199] on span "Electric Standing Desks" at bounding box center [565, 199] width 138 height 14
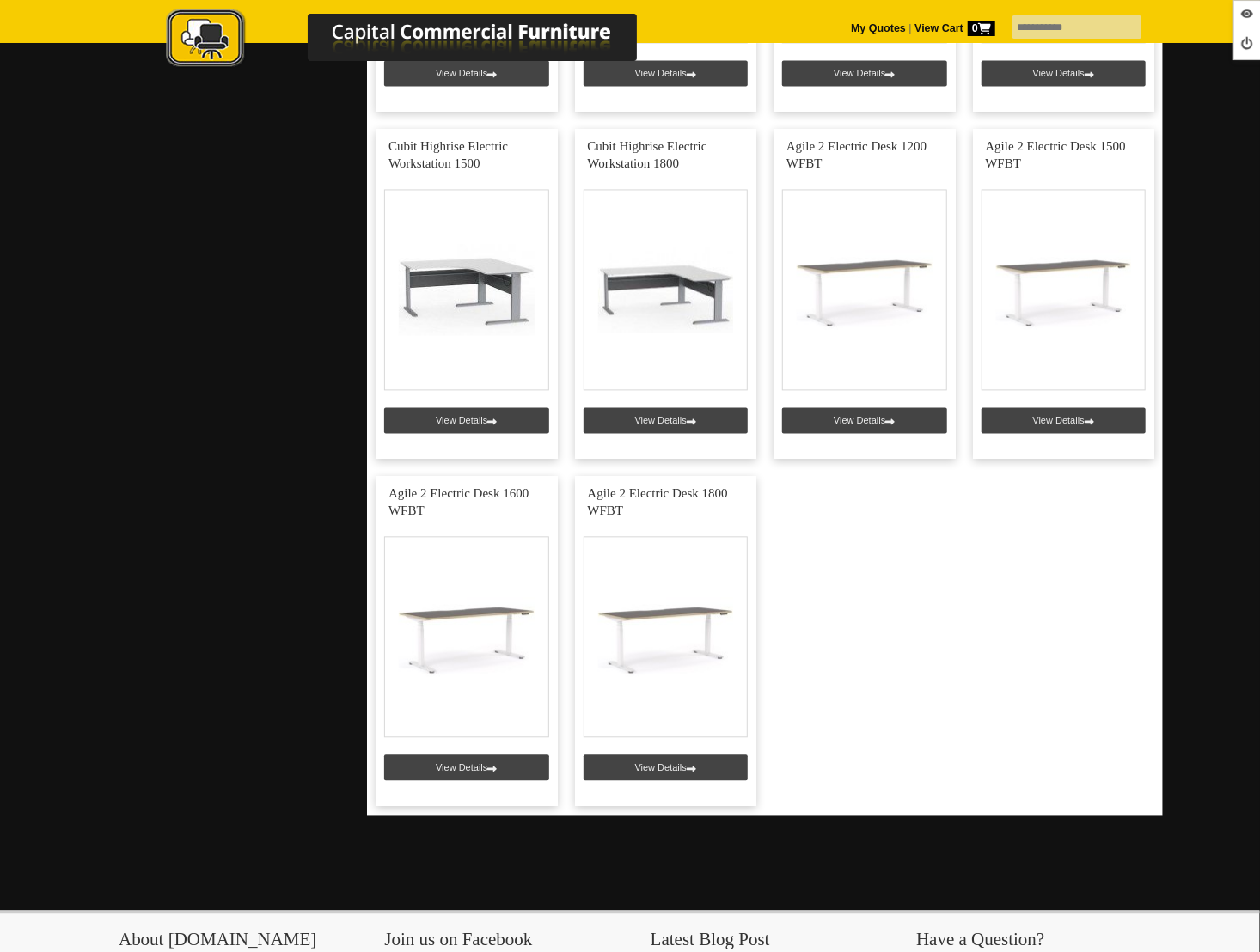
scroll to position [1723, 0]
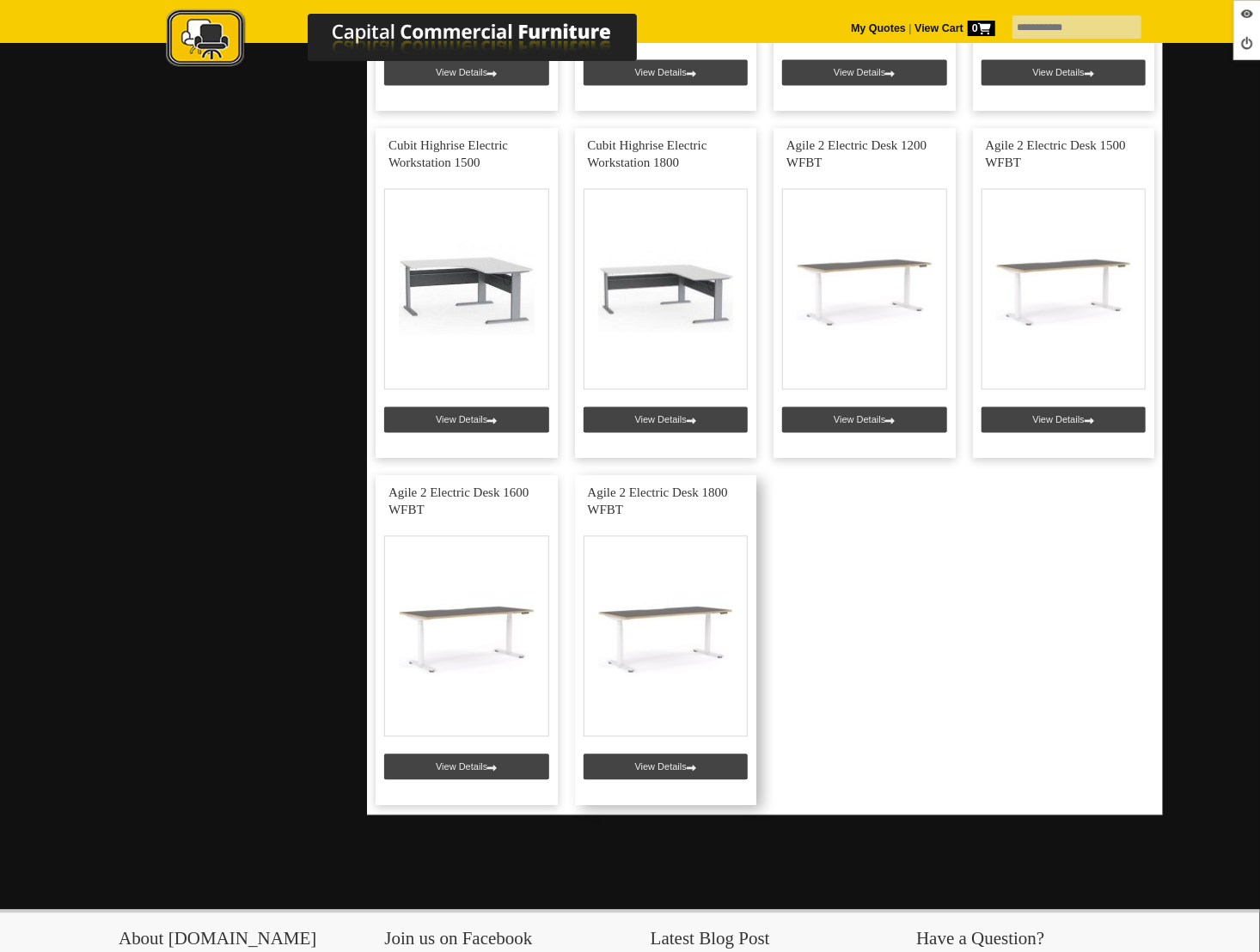
click at [672, 765] on link at bounding box center [666, 642] width 182 height 330
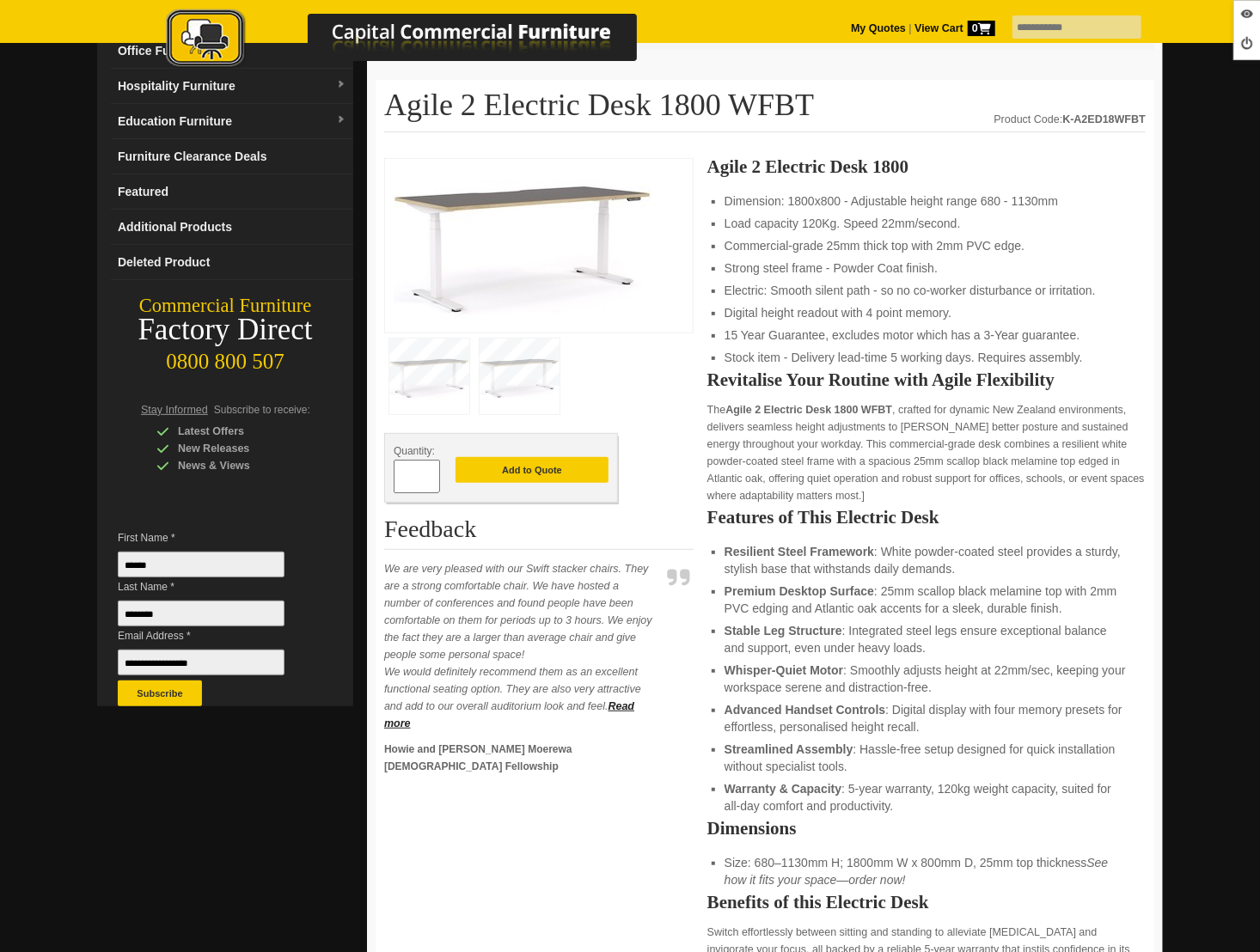
scroll to position [156, 0]
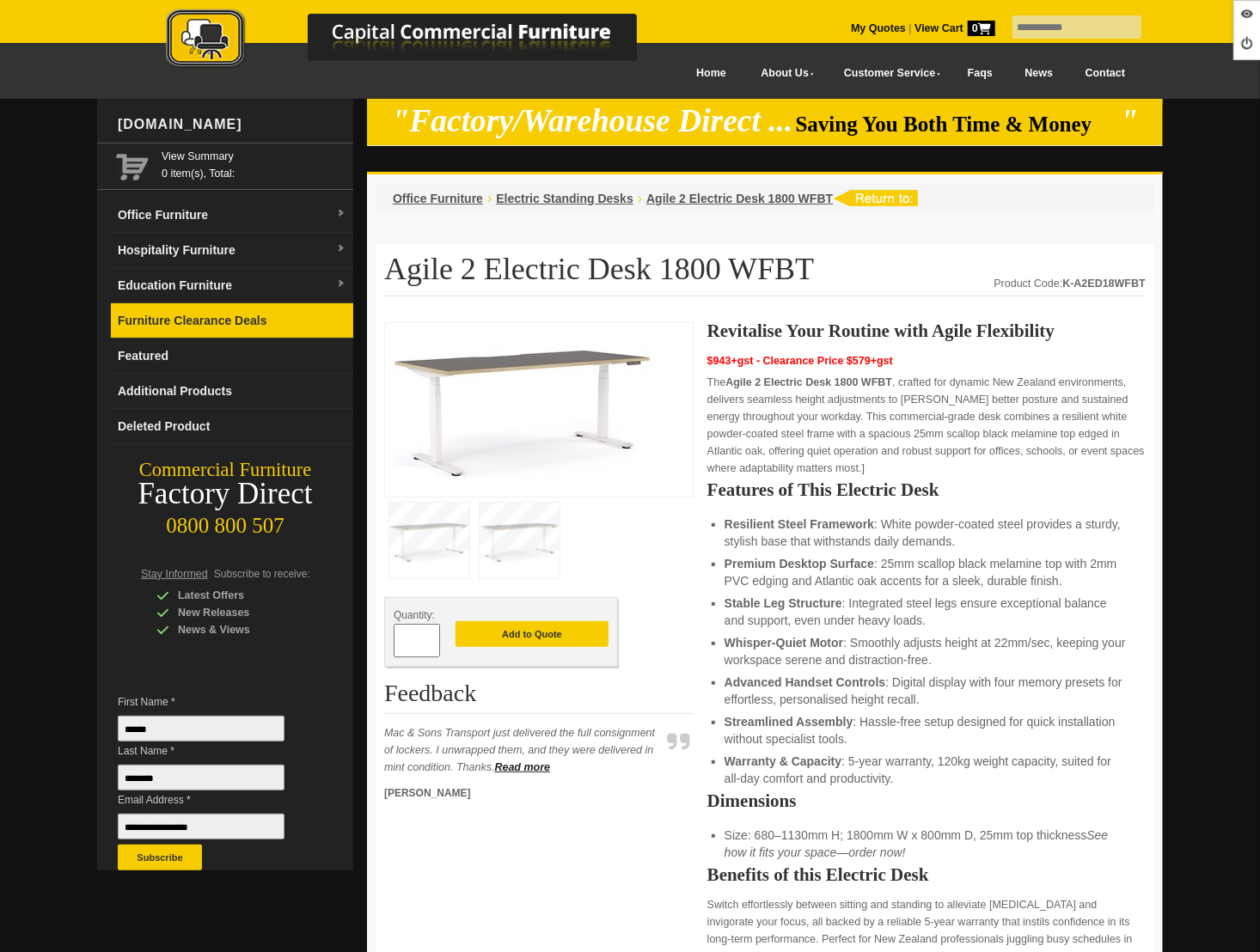
click at [228, 331] on link "Furniture Clearance Deals" at bounding box center [232, 321] width 243 height 35
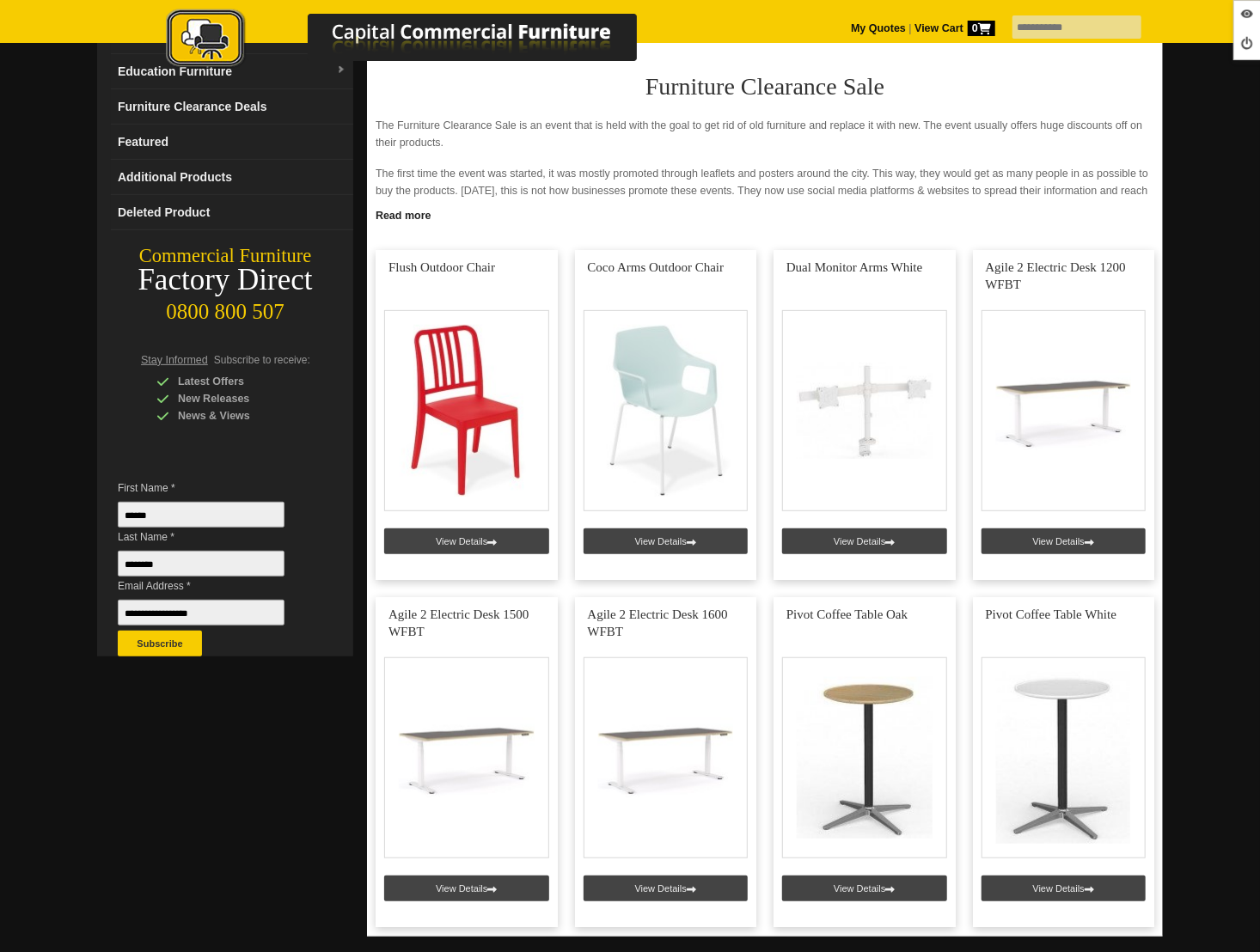
scroll to position [238, 0]
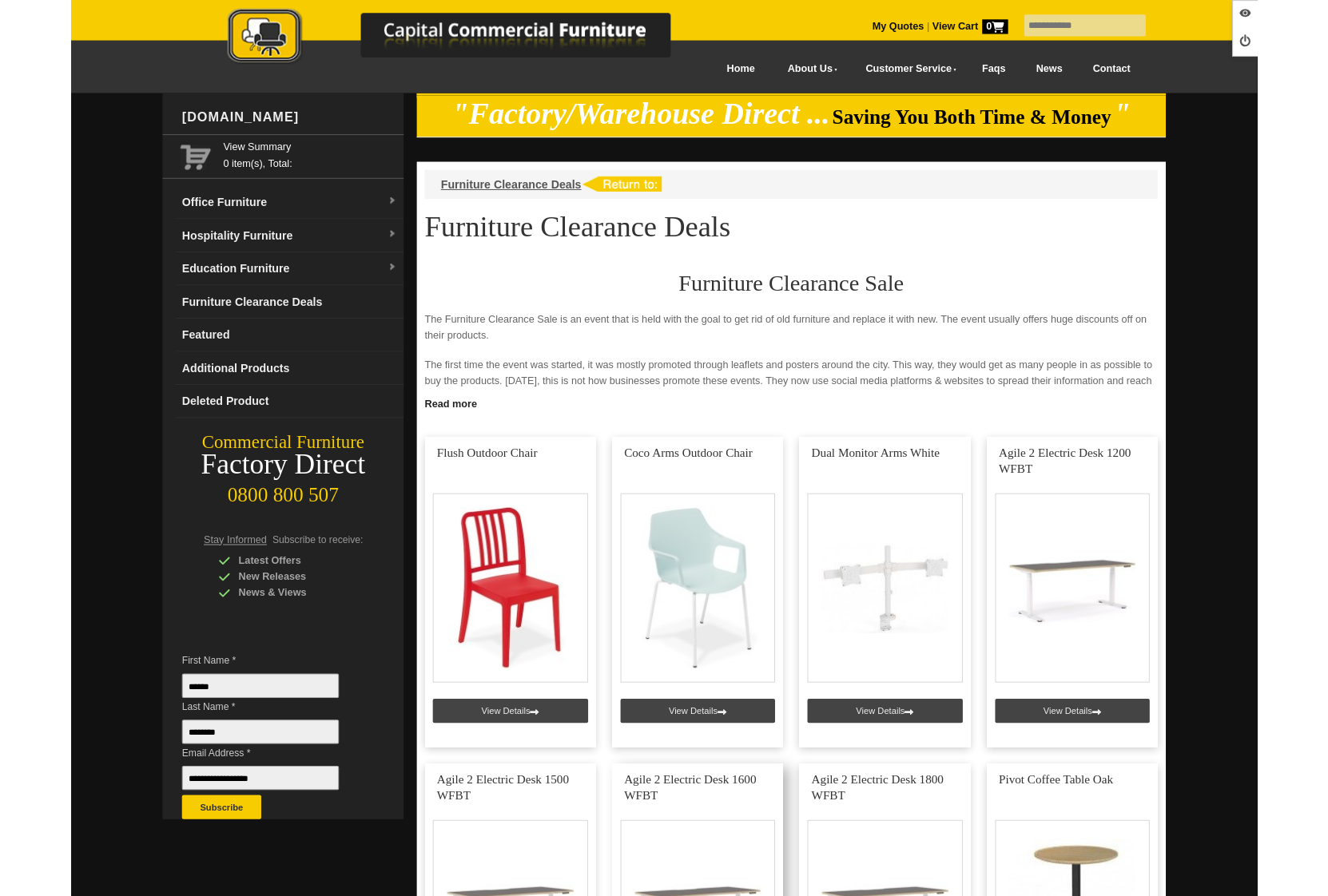
scroll to position [221, 0]
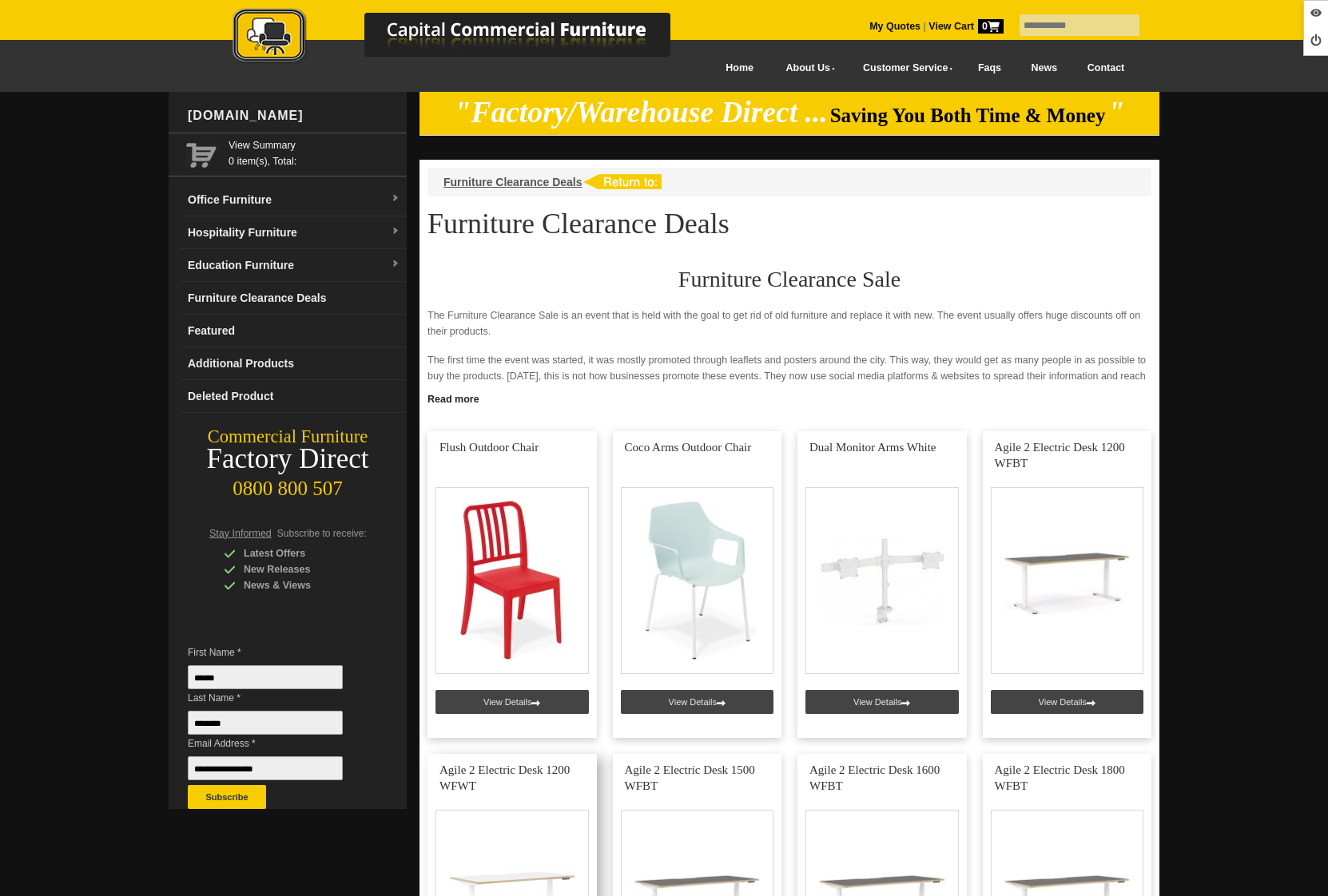
scroll to position [221, 0]
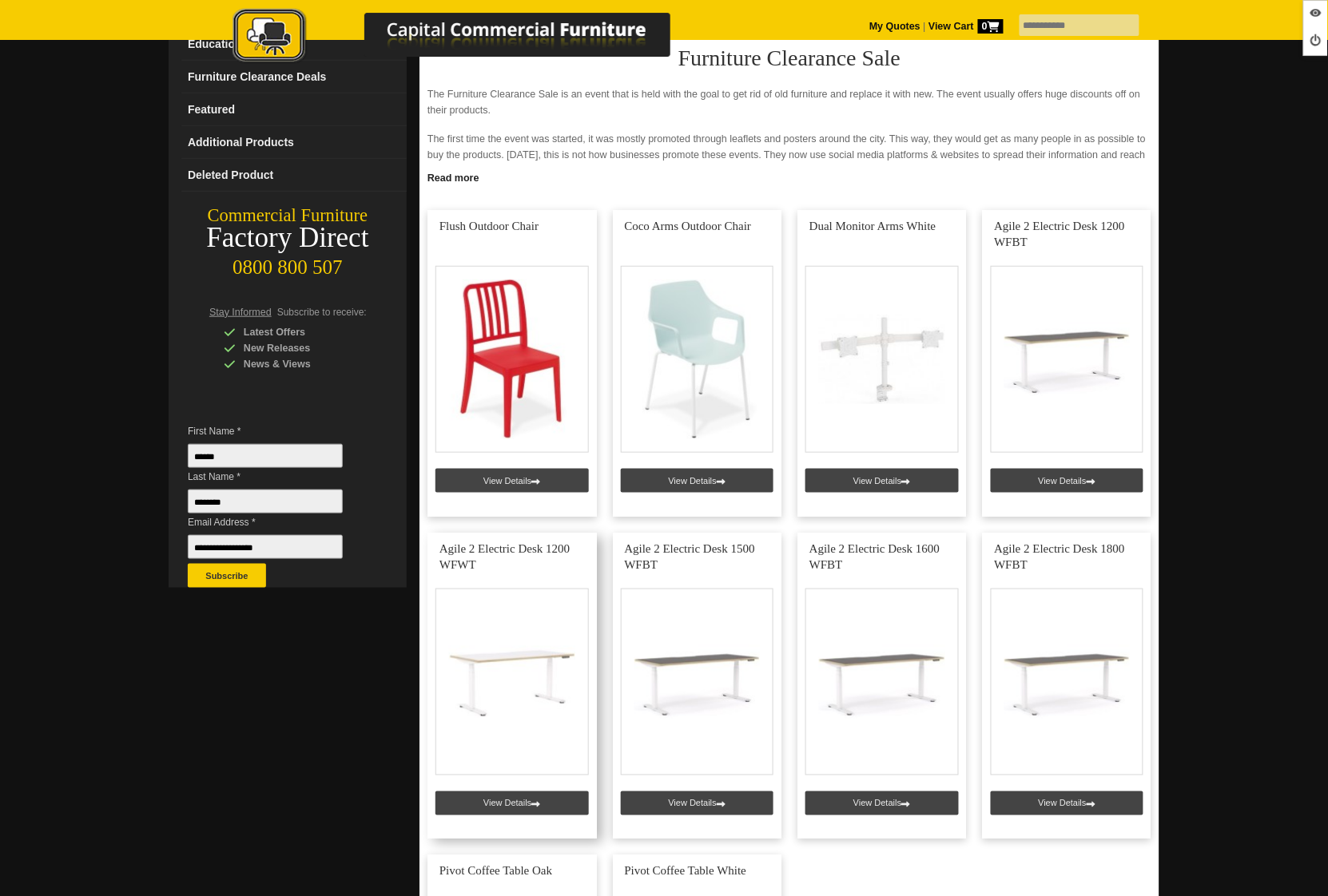
click at [521, 796] on link at bounding box center [512, 686] width 169 height 307
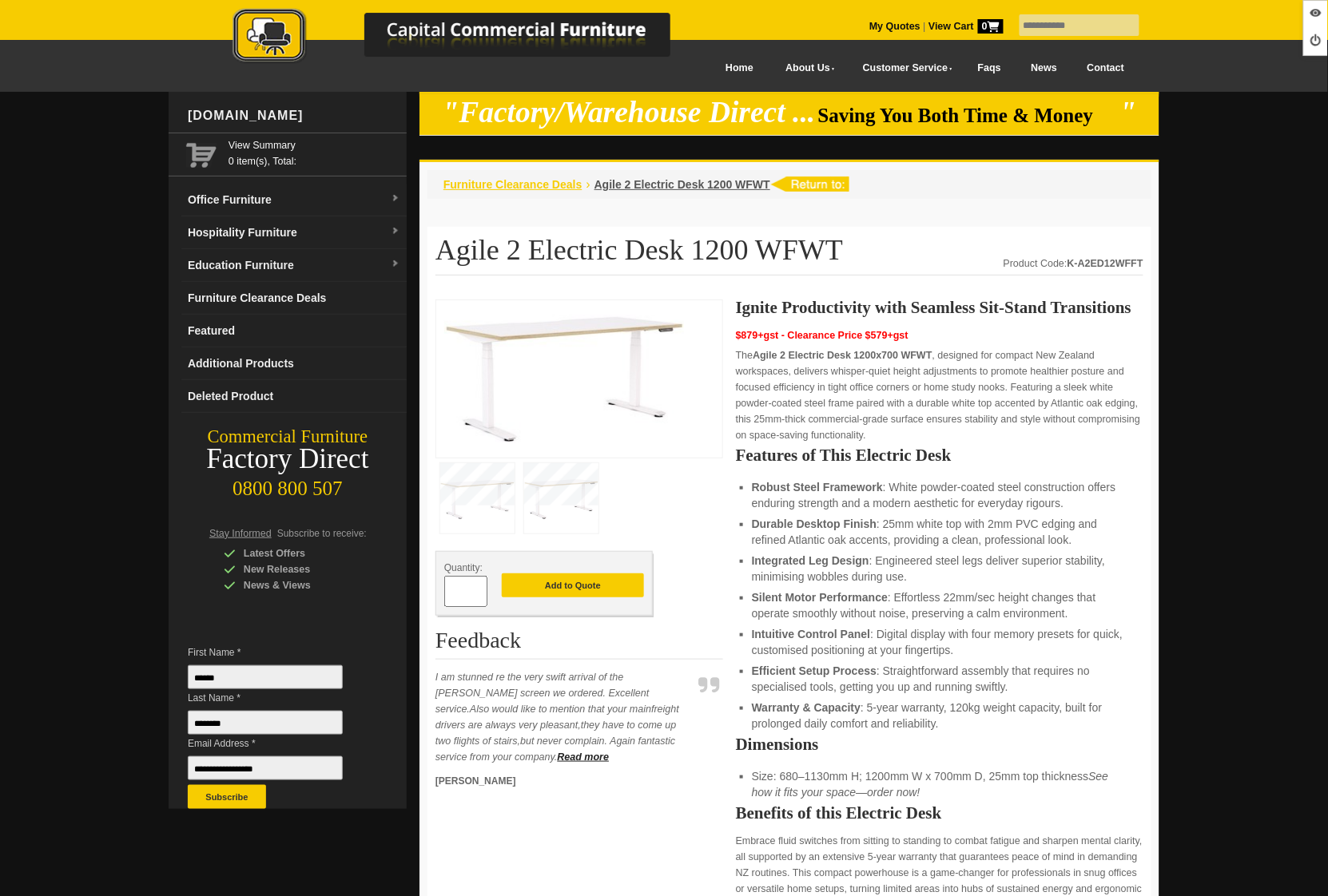
click at [549, 182] on span "Furniture Clearance Deals" at bounding box center [513, 185] width 139 height 13
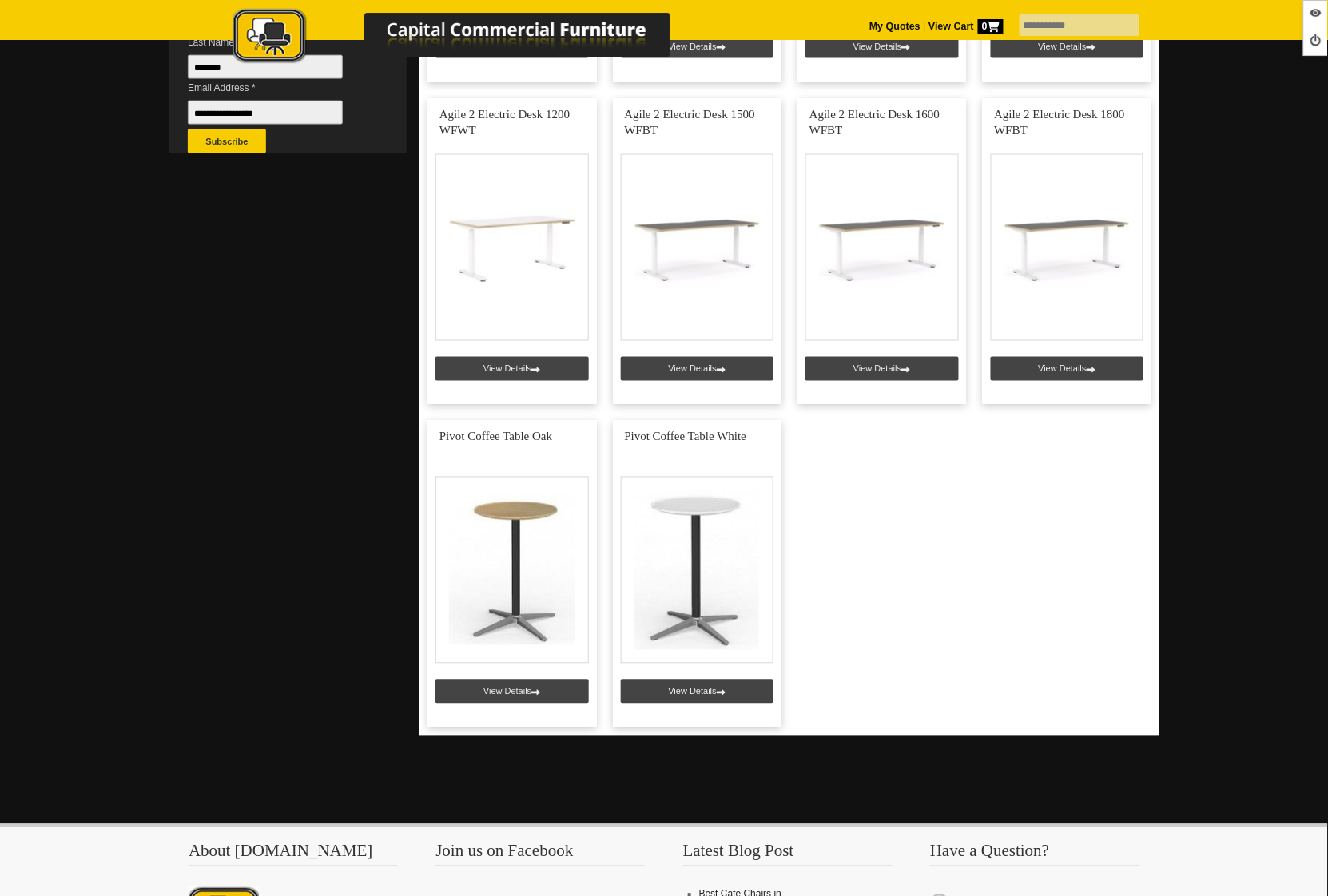
scroll to position [381, 0]
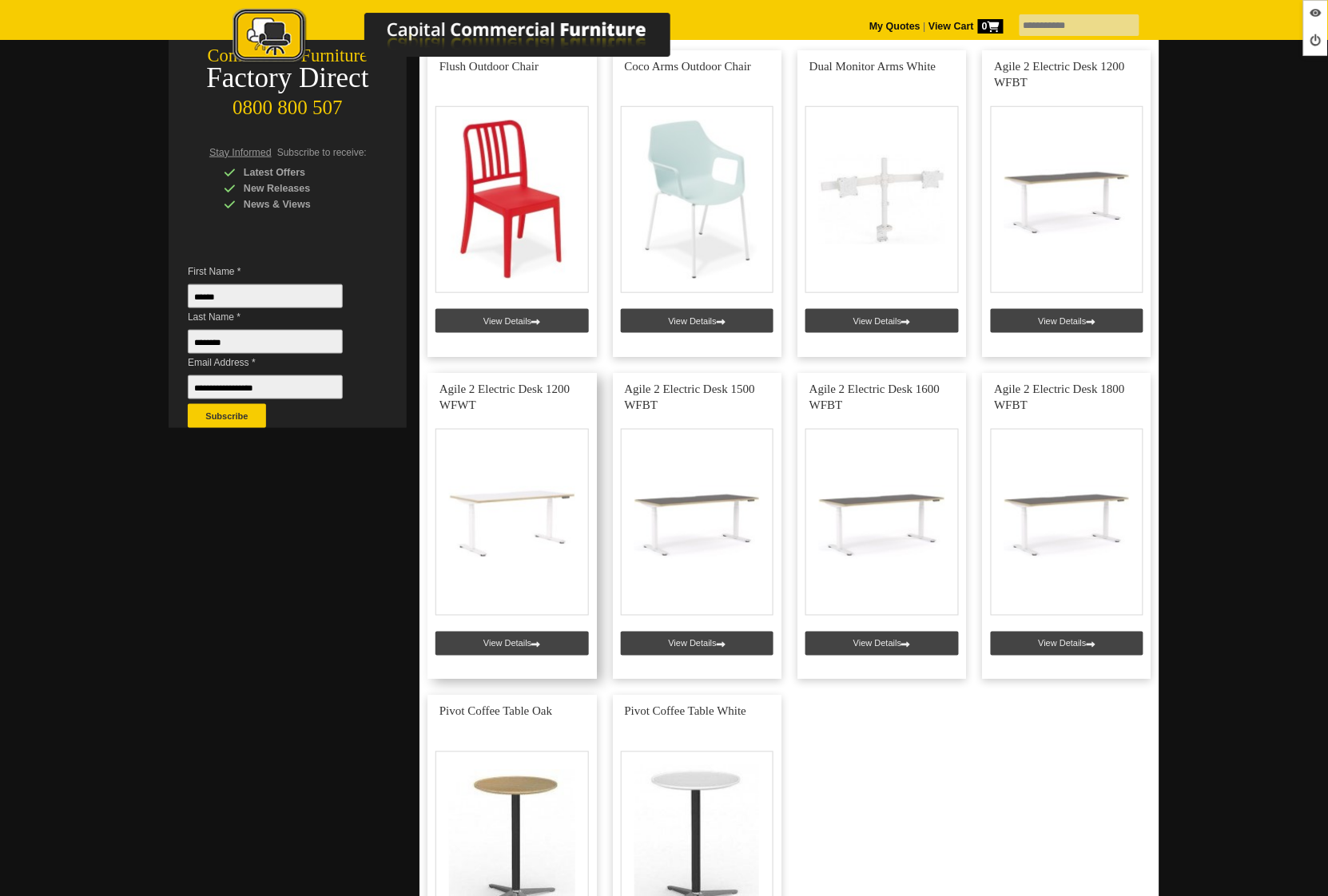
click at [503, 645] on link at bounding box center [512, 527] width 169 height 307
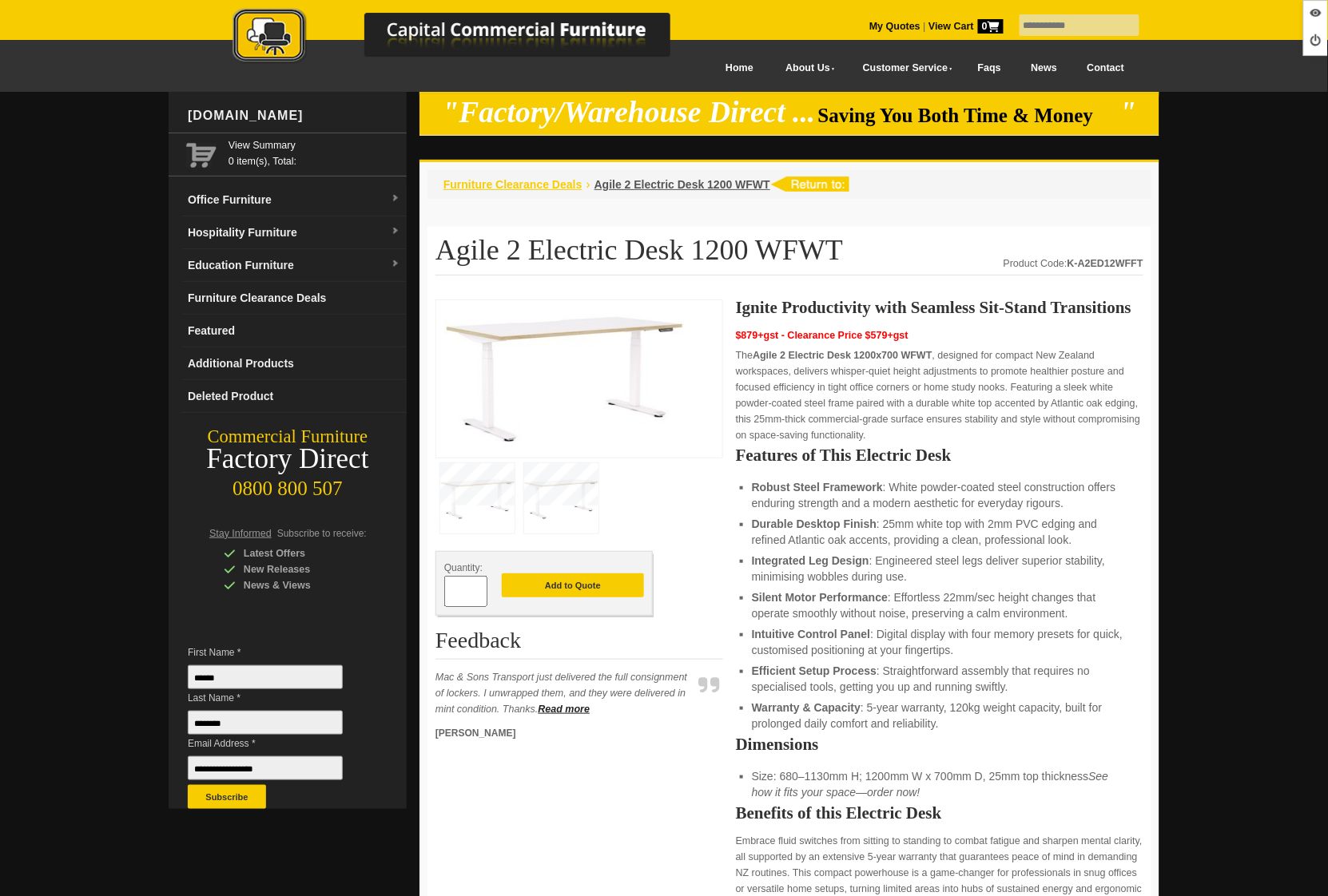
click at [529, 184] on span "Furniture Clearance Deals" at bounding box center [513, 185] width 139 height 13
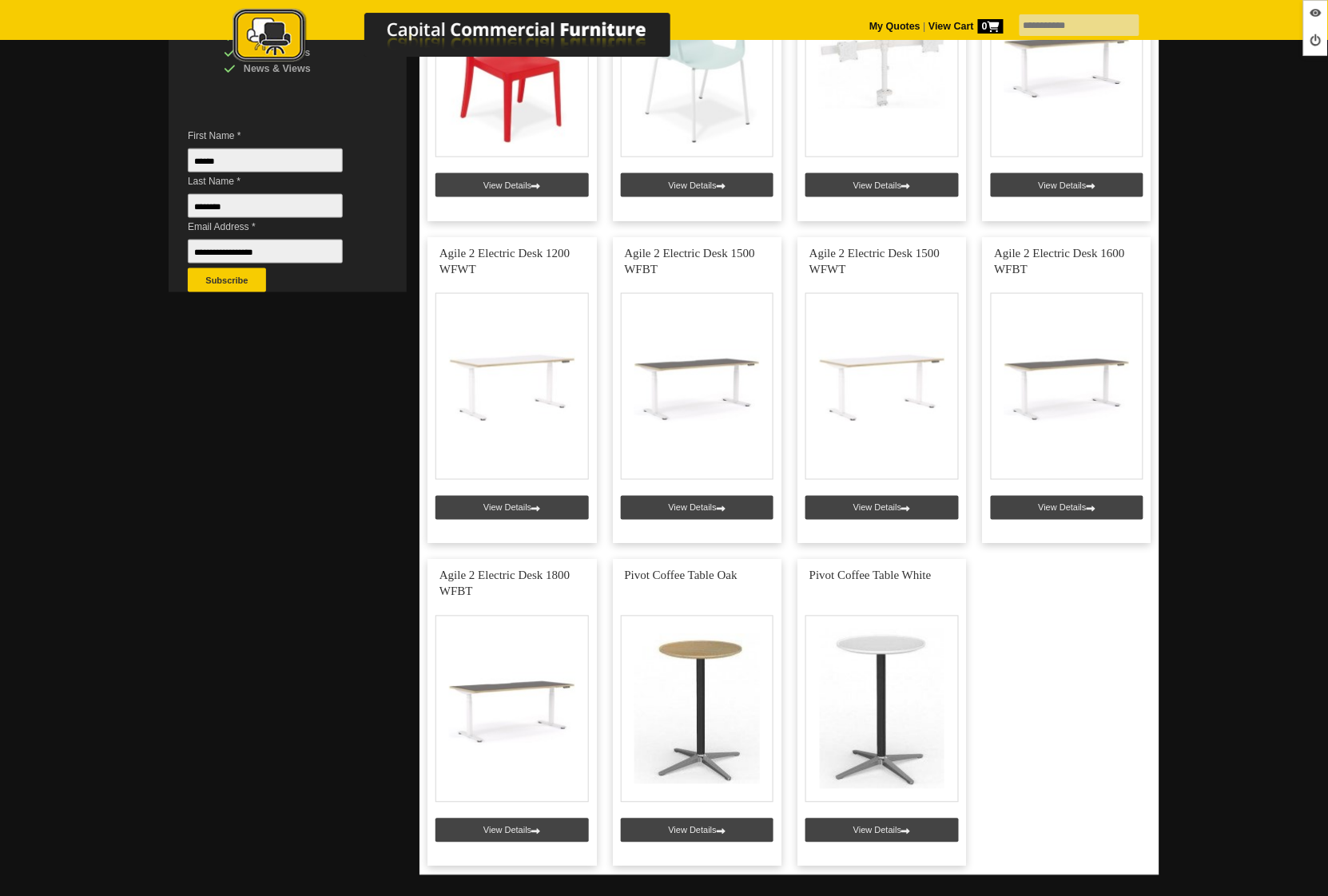
scroll to position [699, 0]
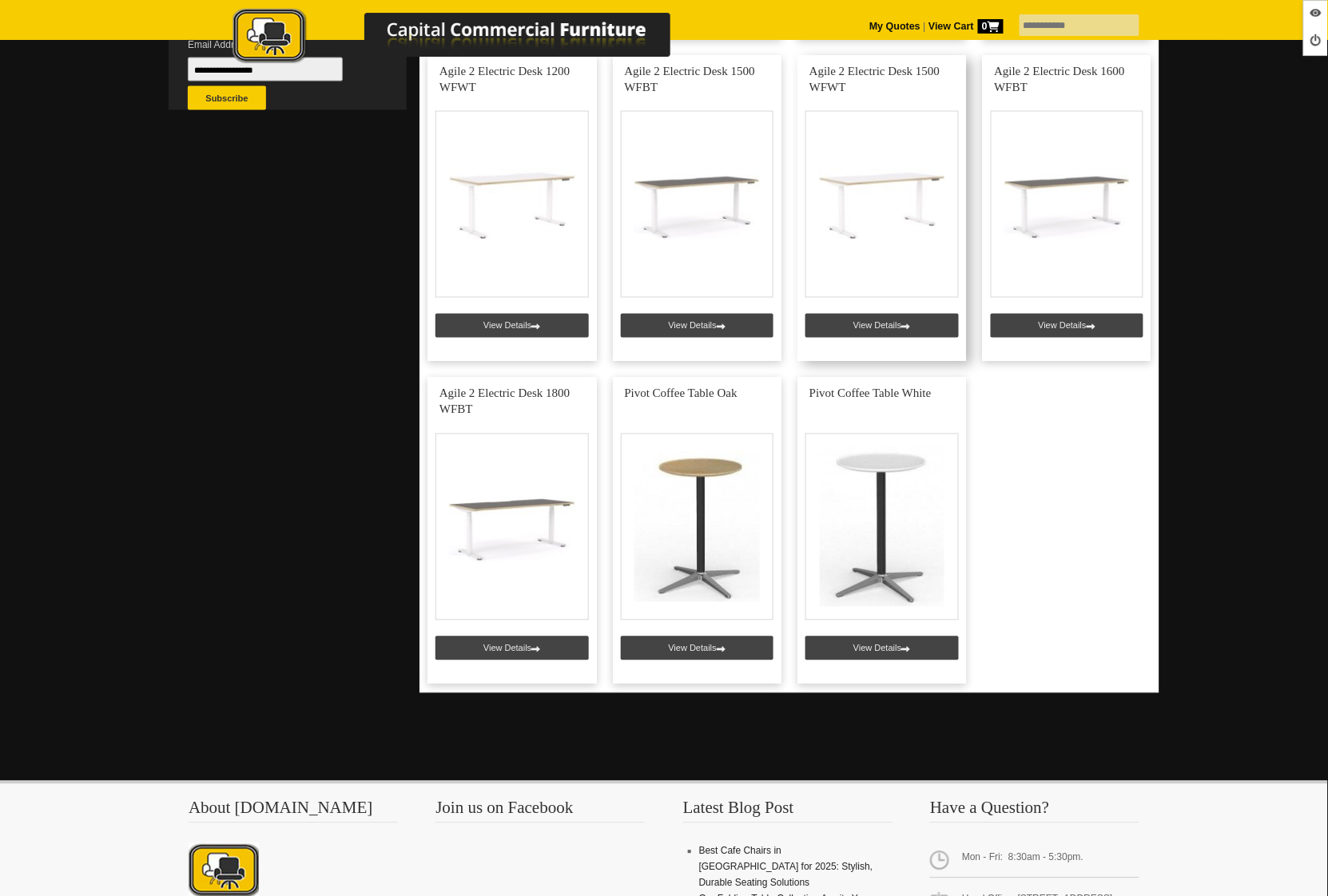
click at [859, 330] on link at bounding box center [882, 209] width 169 height 307
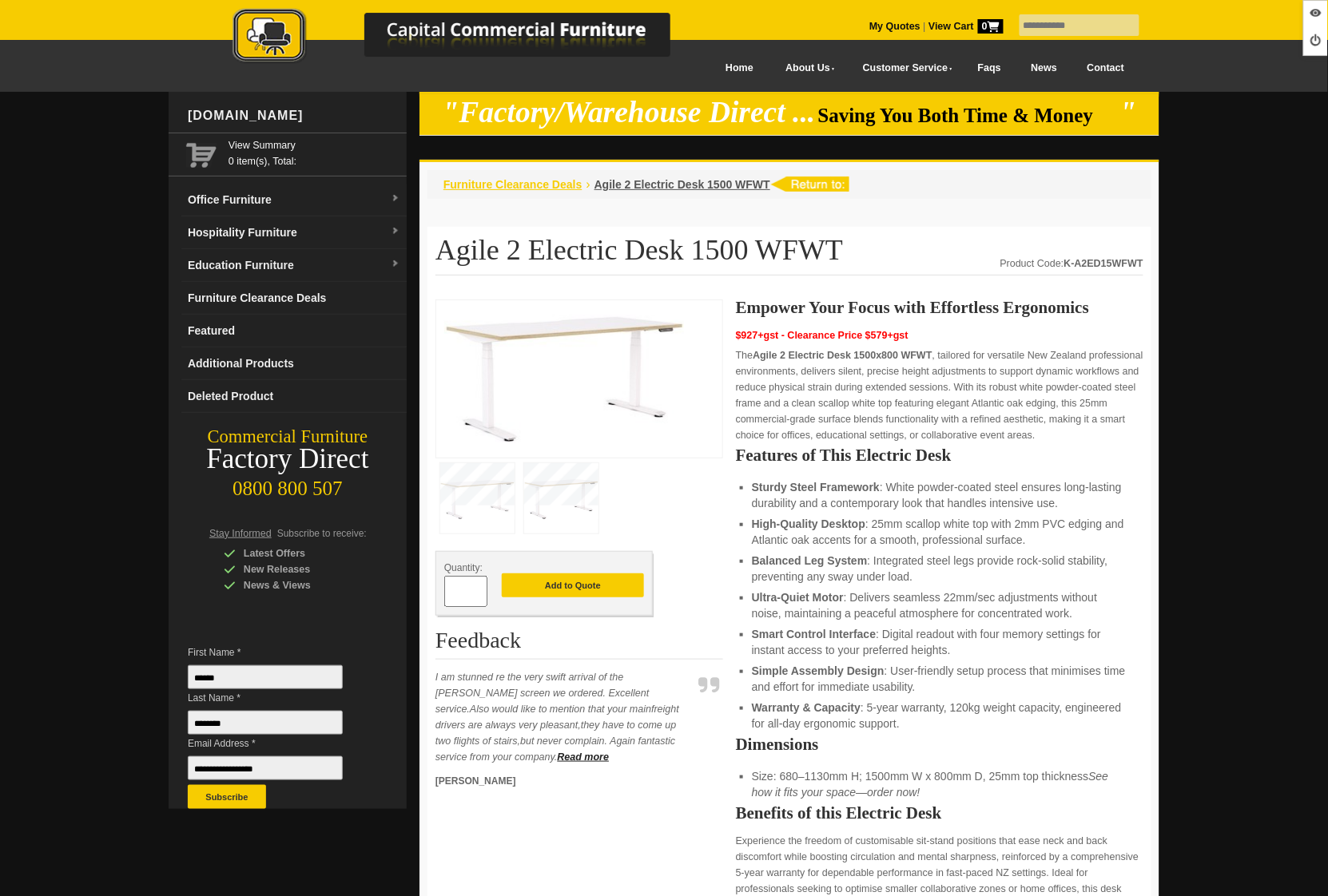
click at [555, 186] on span "Furniture Clearance Deals" at bounding box center [513, 185] width 139 height 13
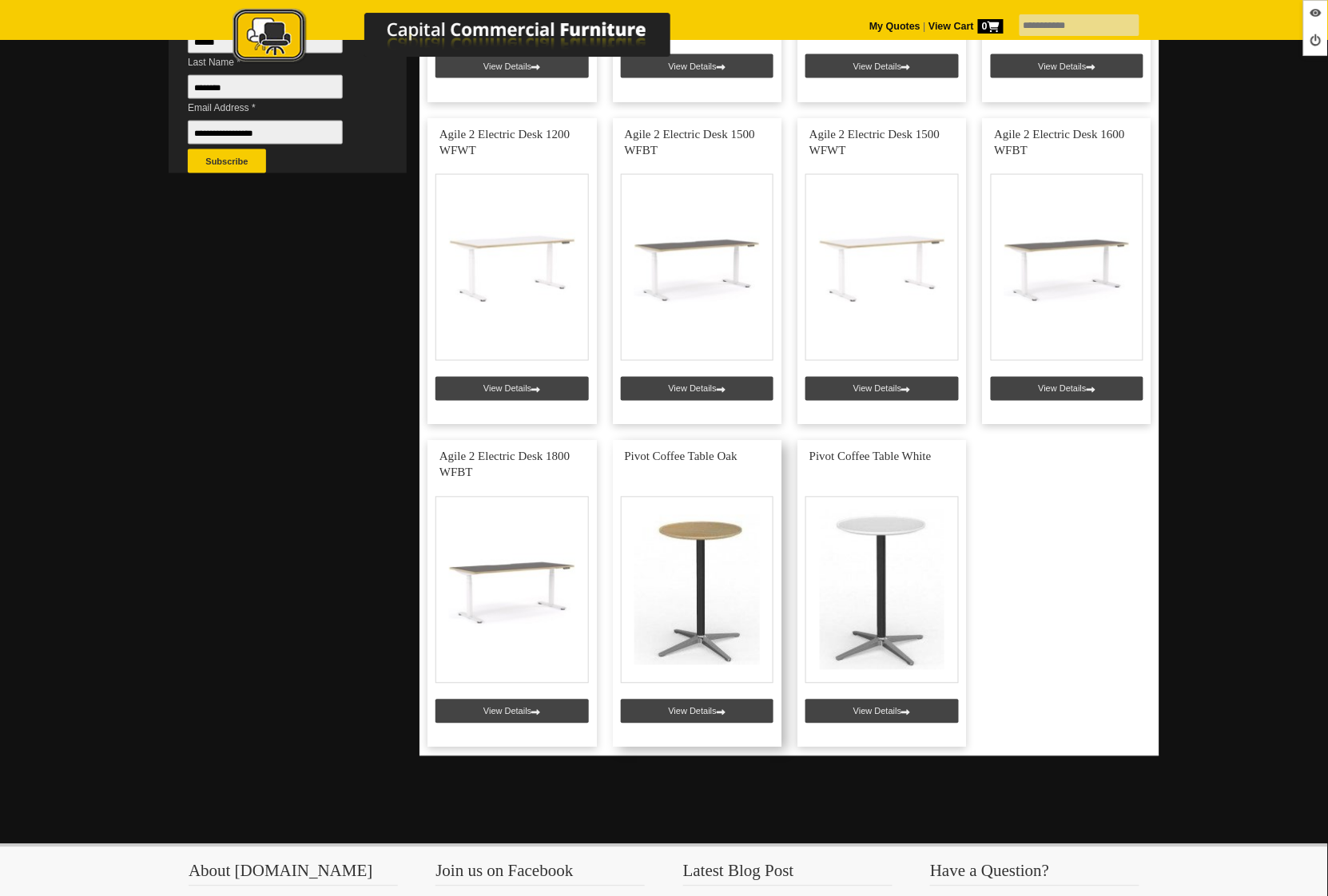
scroll to position [577, 0]
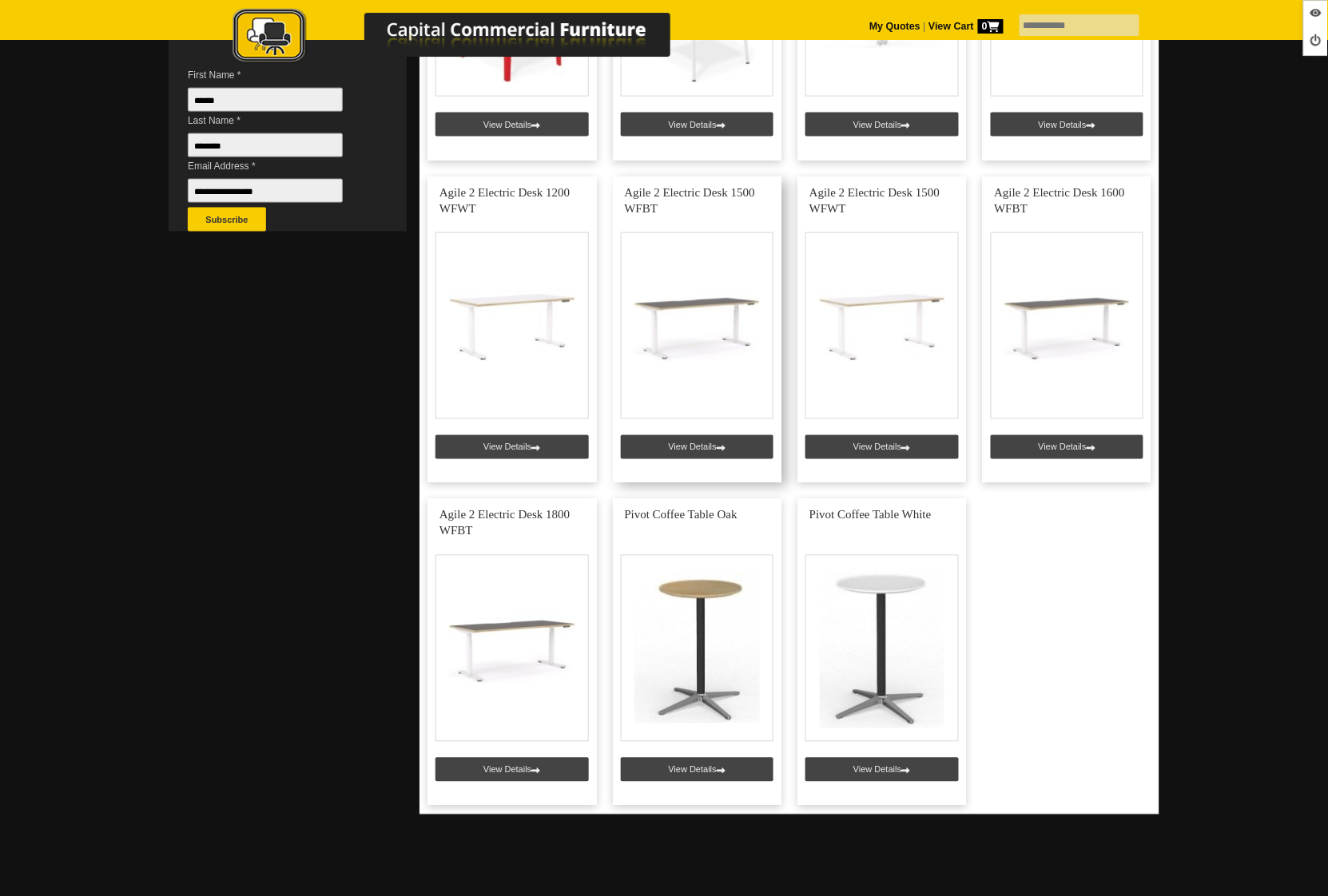
click at [687, 456] on link at bounding box center [697, 330] width 169 height 307
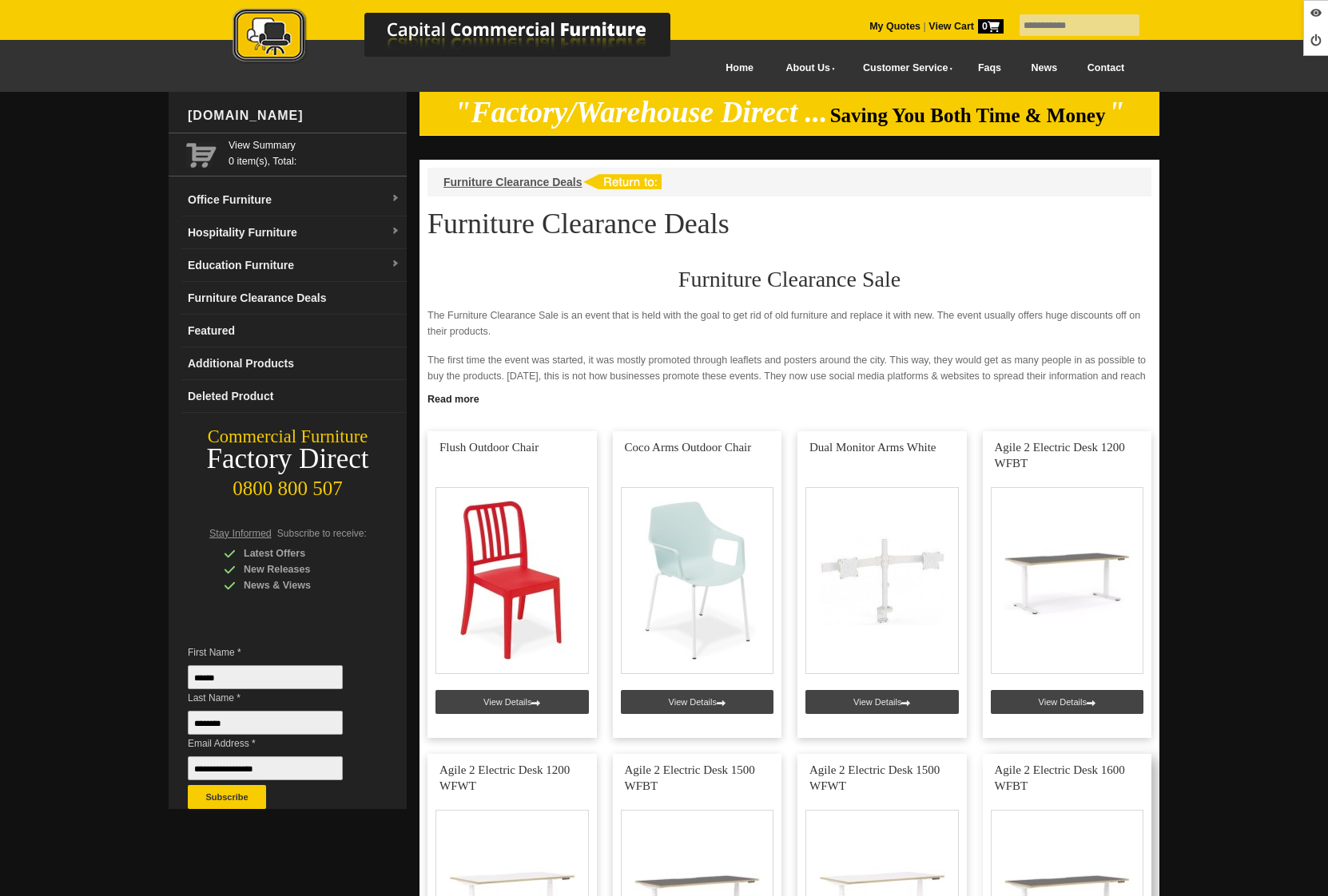
scroll to position [577, 0]
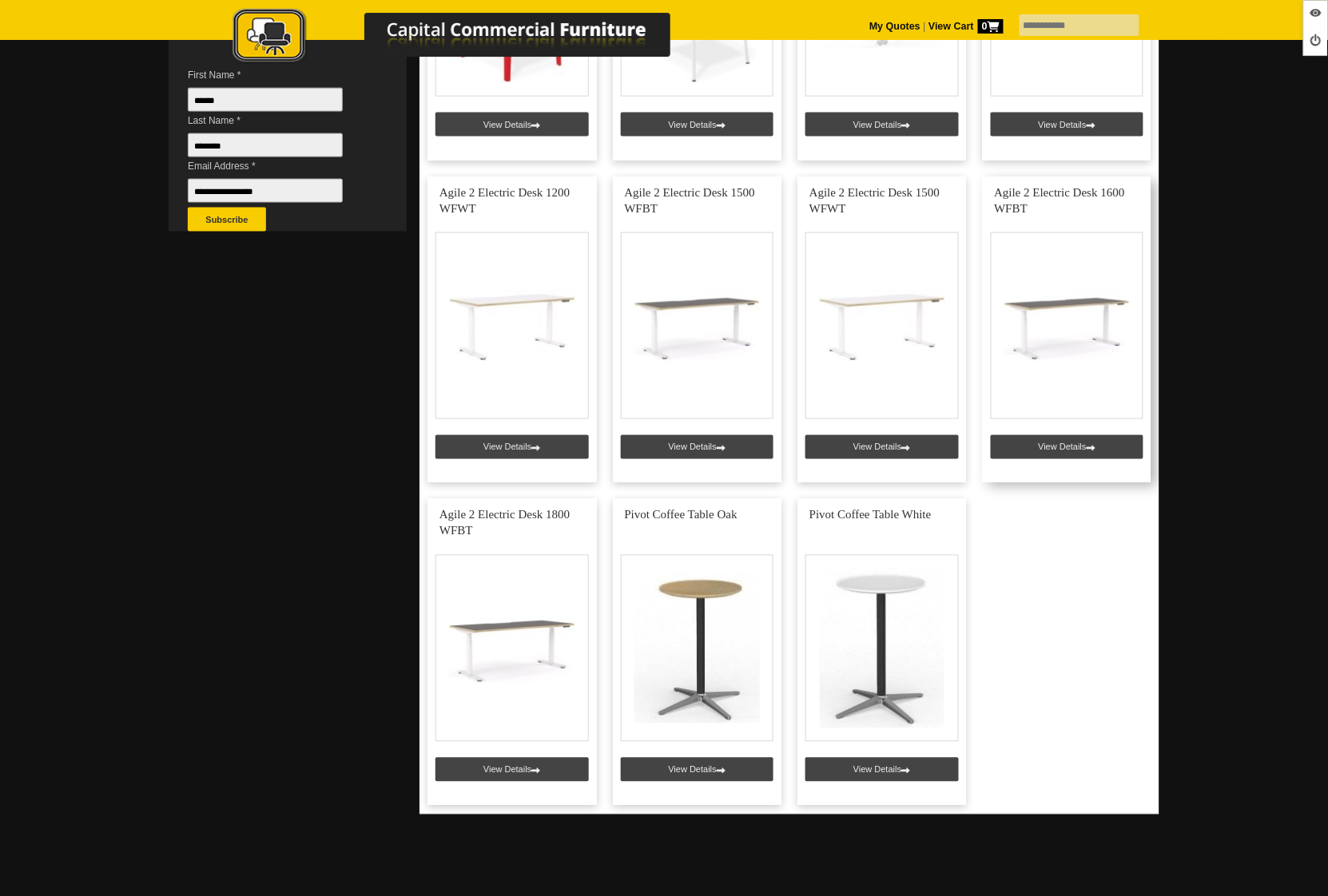
click at [1050, 444] on link at bounding box center [1067, 330] width 169 height 307
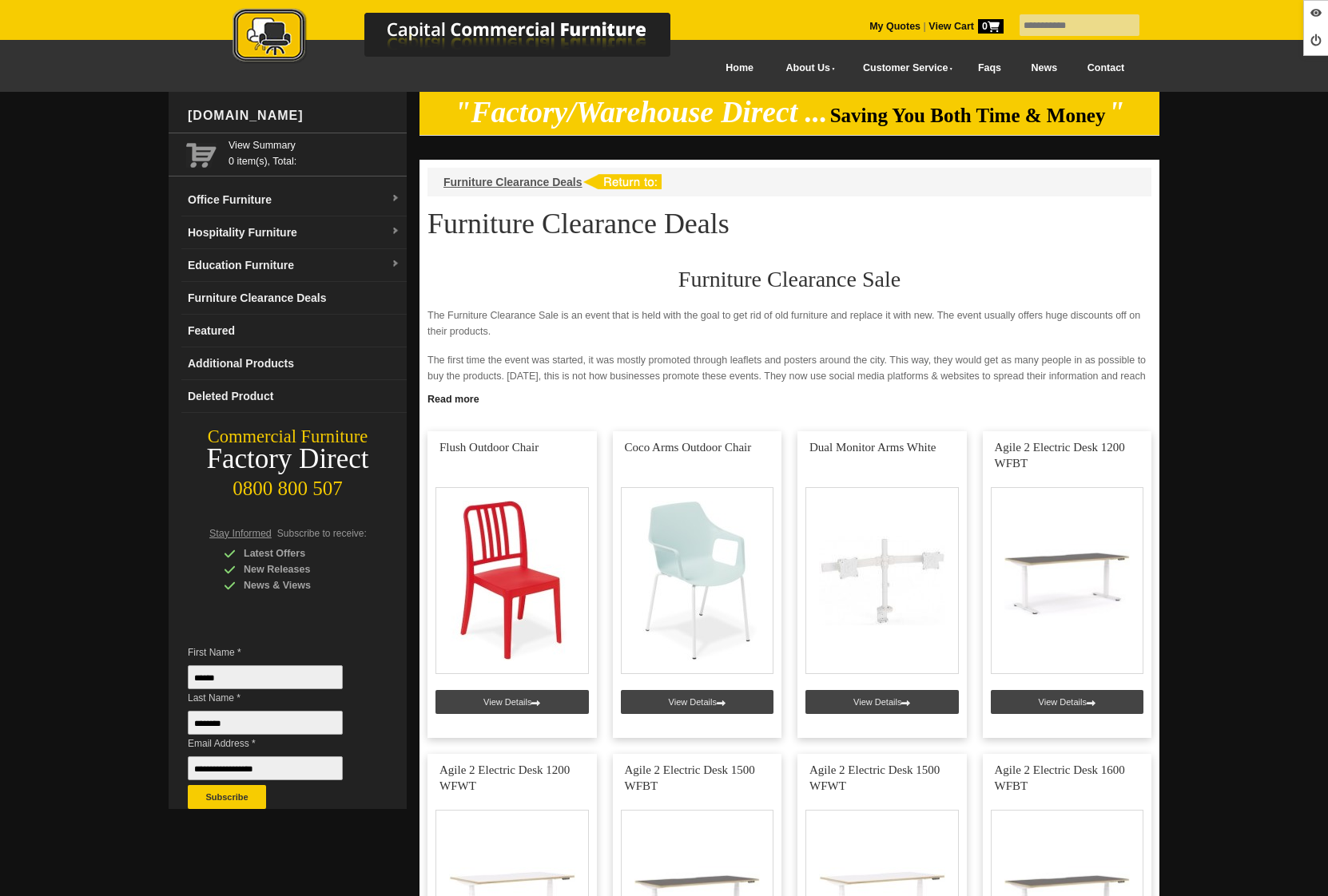
scroll to position [577, 0]
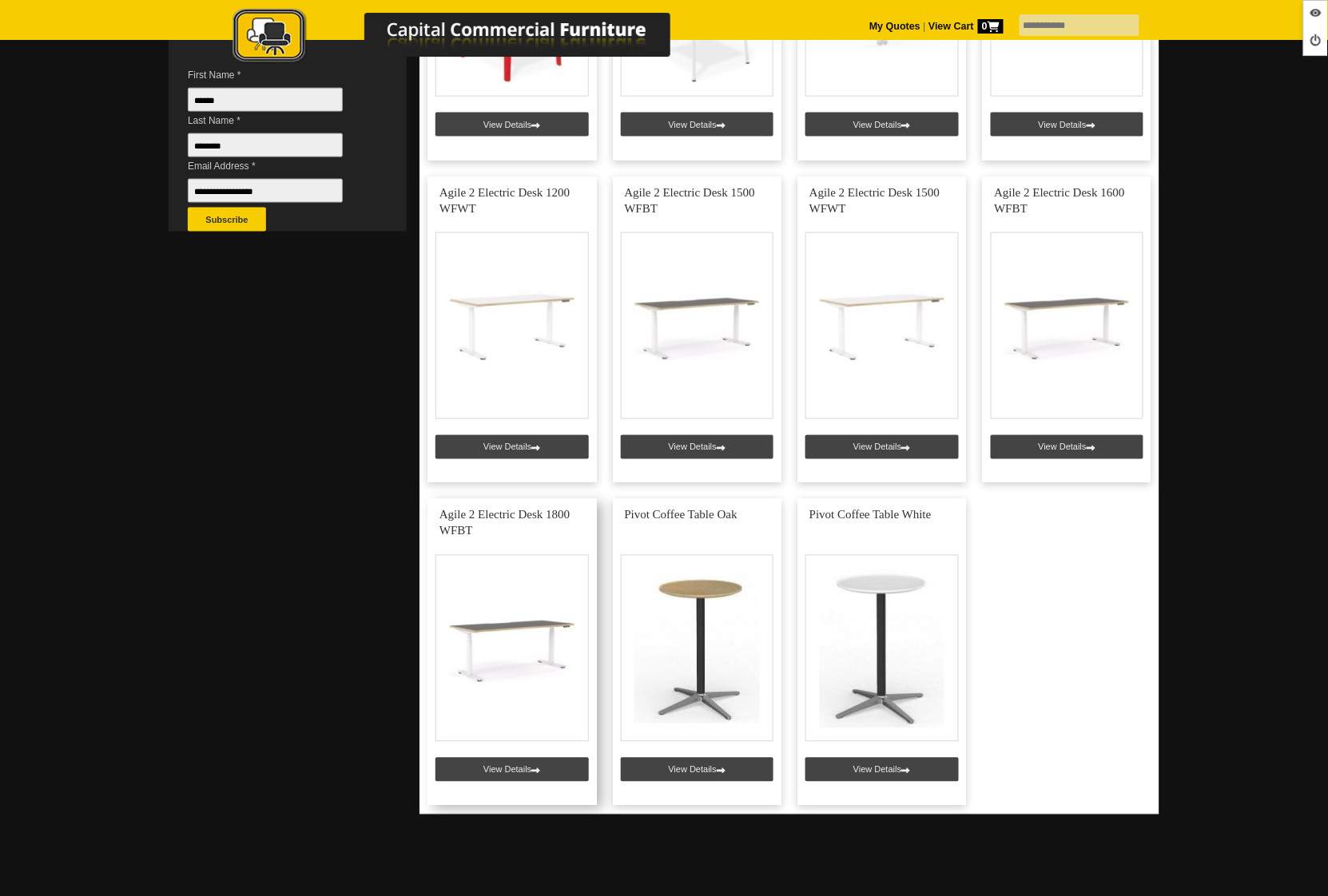
click at [477, 773] on link at bounding box center [512, 653] width 169 height 307
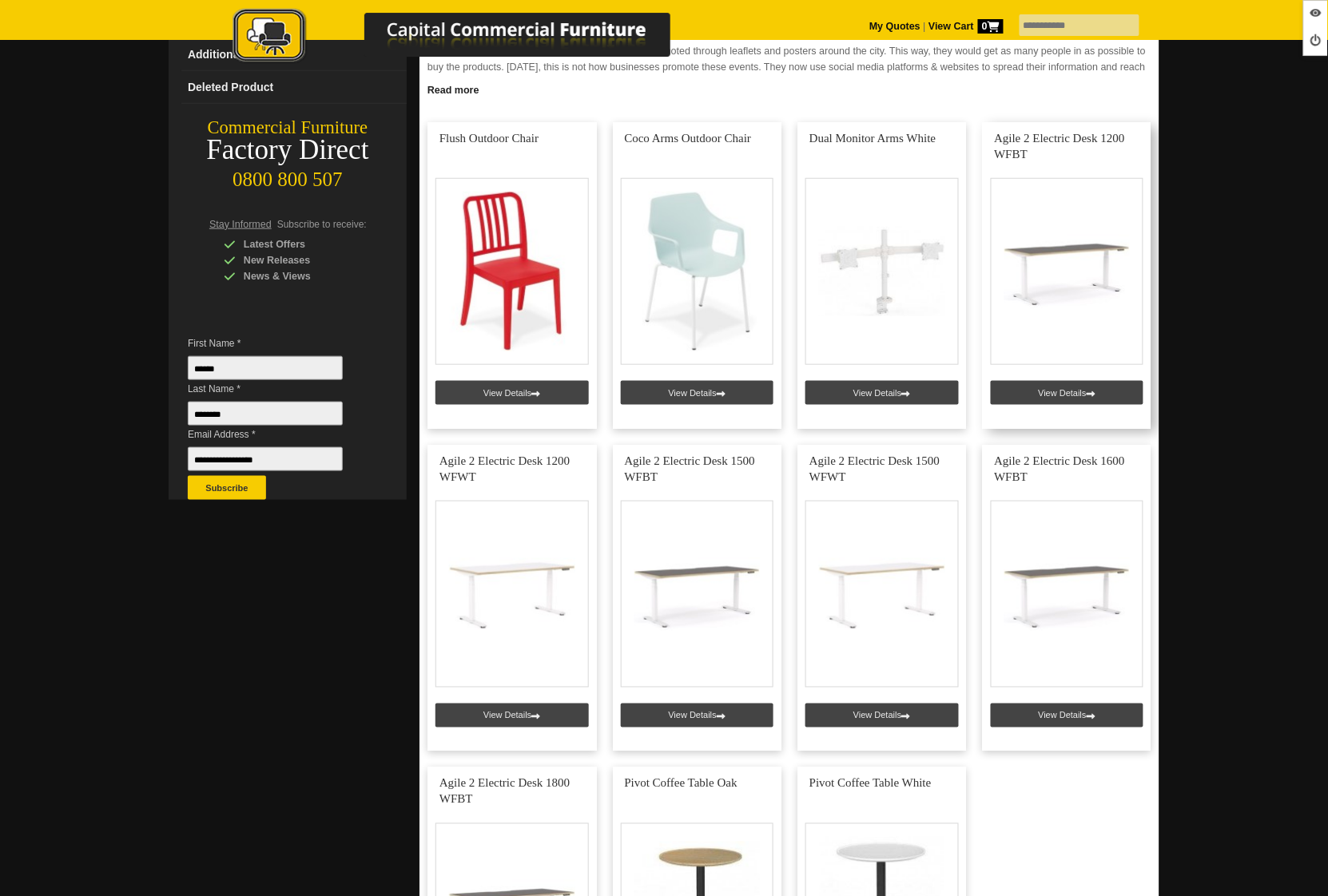
click at [1049, 389] on link at bounding box center [1067, 276] width 169 height 307
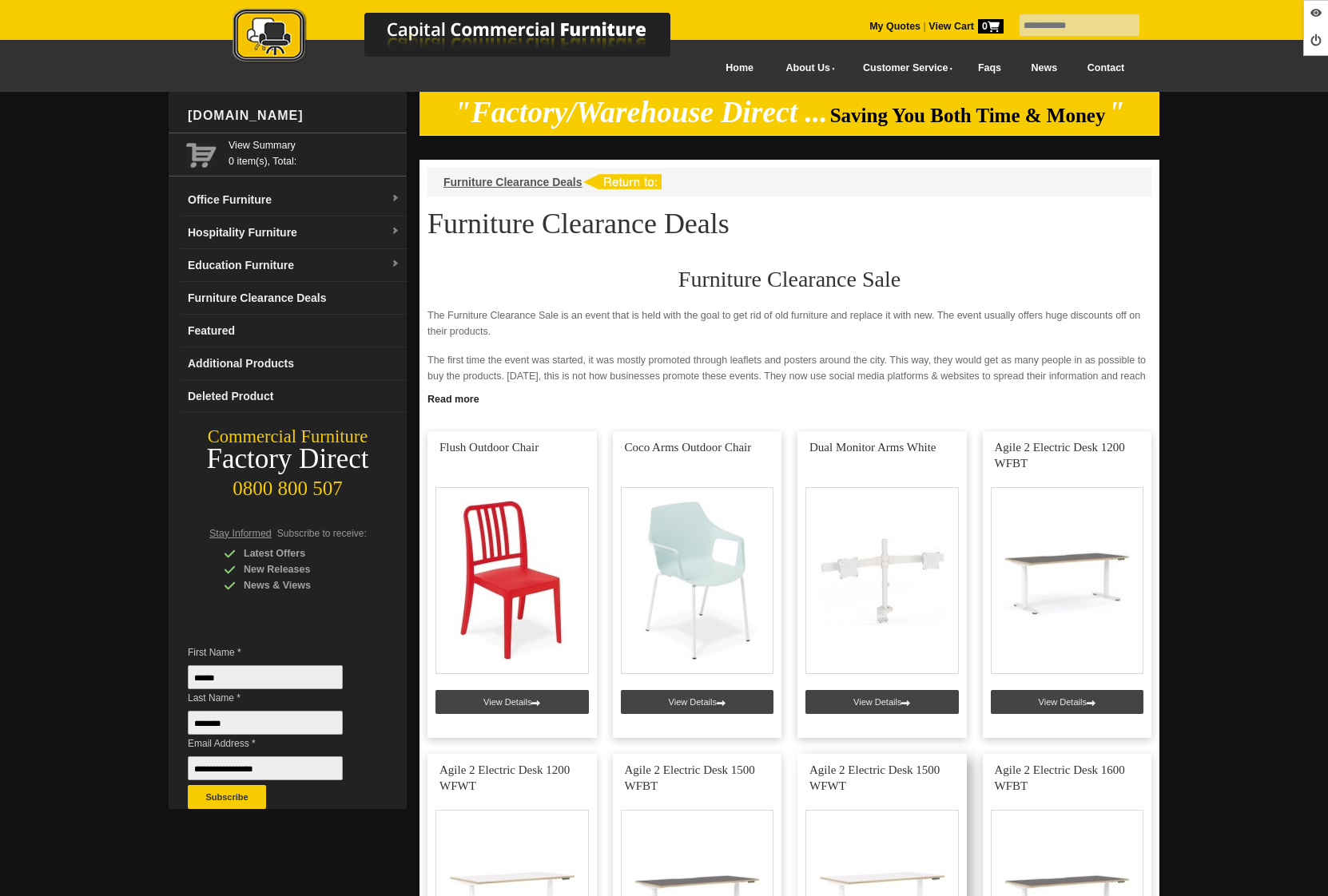
scroll to position [309, 0]
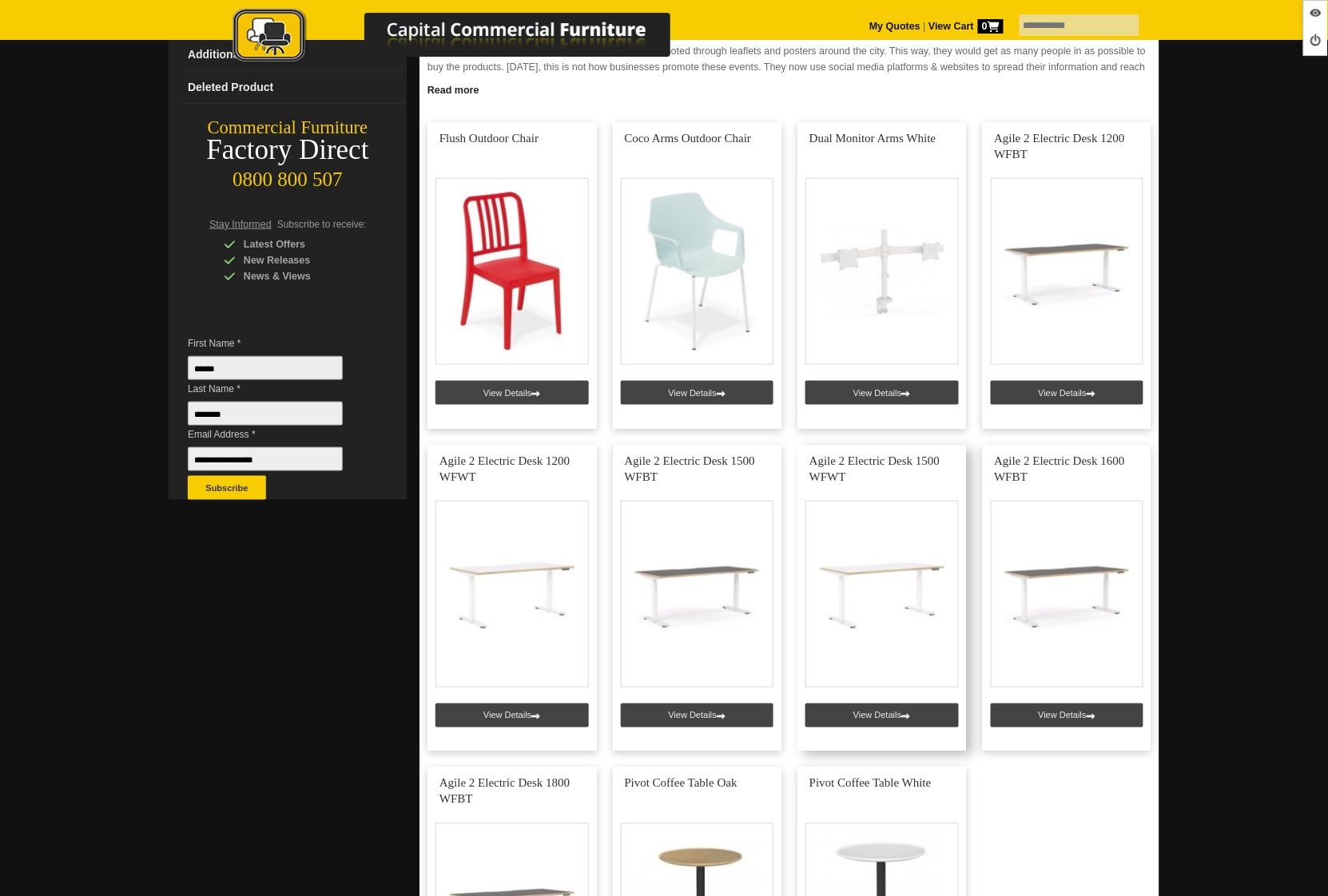
click at [883, 727] on link at bounding box center [882, 599] width 169 height 307
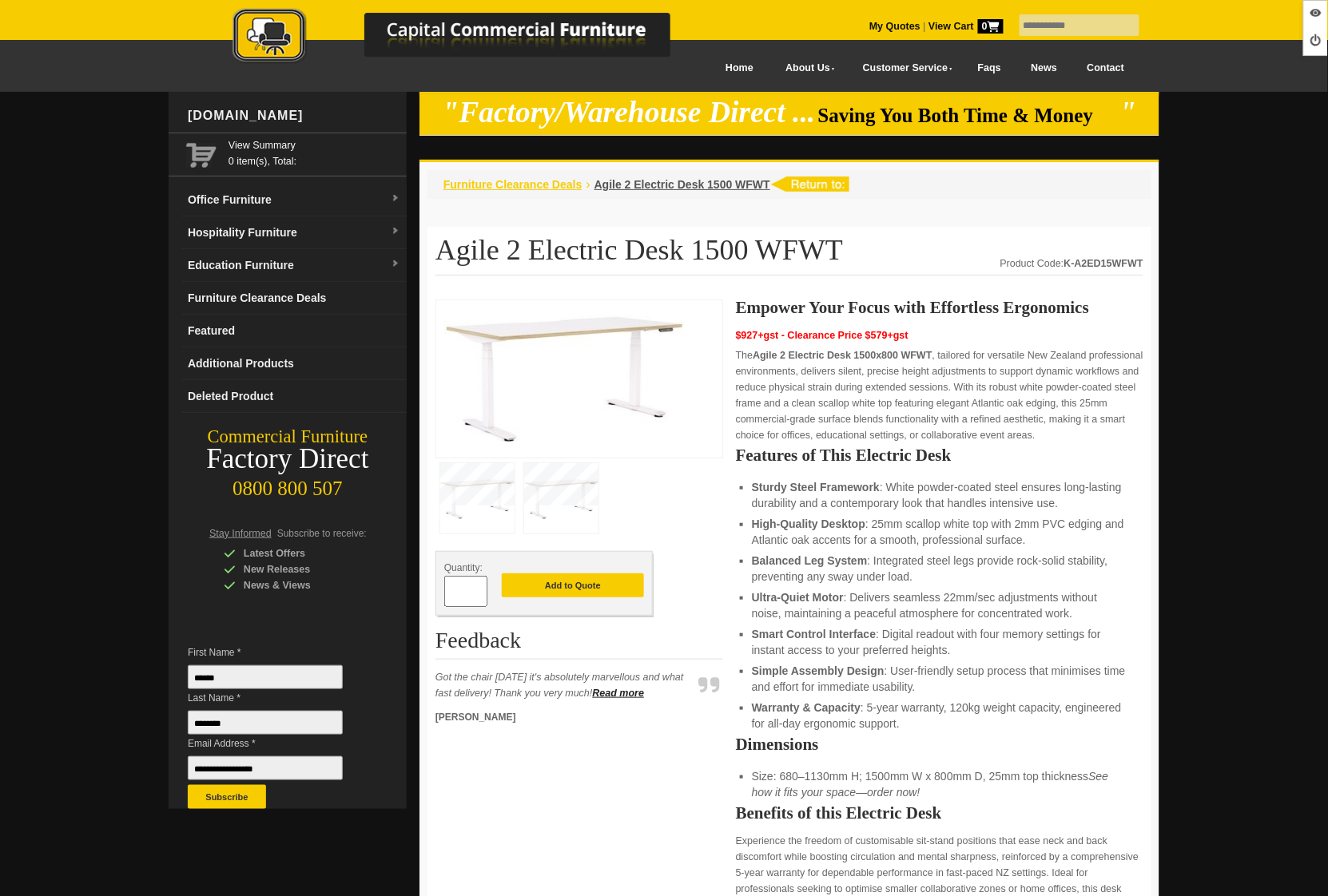
click at [513, 181] on span "Furniture Clearance Deals" at bounding box center [513, 185] width 139 height 13
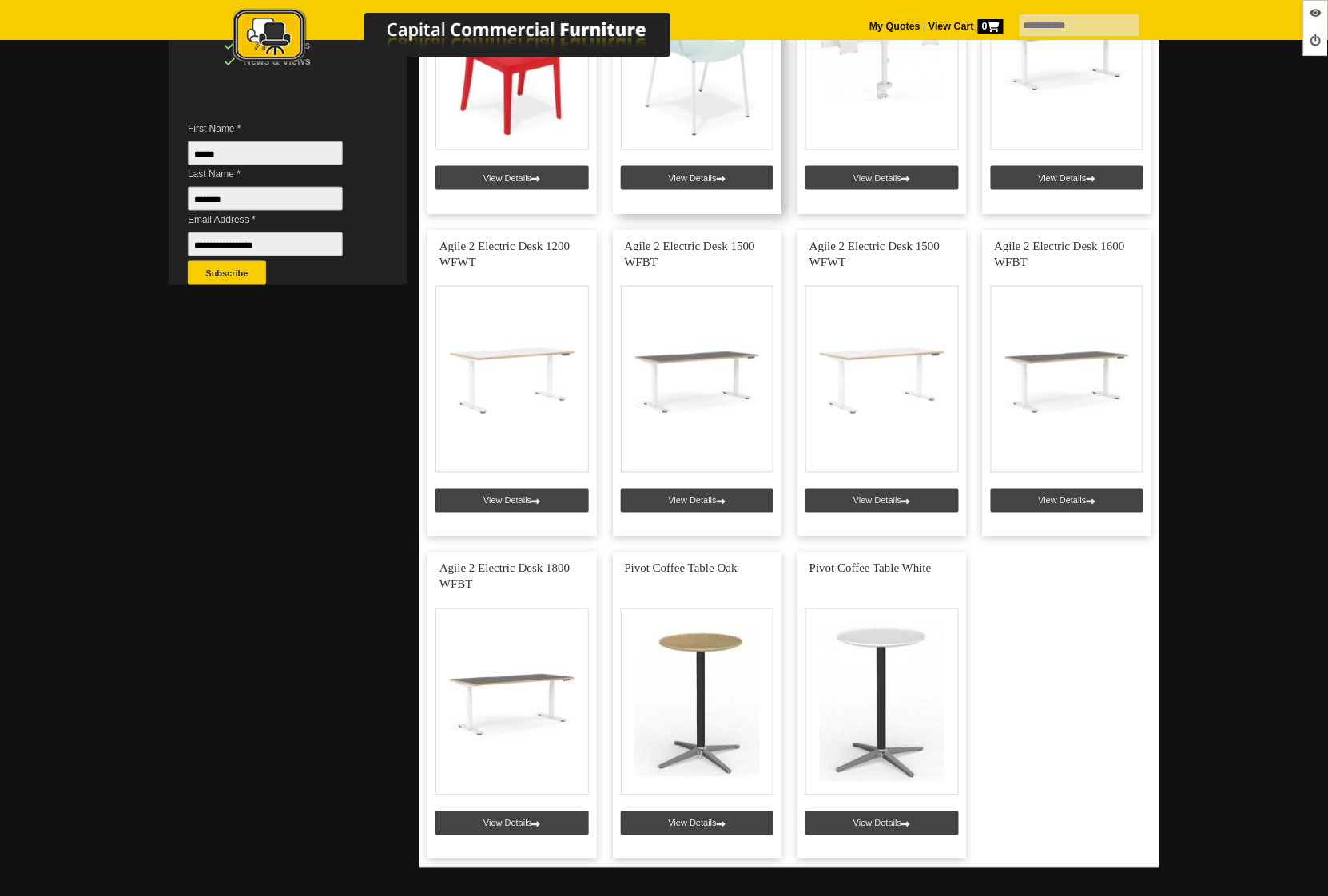
scroll to position [528, 0]
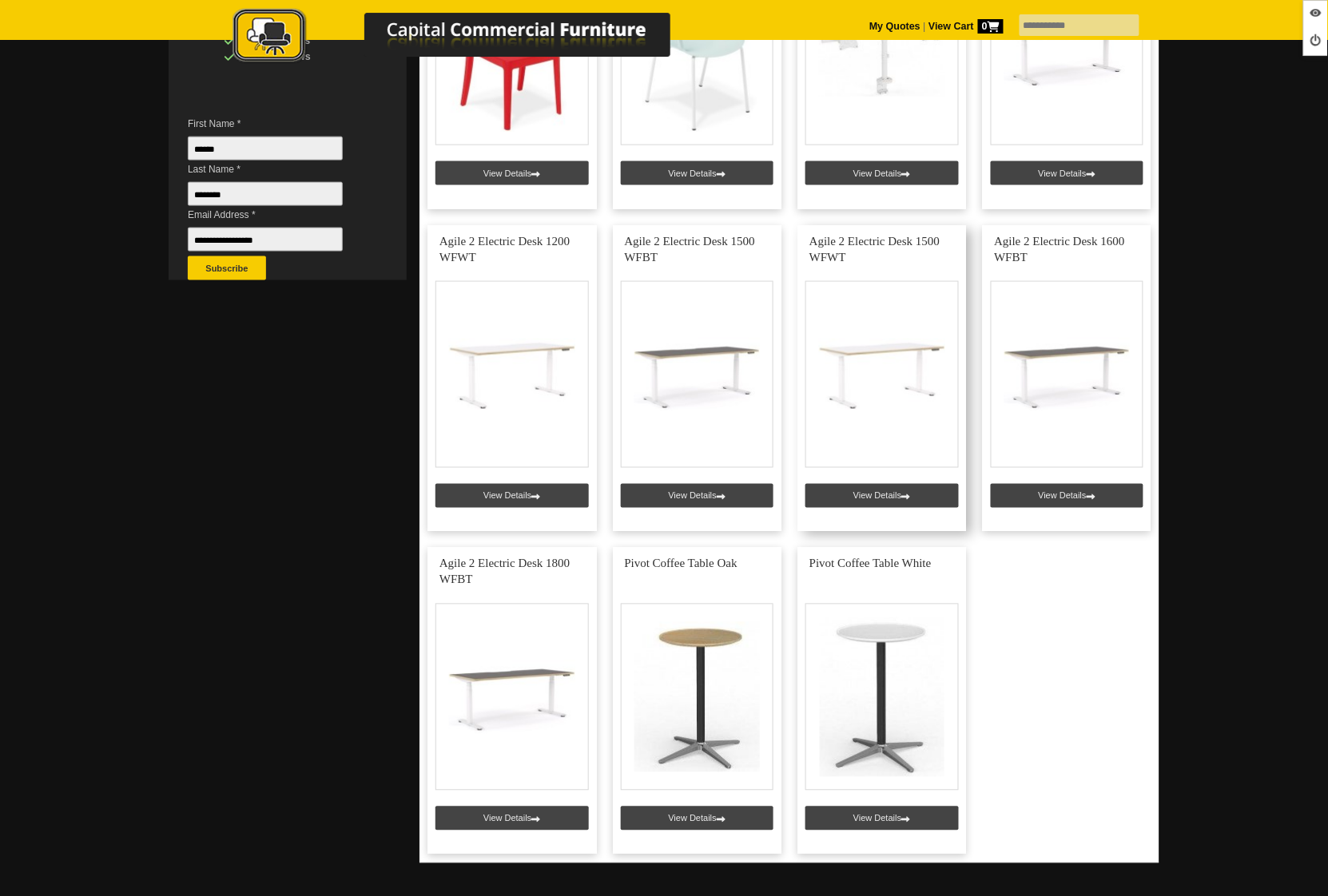
click at [836, 502] on link at bounding box center [882, 379] width 169 height 307
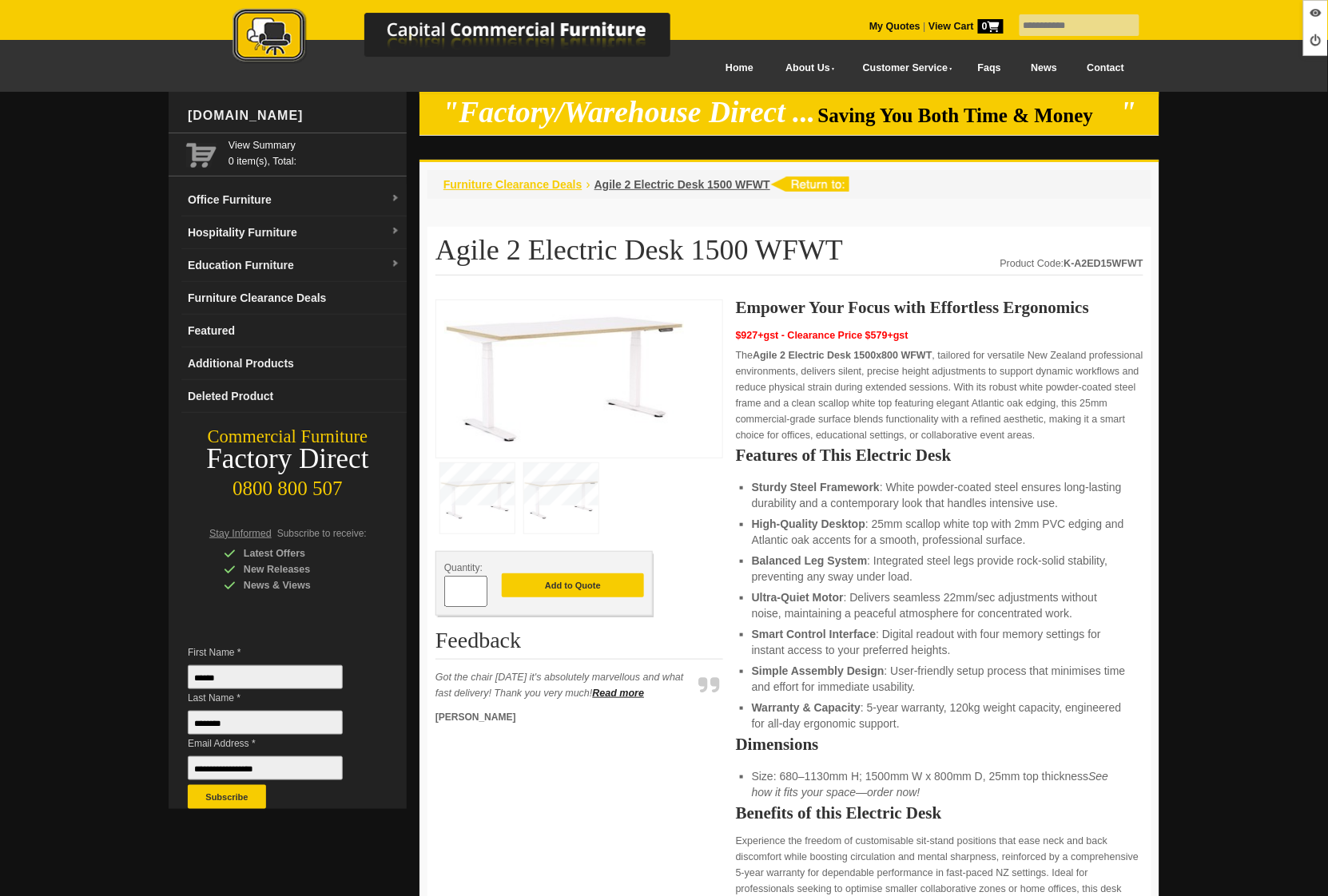
click at [524, 183] on span "Furniture Clearance Deals" at bounding box center [513, 185] width 139 height 13
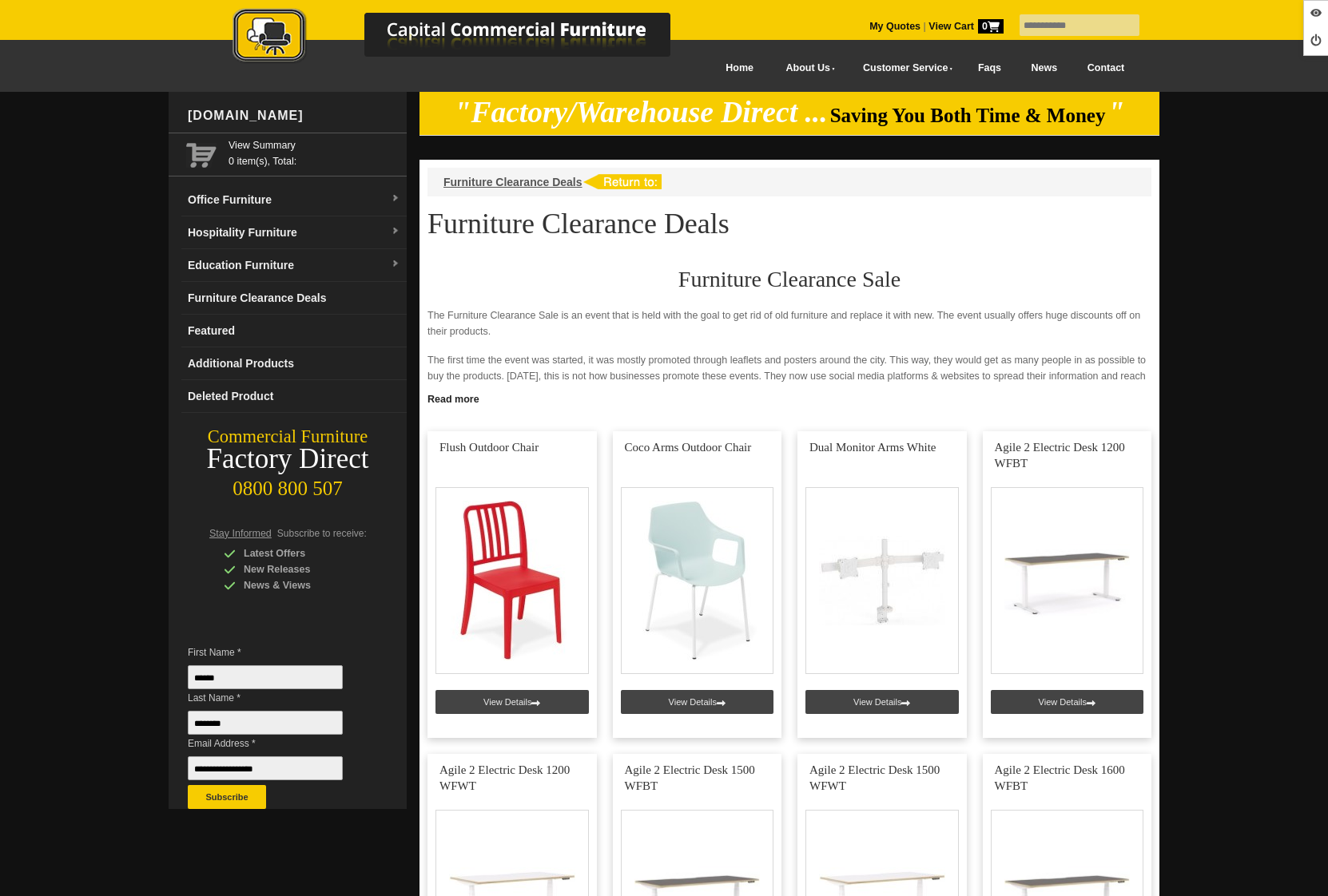
scroll to position [667, 0]
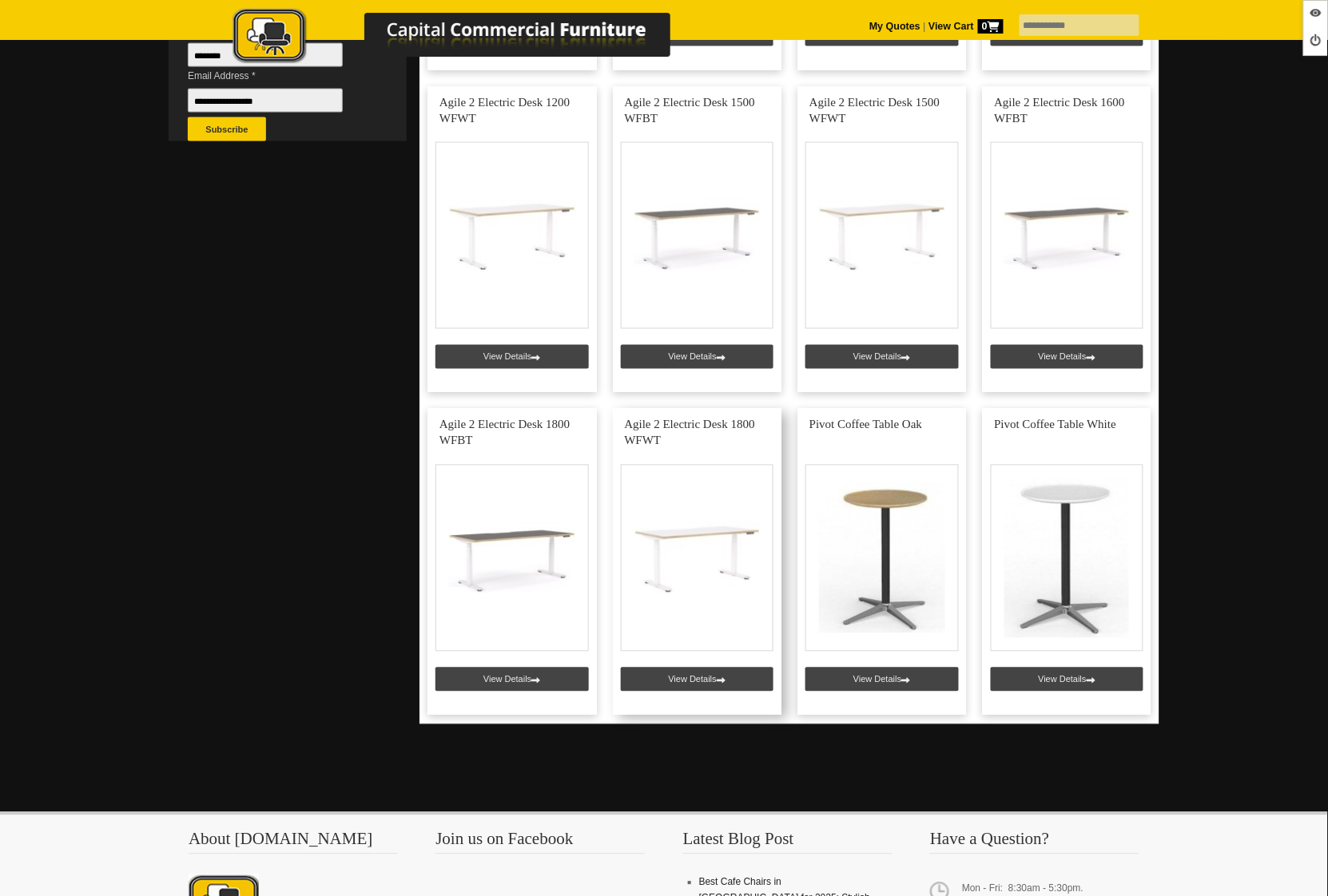
click at [689, 681] on link at bounding box center [697, 563] width 169 height 307
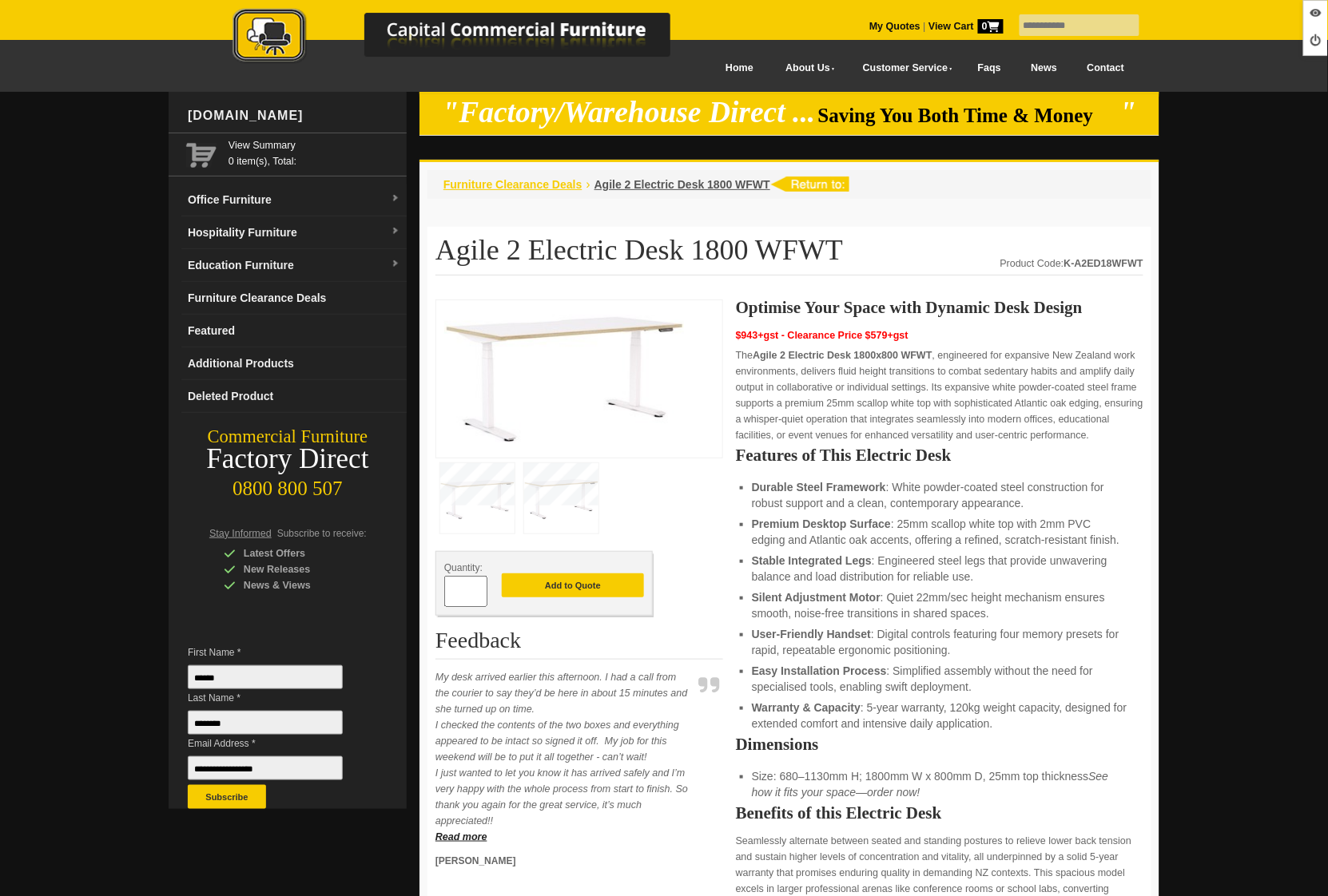
click at [535, 181] on span "Furniture Clearance Deals" at bounding box center [513, 185] width 139 height 13
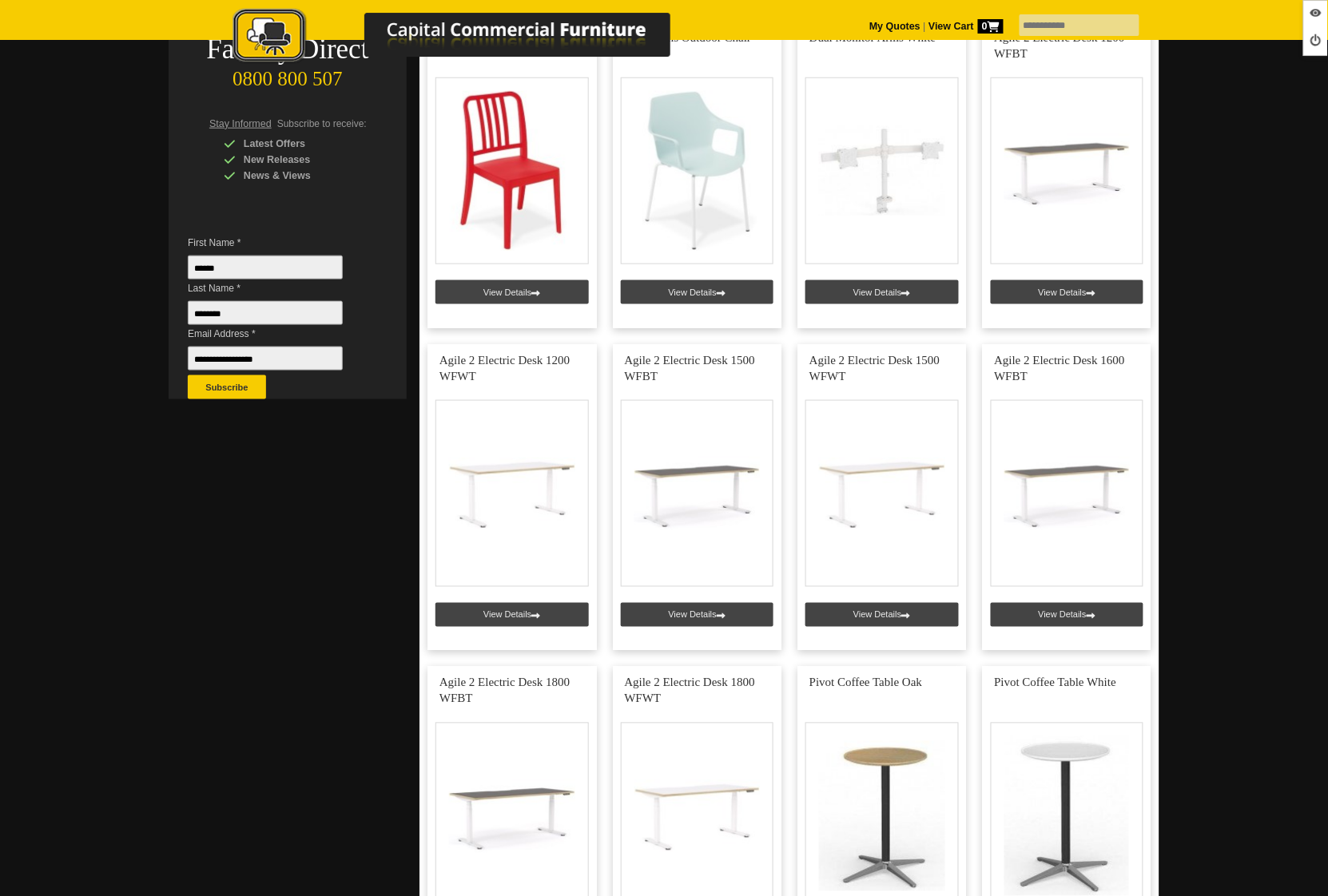
scroll to position [407, 0]
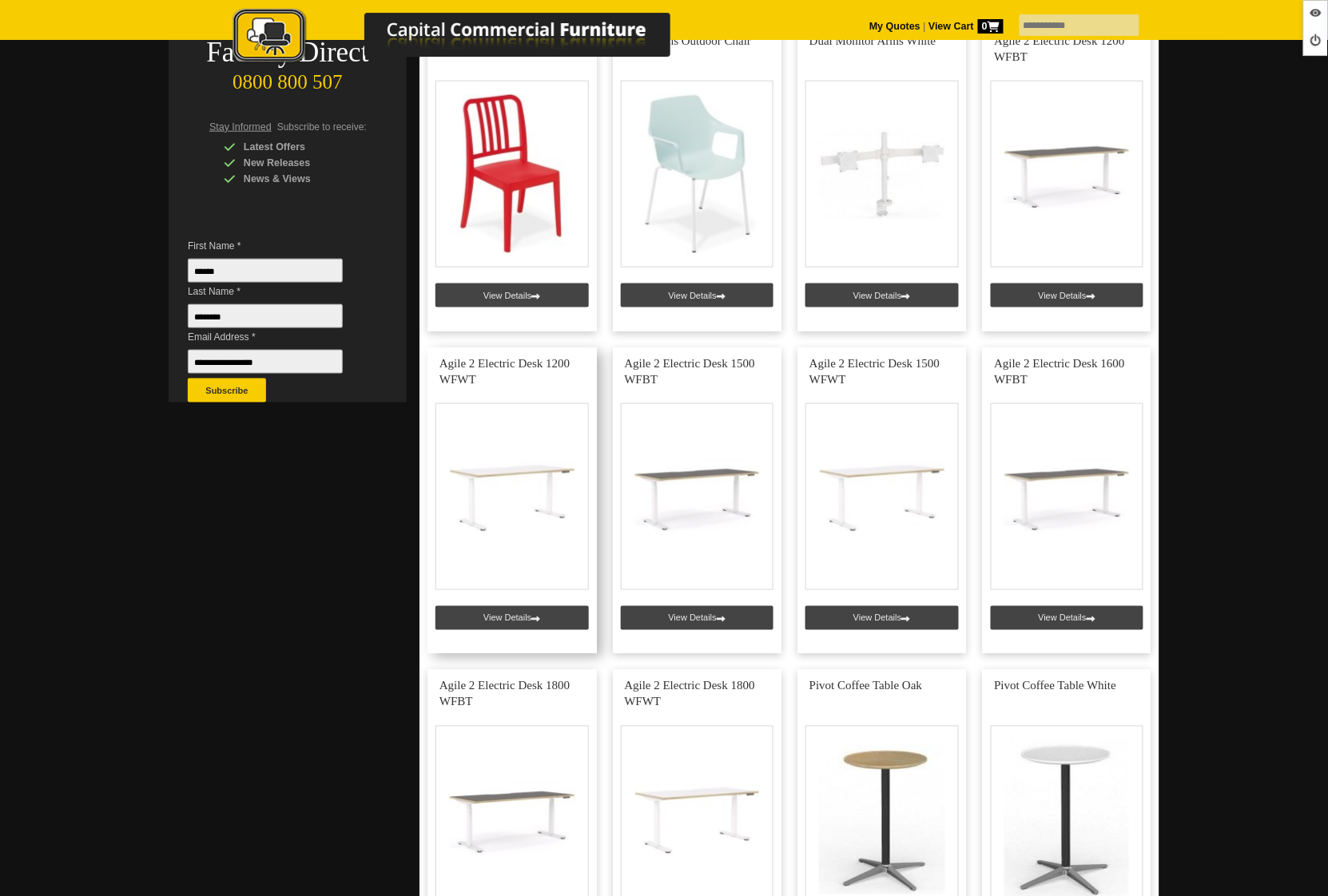
click at [511, 618] on link at bounding box center [512, 501] width 169 height 307
